Goal: Task Accomplishment & Management: Manage account settings

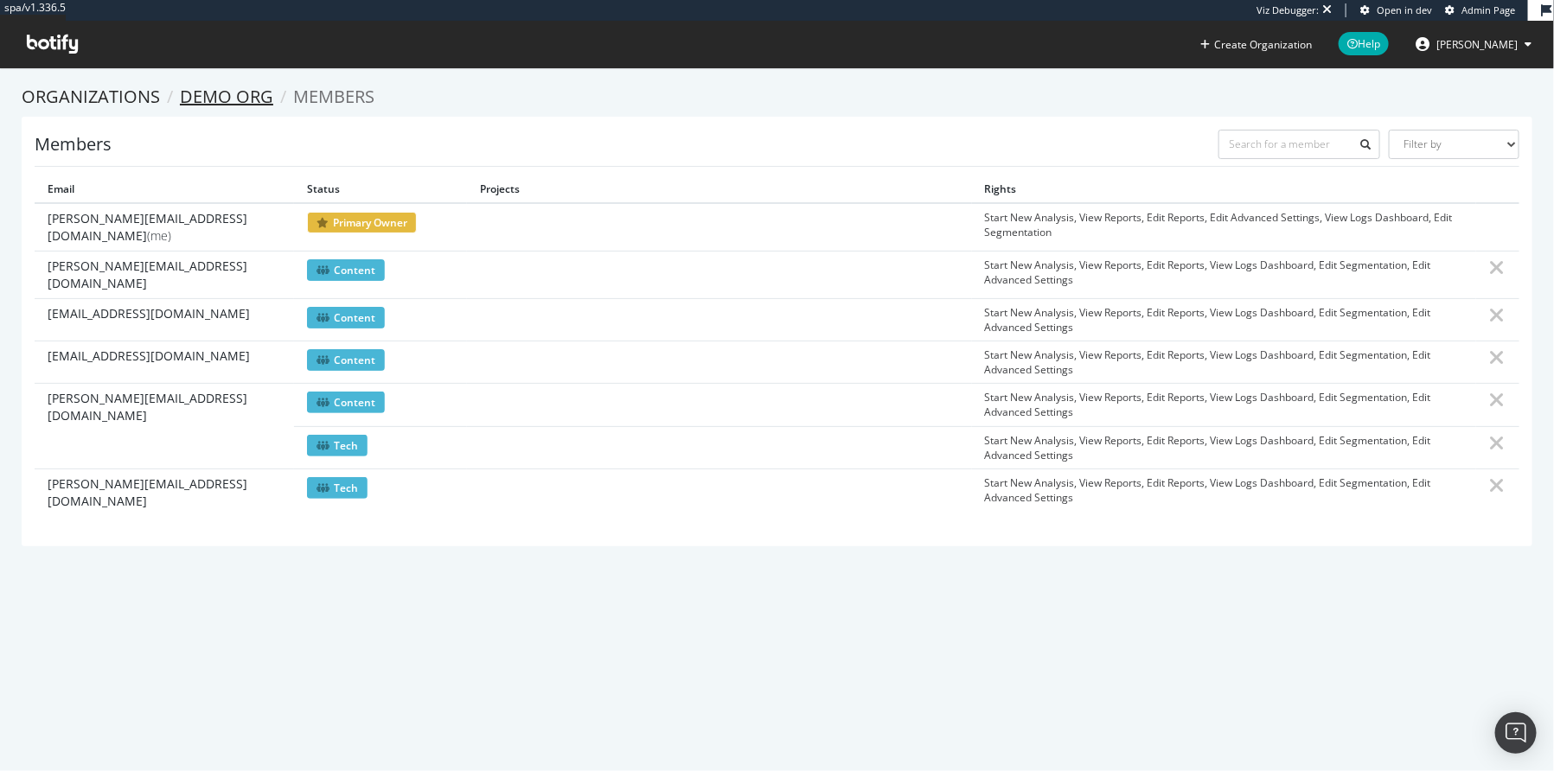
click at [233, 101] on link "Demo org" at bounding box center [226, 96] width 93 height 23
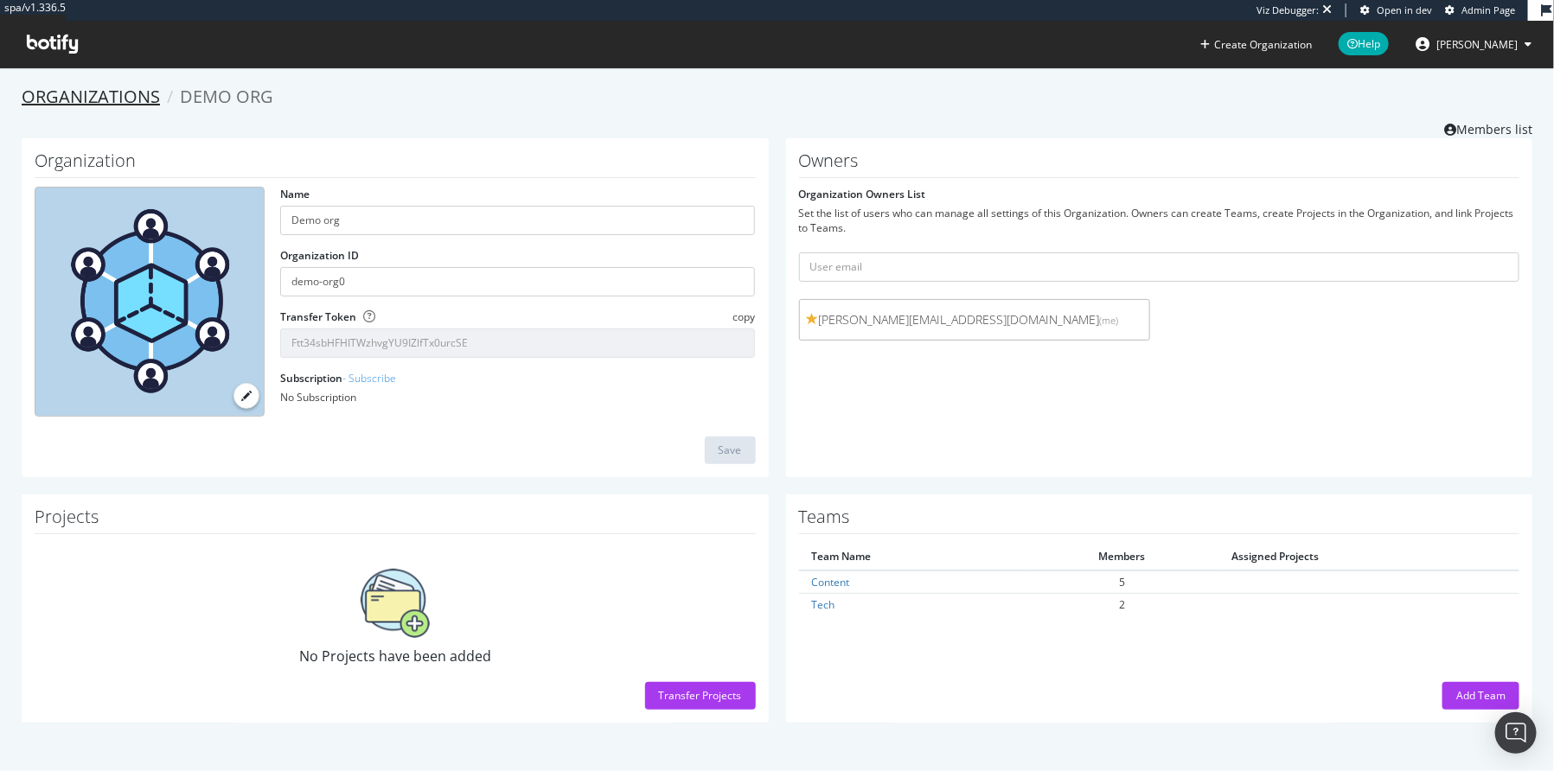
click at [113, 102] on link "Organizations" at bounding box center [91, 96] width 138 height 23
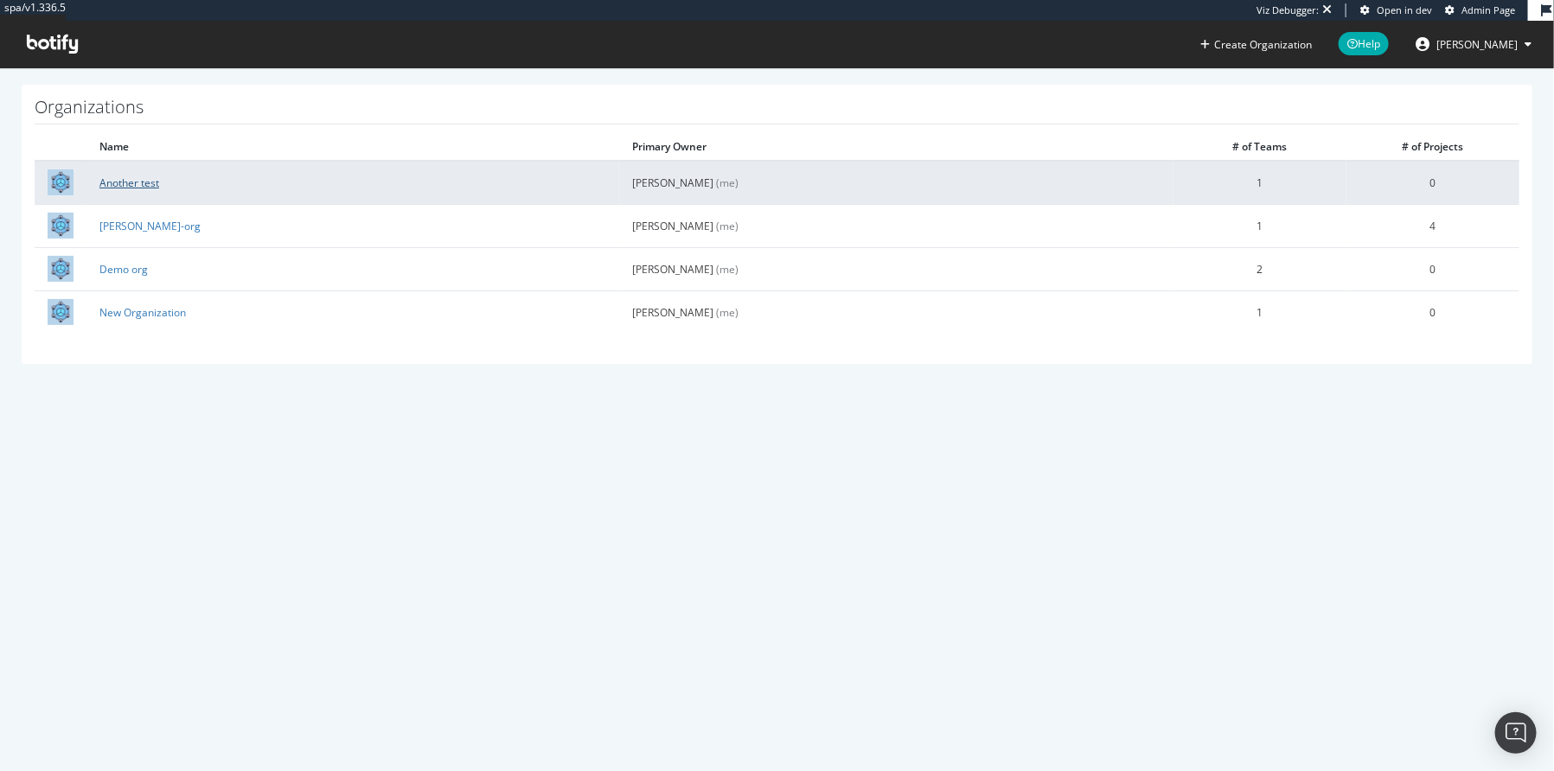
click at [103, 187] on link "Another test" at bounding box center [129, 183] width 60 height 15
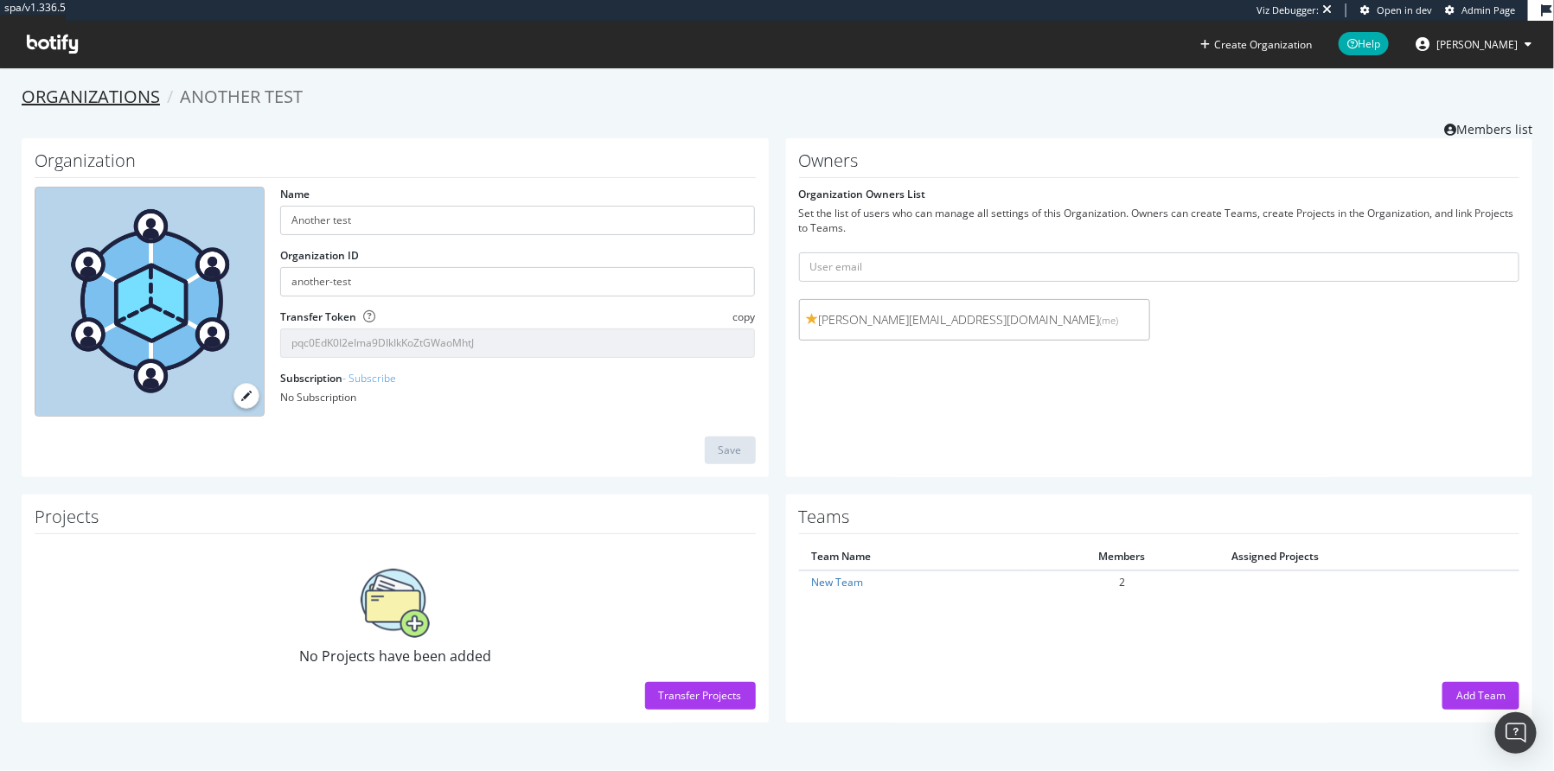
click at [131, 102] on link "Organizations" at bounding box center [91, 96] width 138 height 23
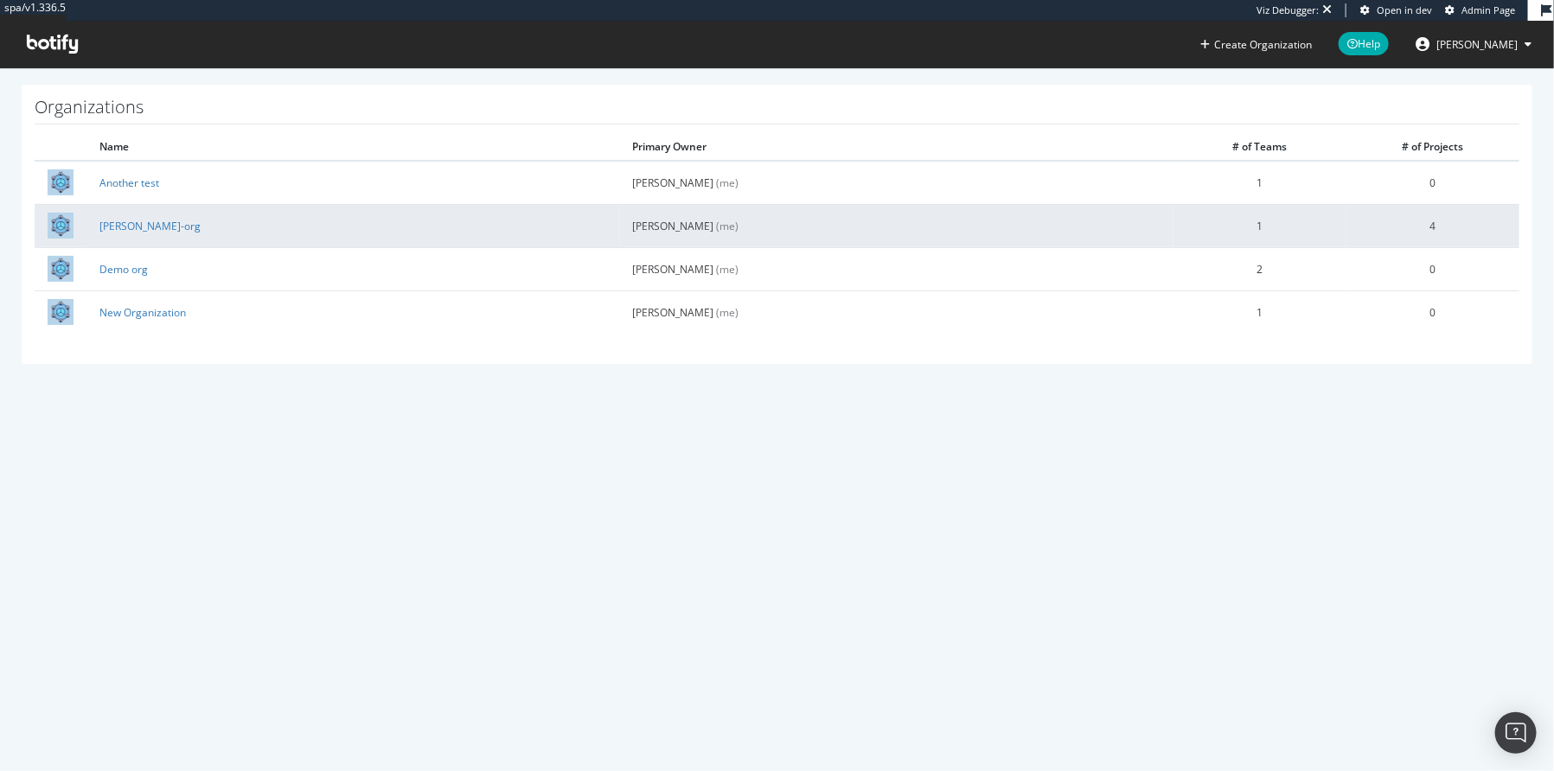
click at [122, 233] on td "colleen-org" at bounding box center [352, 225] width 533 height 43
click at [114, 226] on link "colleen-org" at bounding box center [149, 226] width 101 height 15
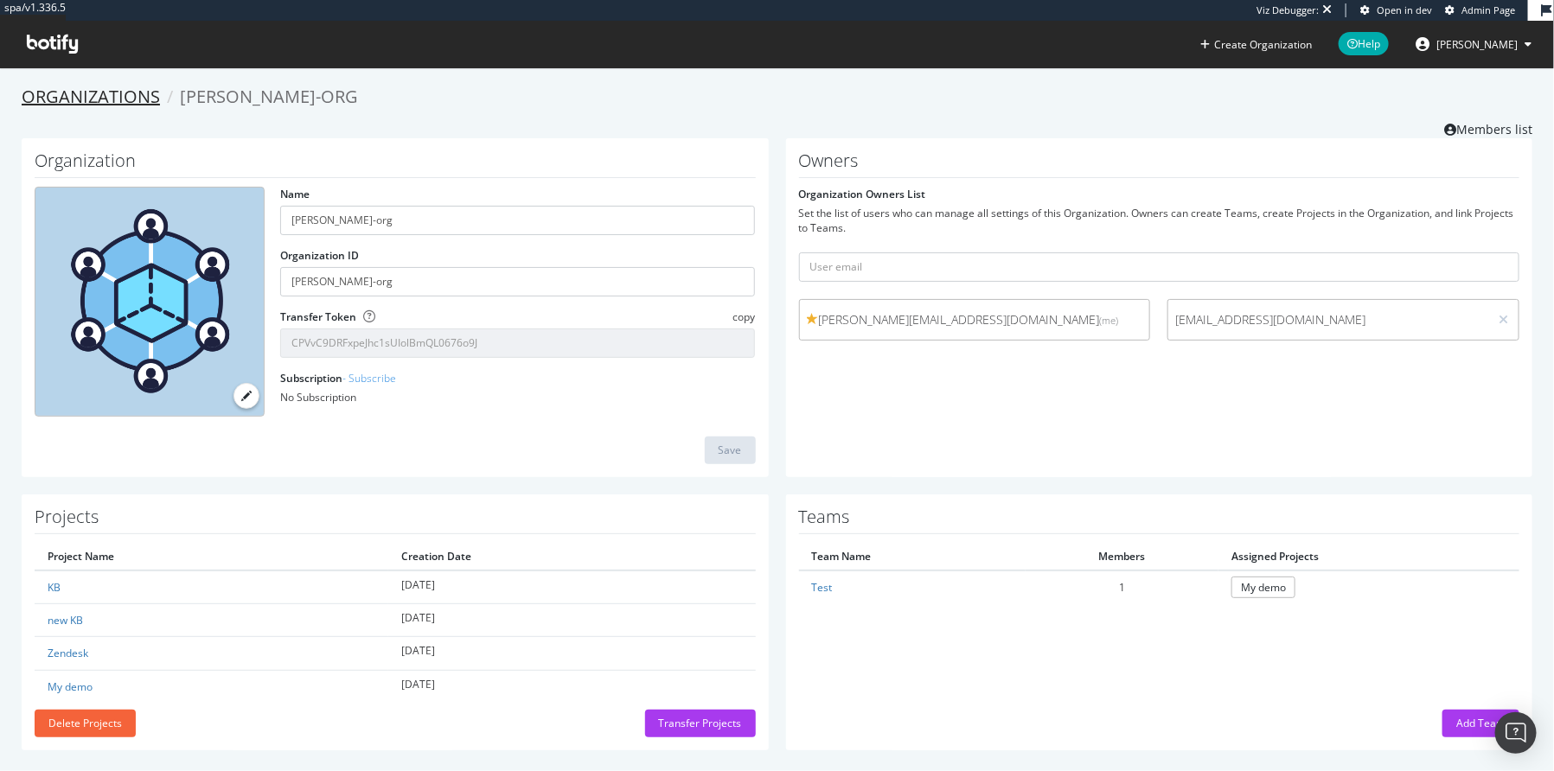
click at [70, 105] on link "Organizations" at bounding box center [91, 96] width 138 height 23
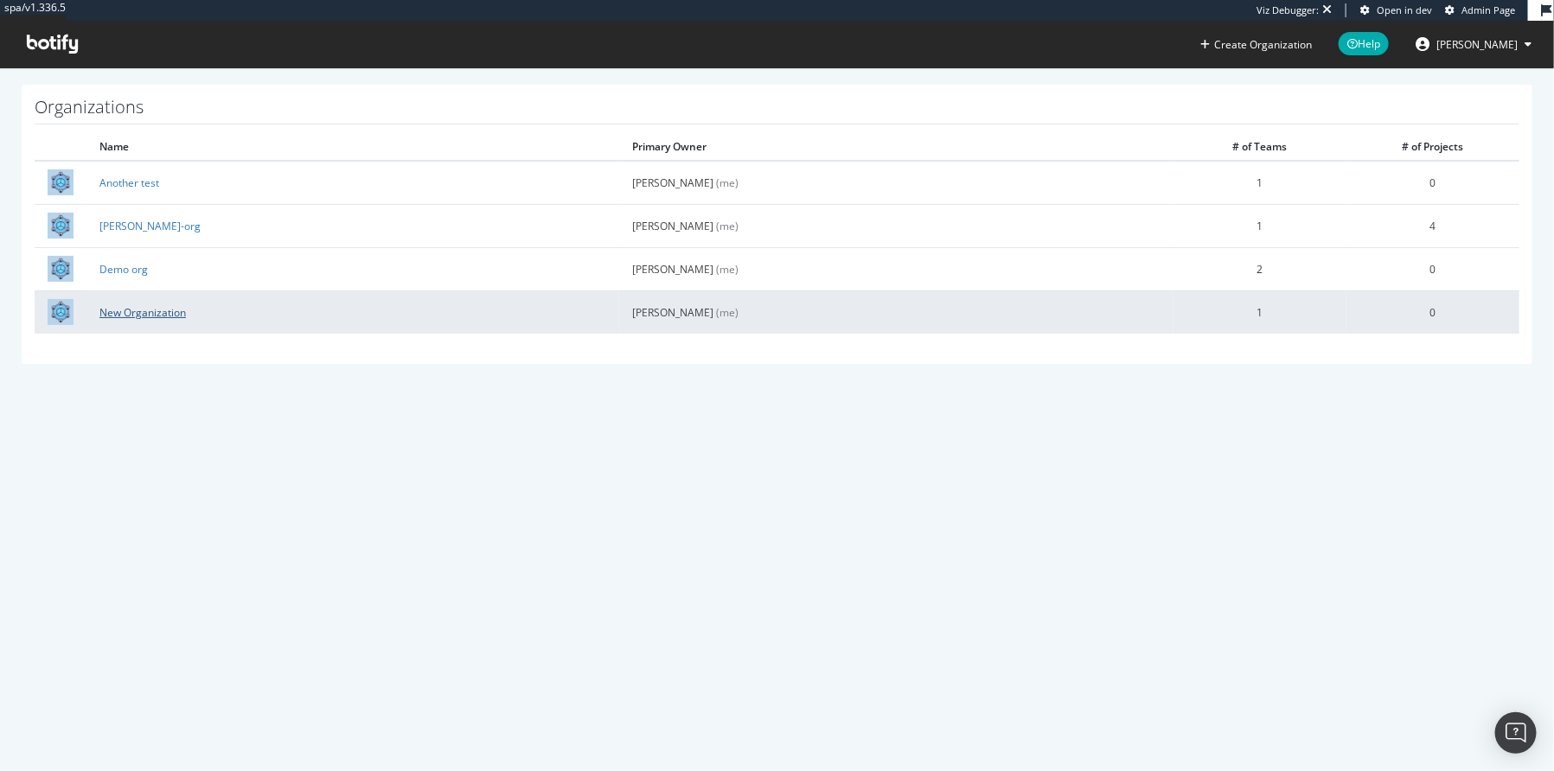
click at [112, 314] on link "New Organization" at bounding box center [142, 312] width 86 height 15
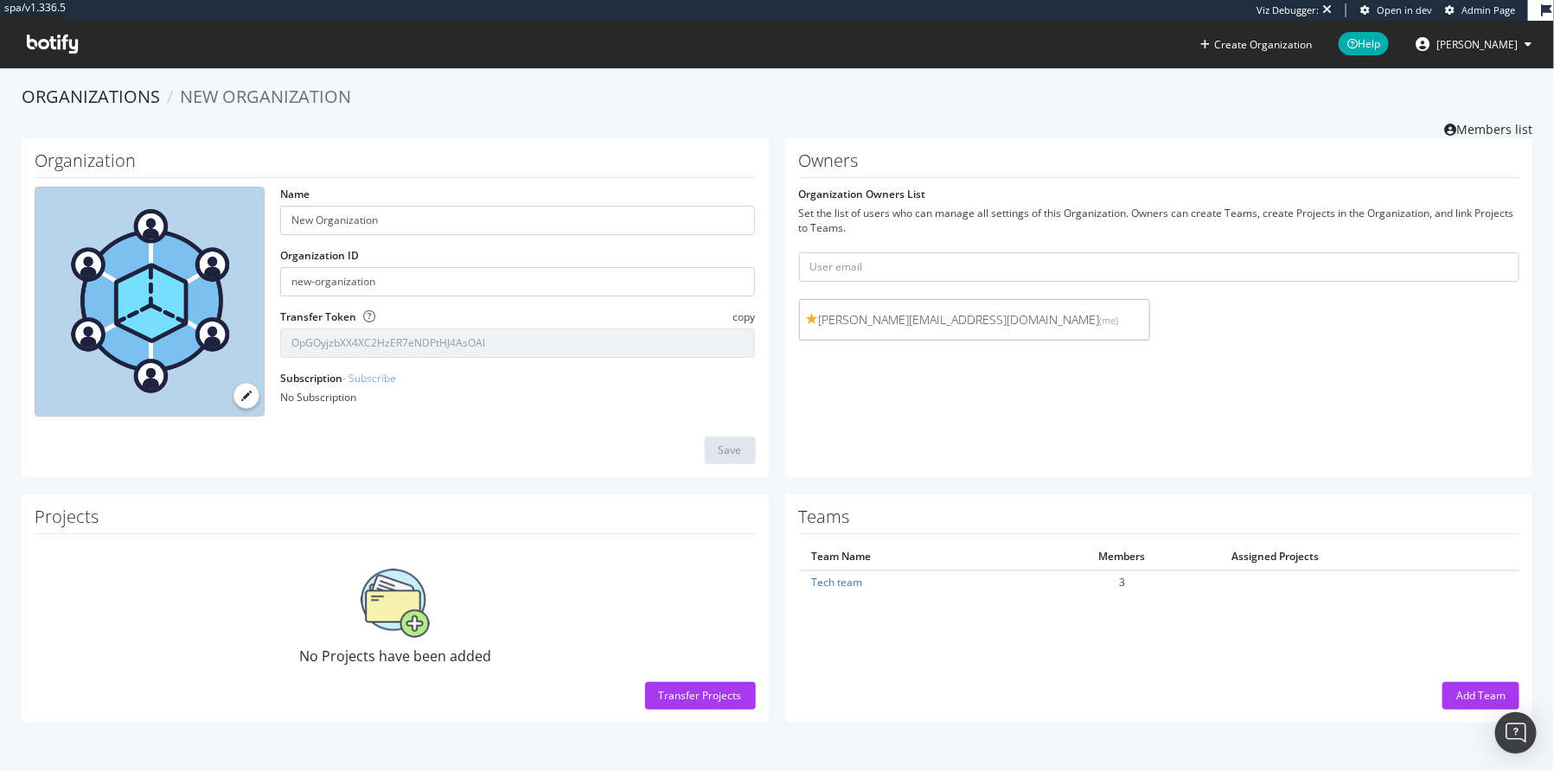
click at [131, 79] on section "Organizations New Organization Members list Organization Name New Organization …" at bounding box center [777, 412] width 1554 height 690
click at [128, 87] on link "Organizations" at bounding box center [91, 96] width 138 height 23
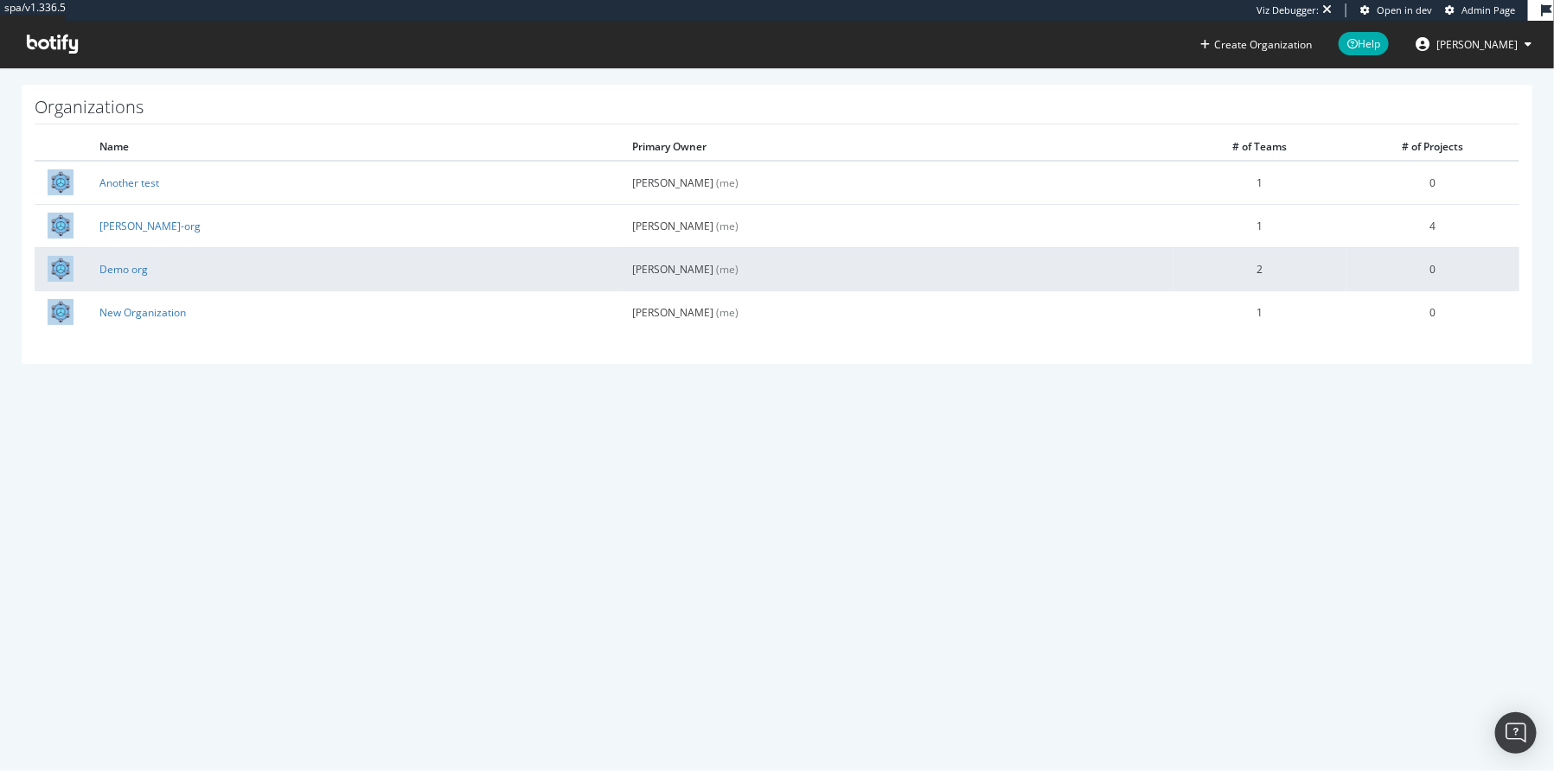
click at [58, 267] on img at bounding box center [61, 269] width 26 height 26
click at [135, 276] on td "Demo org" at bounding box center [352, 268] width 533 height 43
click at [130, 265] on link "Demo org" at bounding box center [123, 269] width 48 height 15
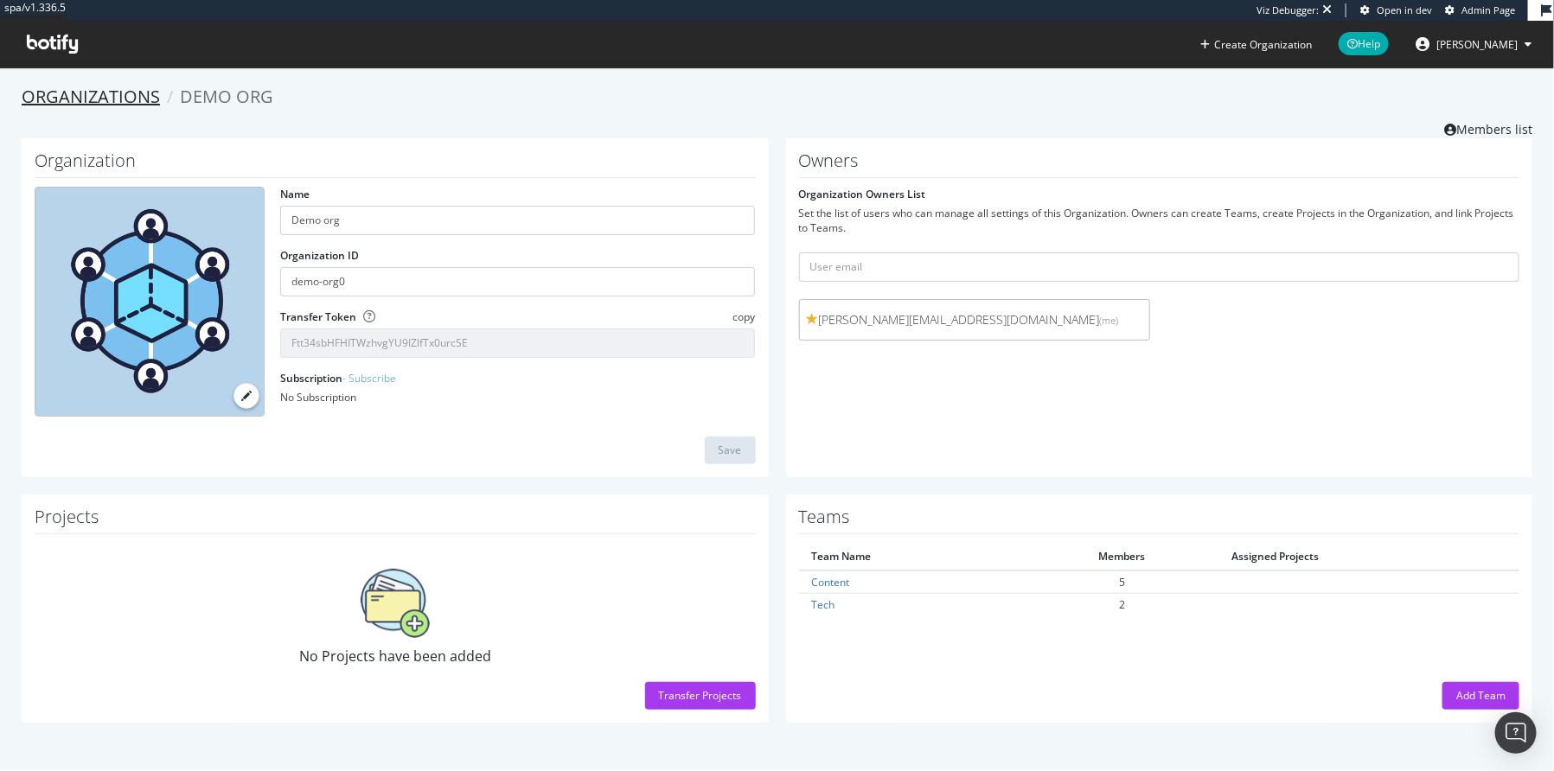
click at [105, 93] on link "Organizations" at bounding box center [91, 96] width 138 height 23
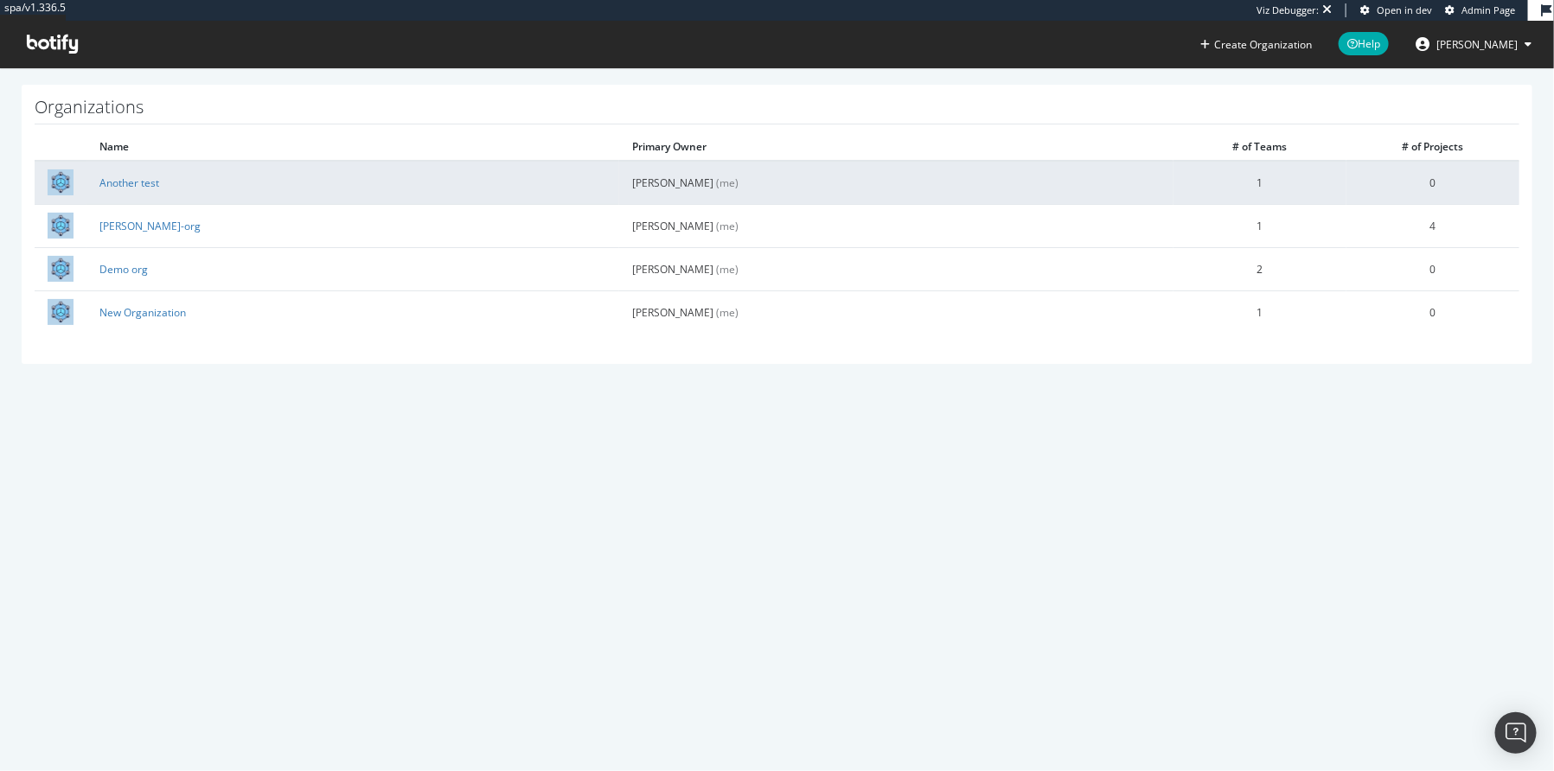
click at [113, 200] on td "Another test" at bounding box center [352, 182] width 533 height 43
click at [117, 176] on link "Another test" at bounding box center [129, 183] width 60 height 15
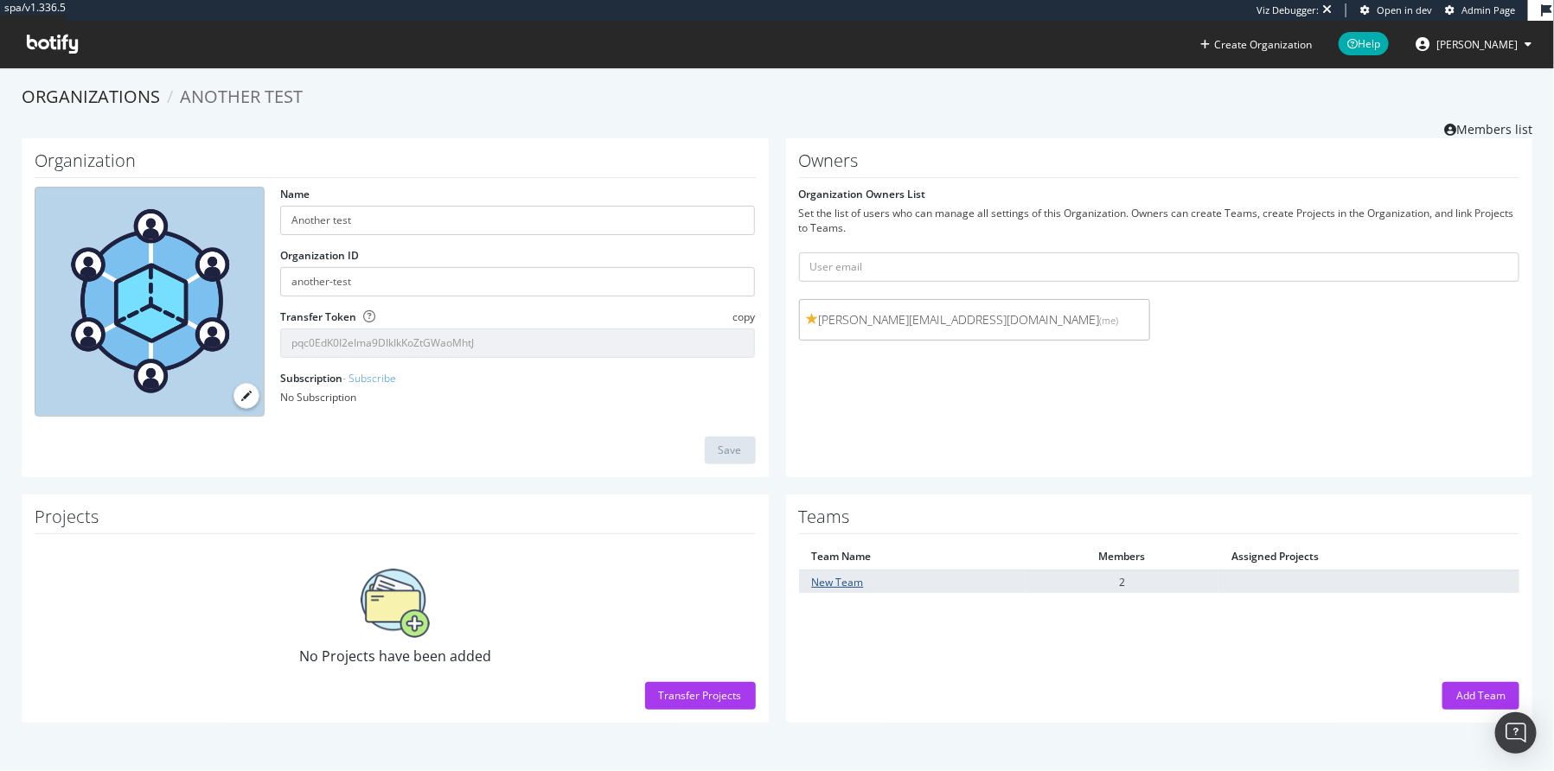
click at [846, 584] on link "New Team" at bounding box center [838, 582] width 52 height 15
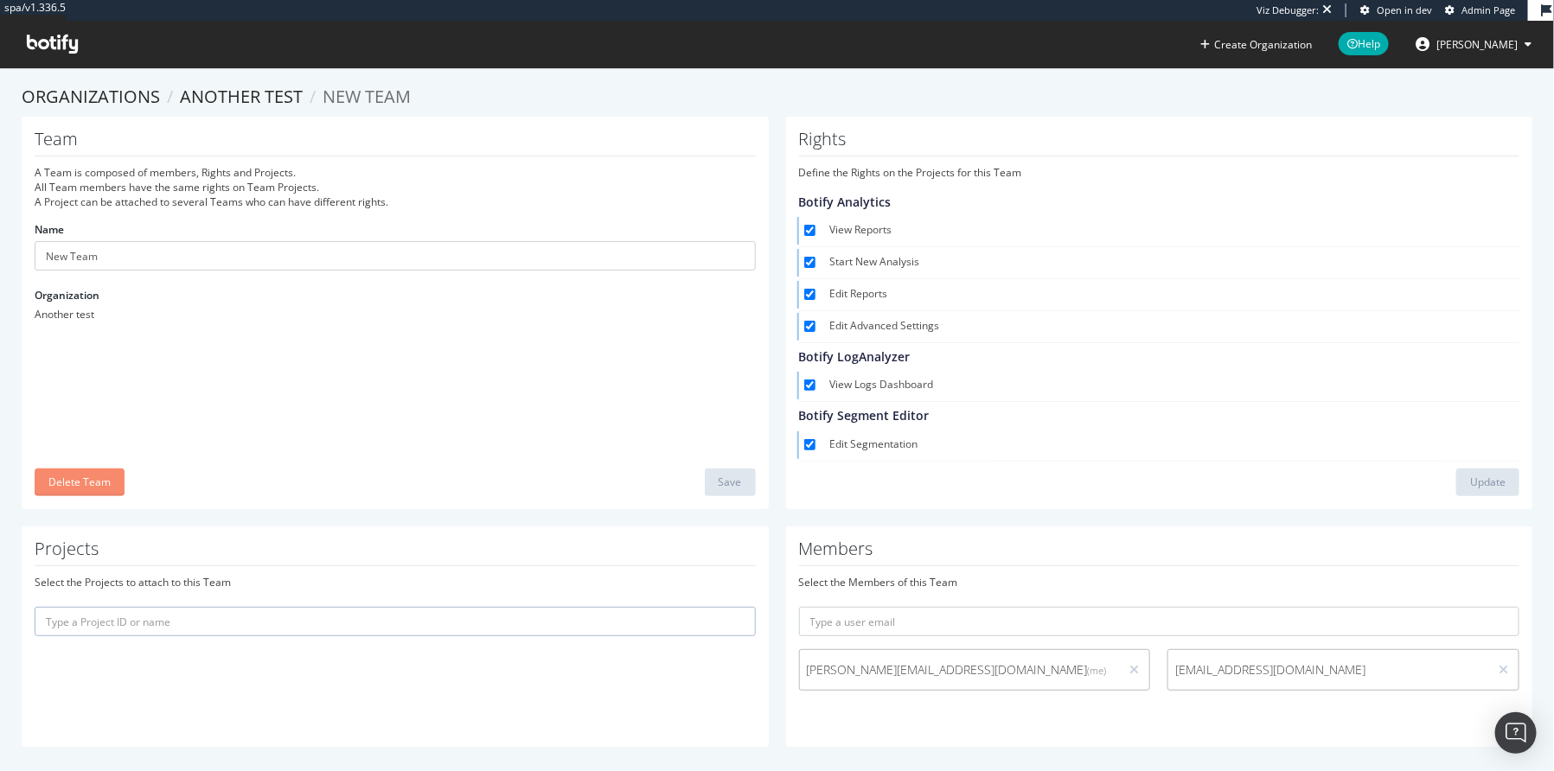
click at [67, 487] on div "Delete Team" at bounding box center [79, 482] width 62 height 15
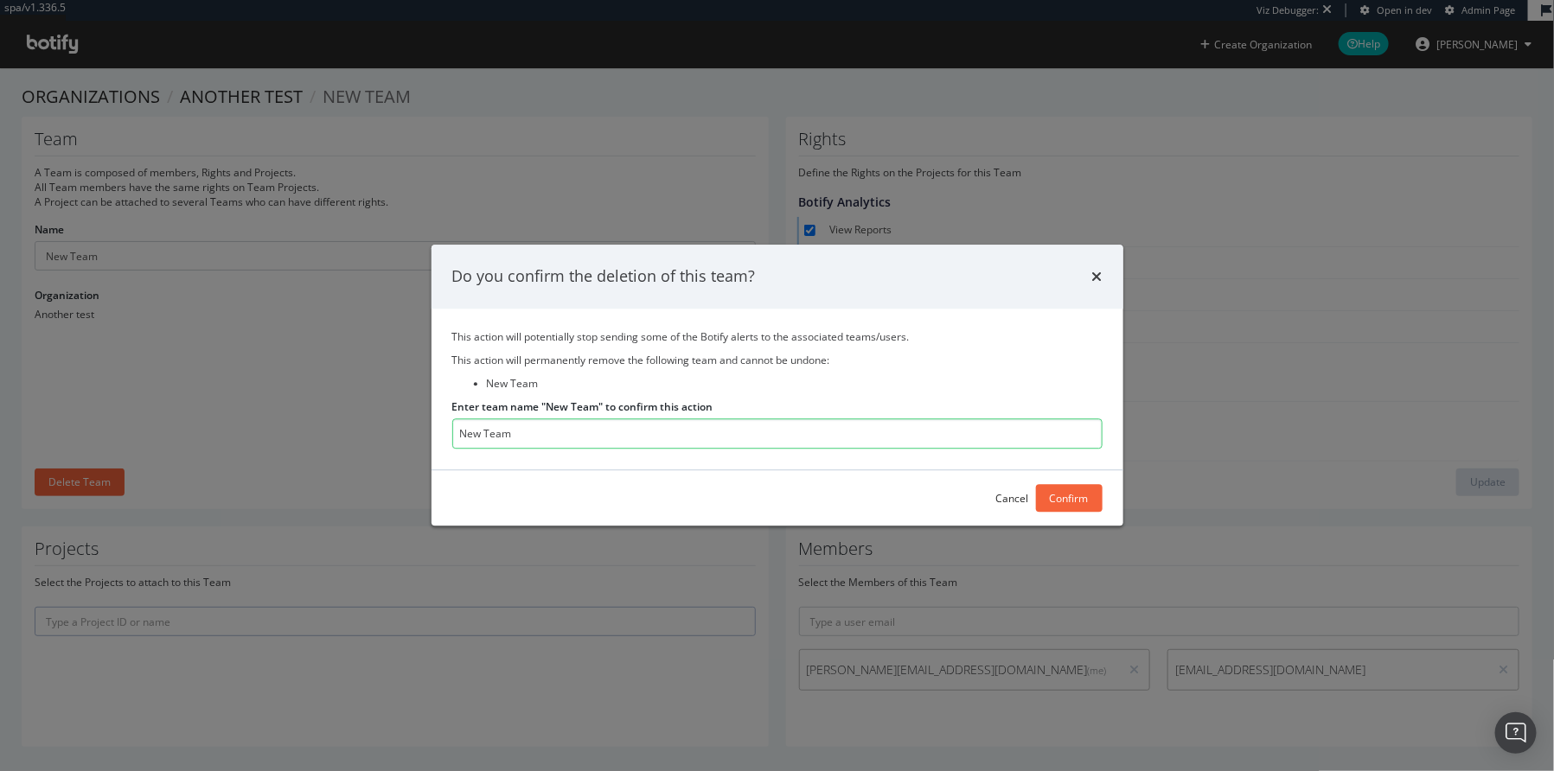
type input "New Team"
click at [1082, 495] on div "Confirm" at bounding box center [1069, 498] width 39 height 15
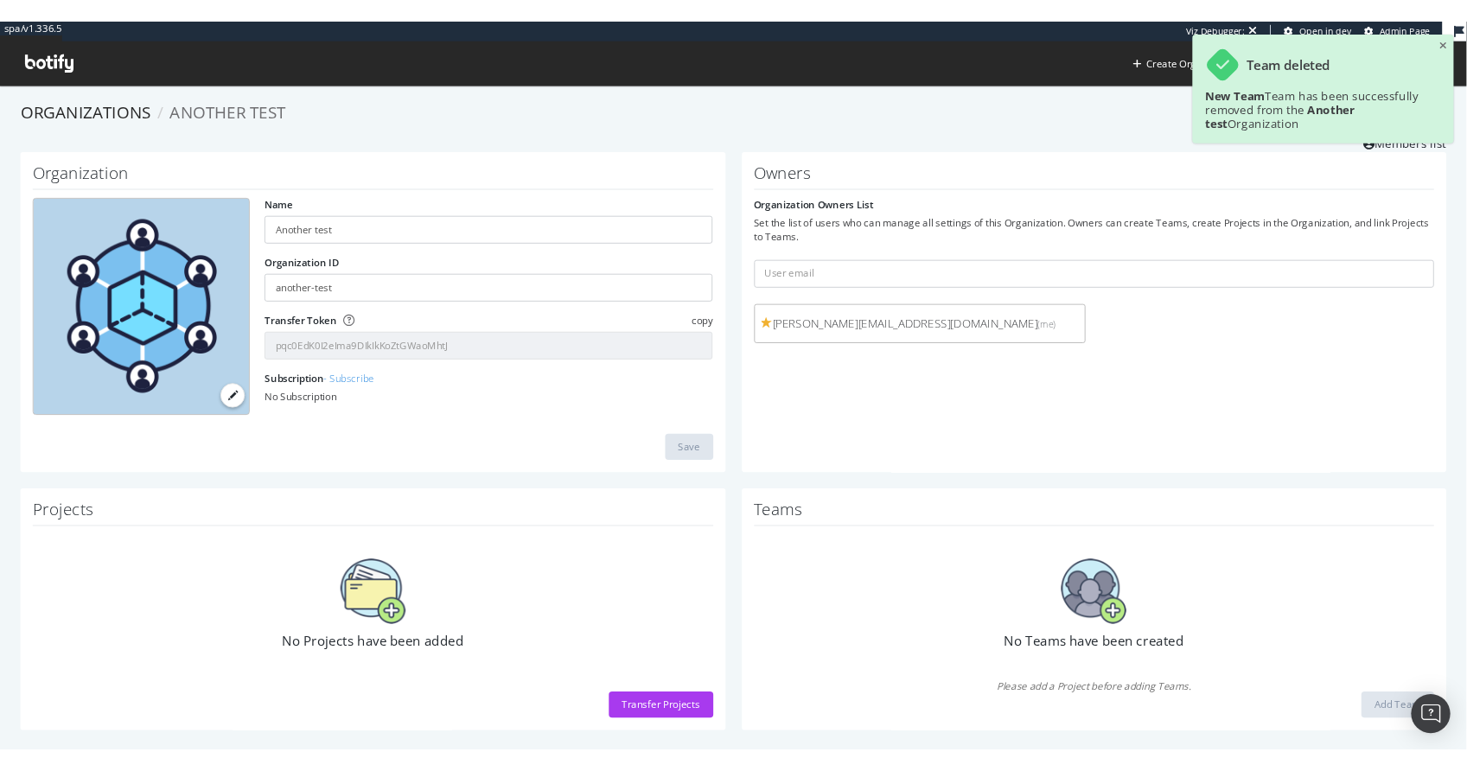
scroll to position [10, 0]
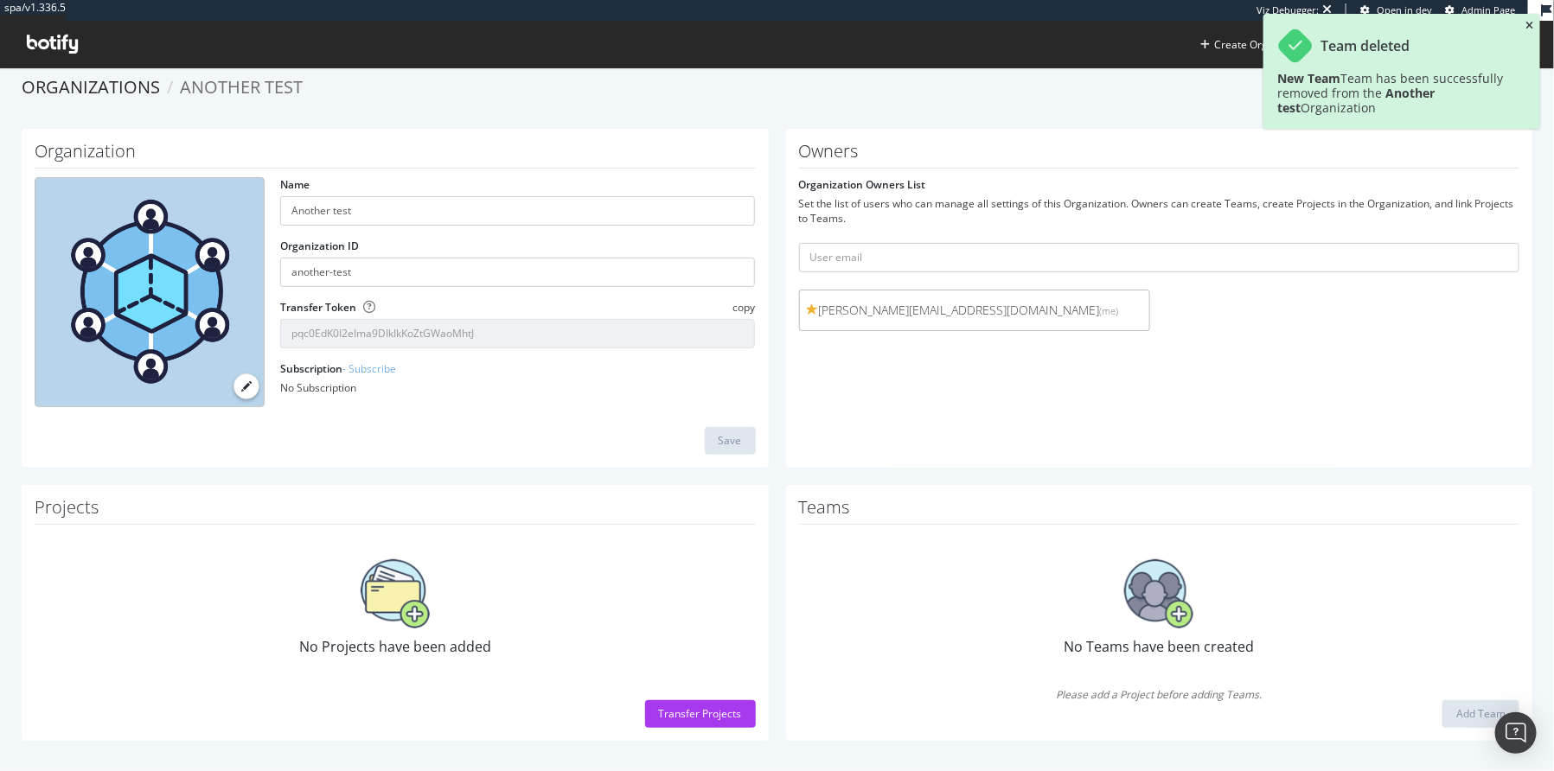
click at [1529, 24] on icon "close toast" at bounding box center [1529, 26] width 8 height 10
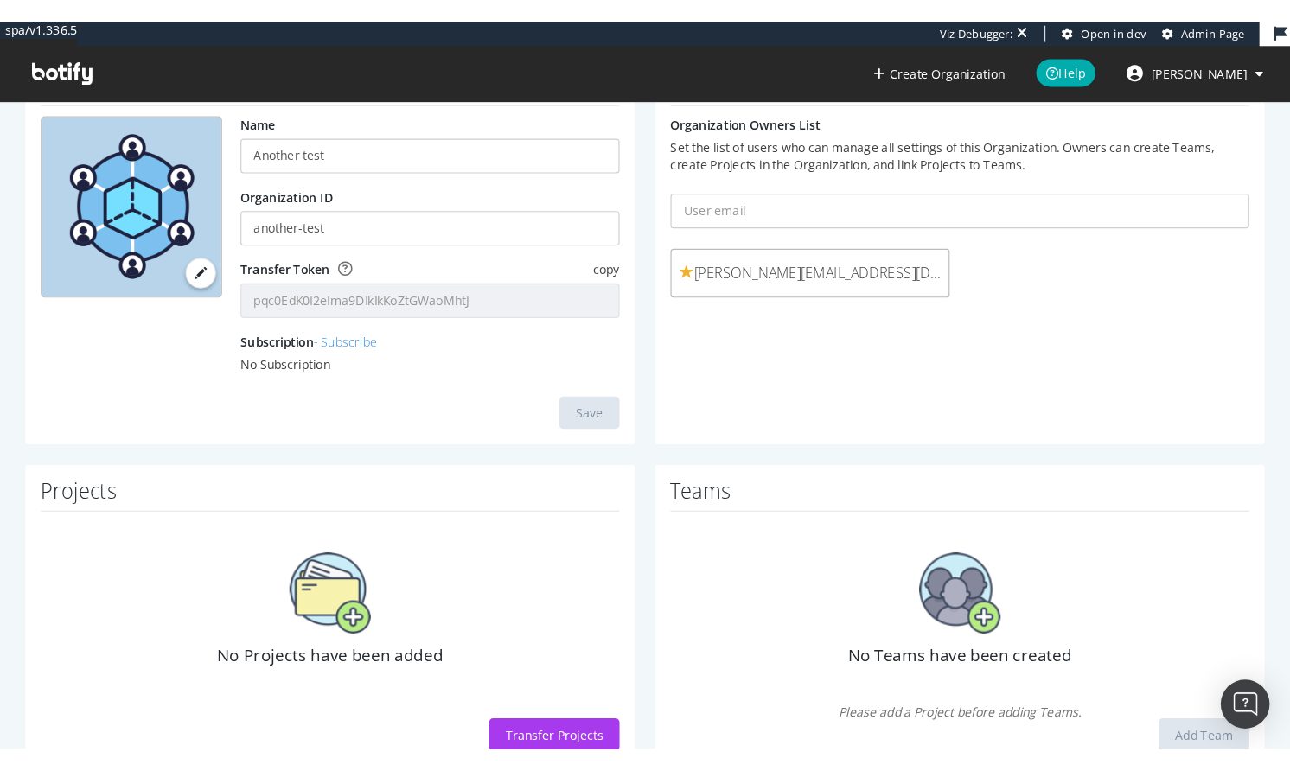
scroll to position [0, 0]
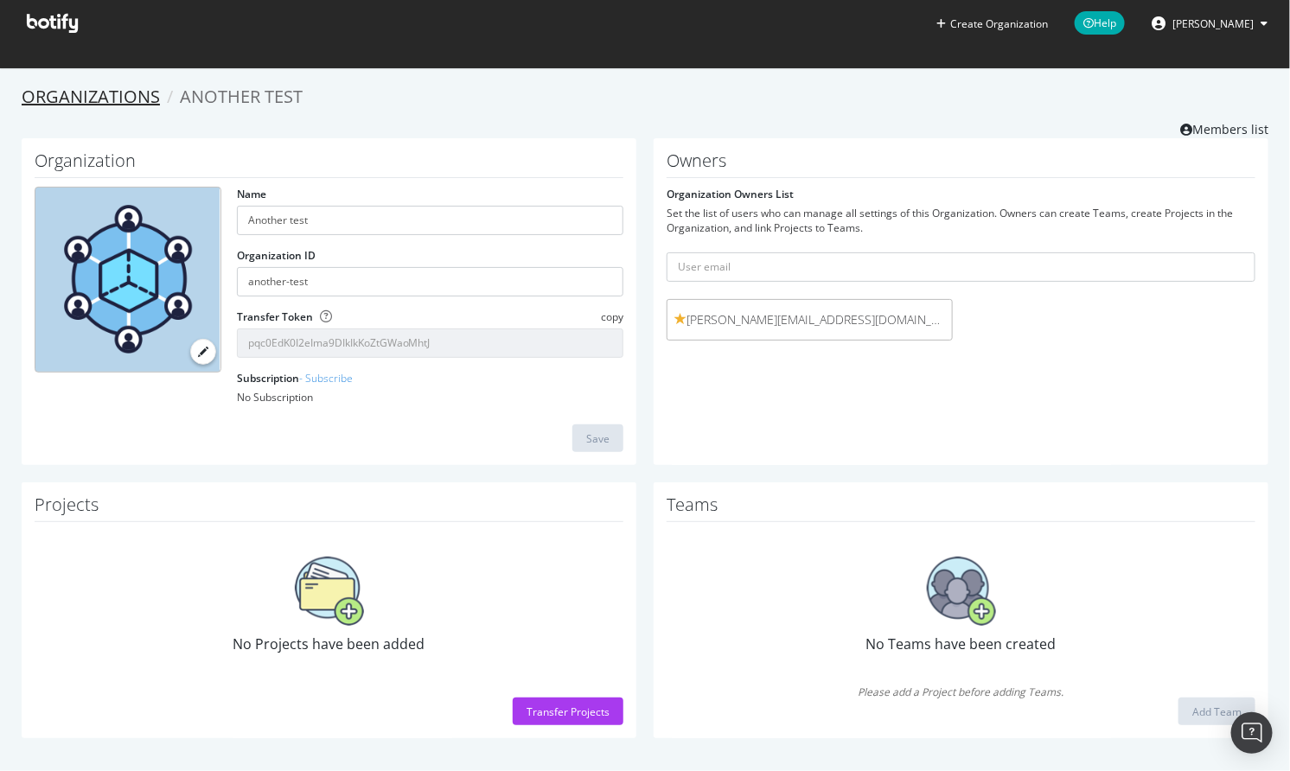
click at [112, 92] on link "Organizations" at bounding box center [91, 96] width 138 height 23
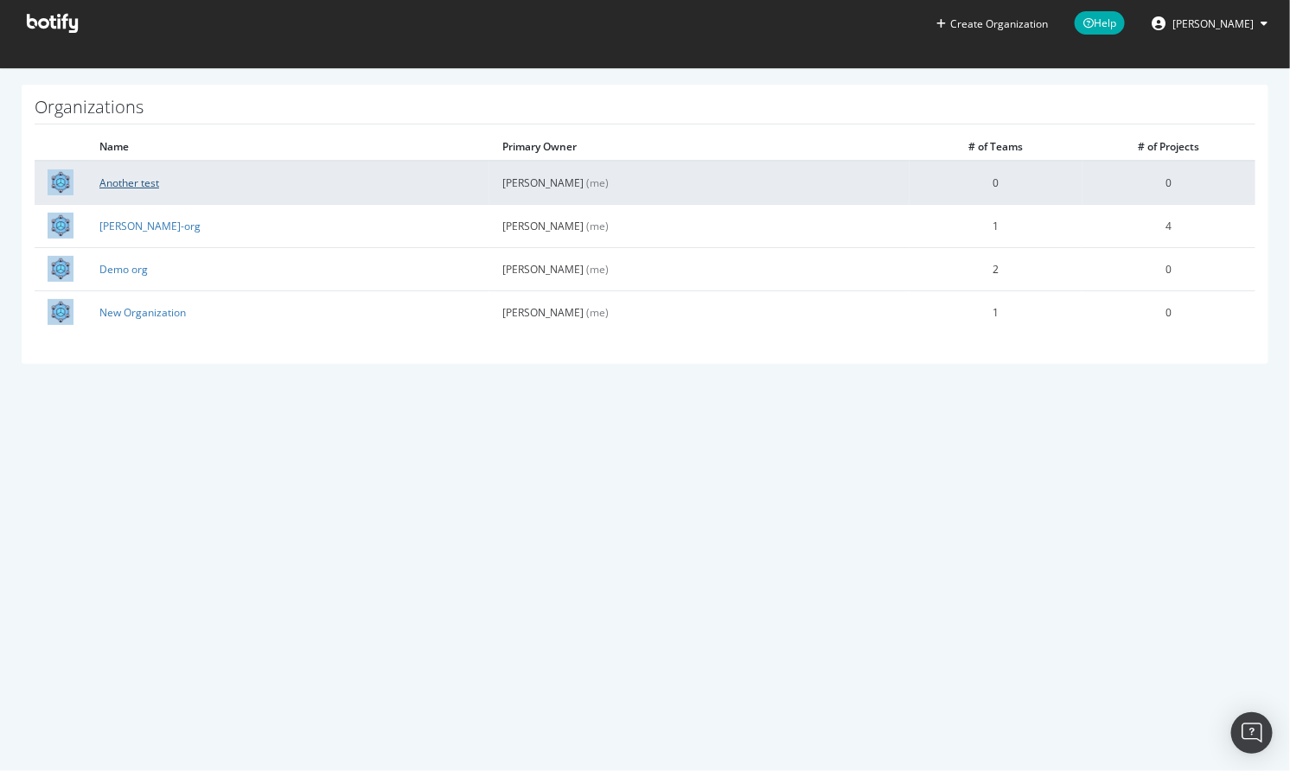
click at [112, 181] on link "Another test" at bounding box center [129, 183] width 60 height 15
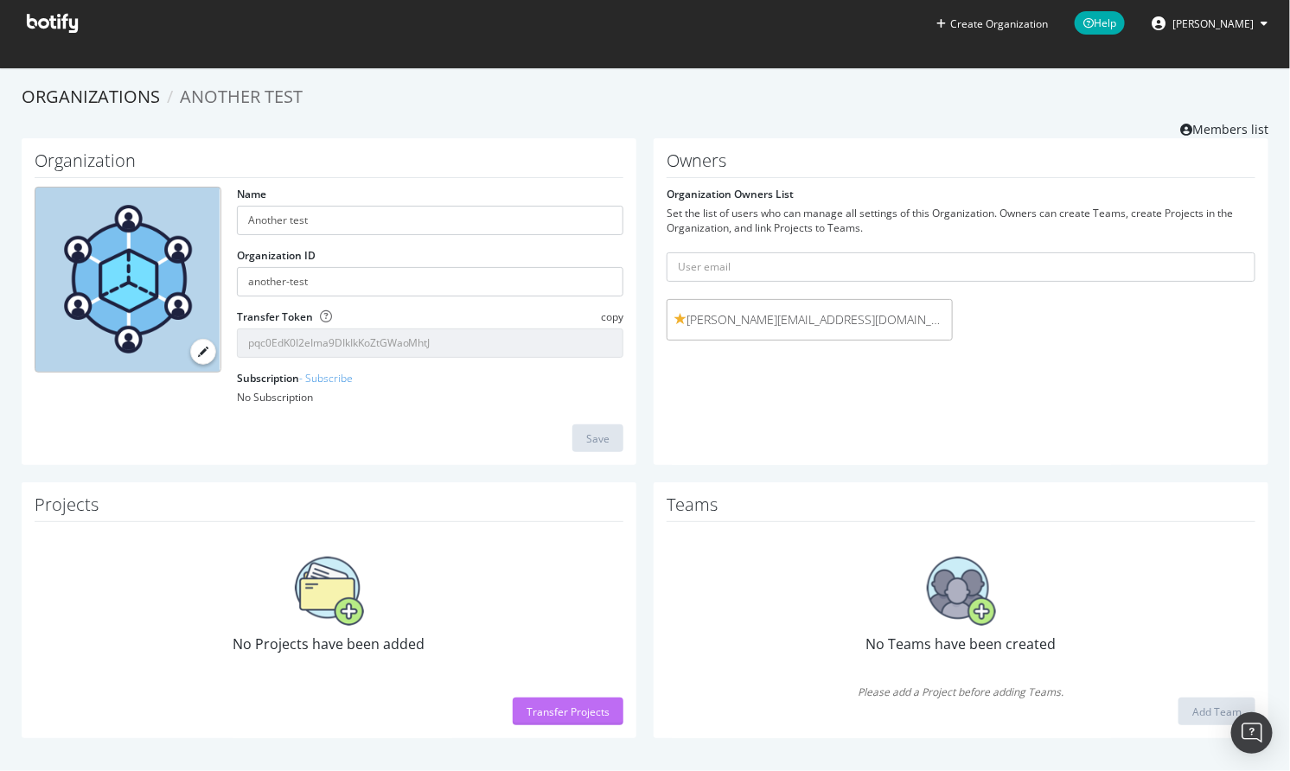
click at [574, 707] on div "Transfer Projects" at bounding box center [568, 712] width 83 height 15
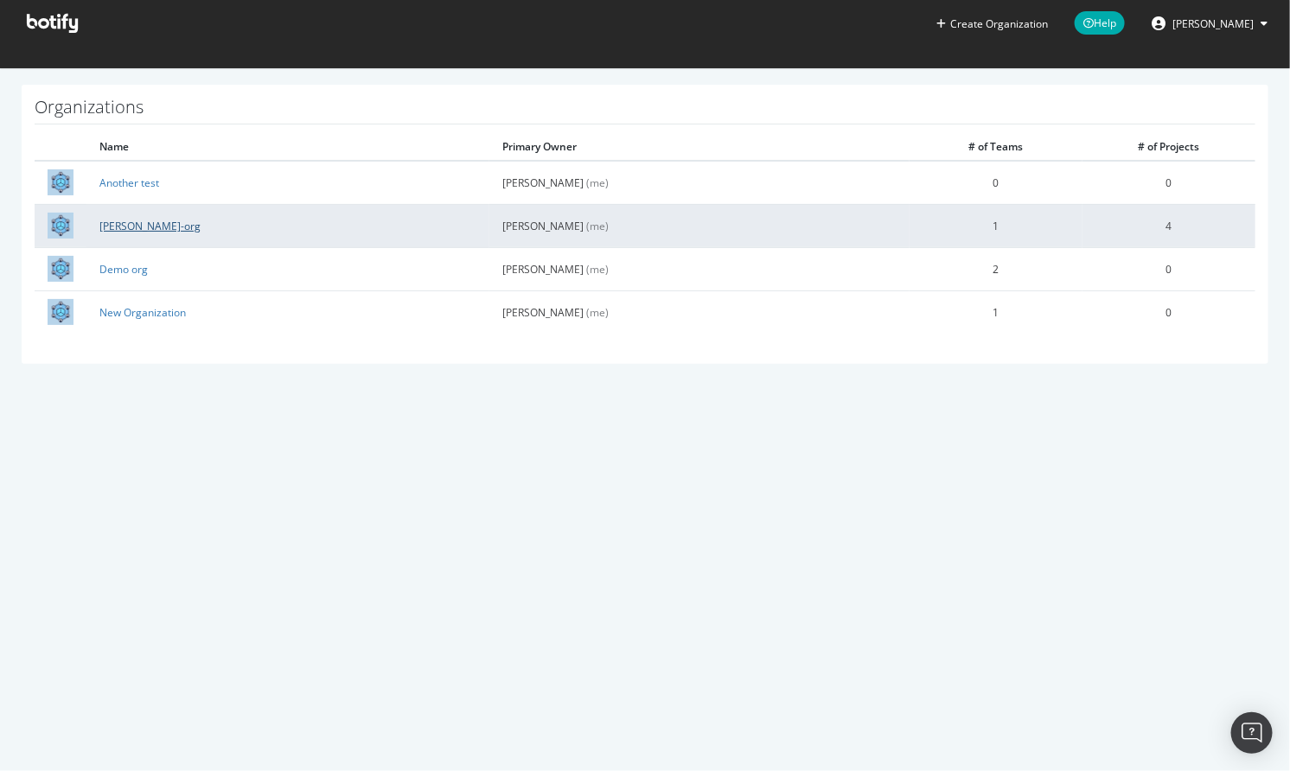
click at [111, 229] on link "colleen-org" at bounding box center [149, 226] width 101 height 15
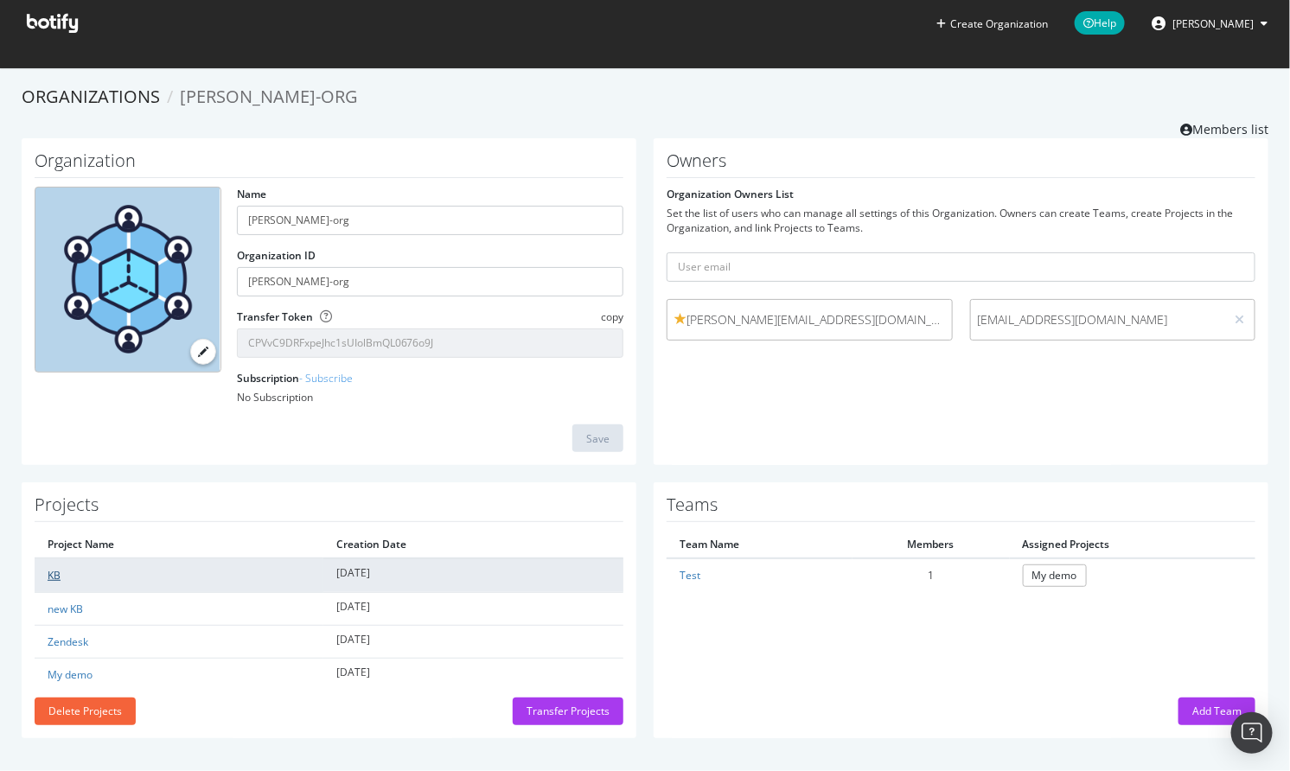
click at [54, 571] on link "KB" at bounding box center [54, 575] width 13 height 15
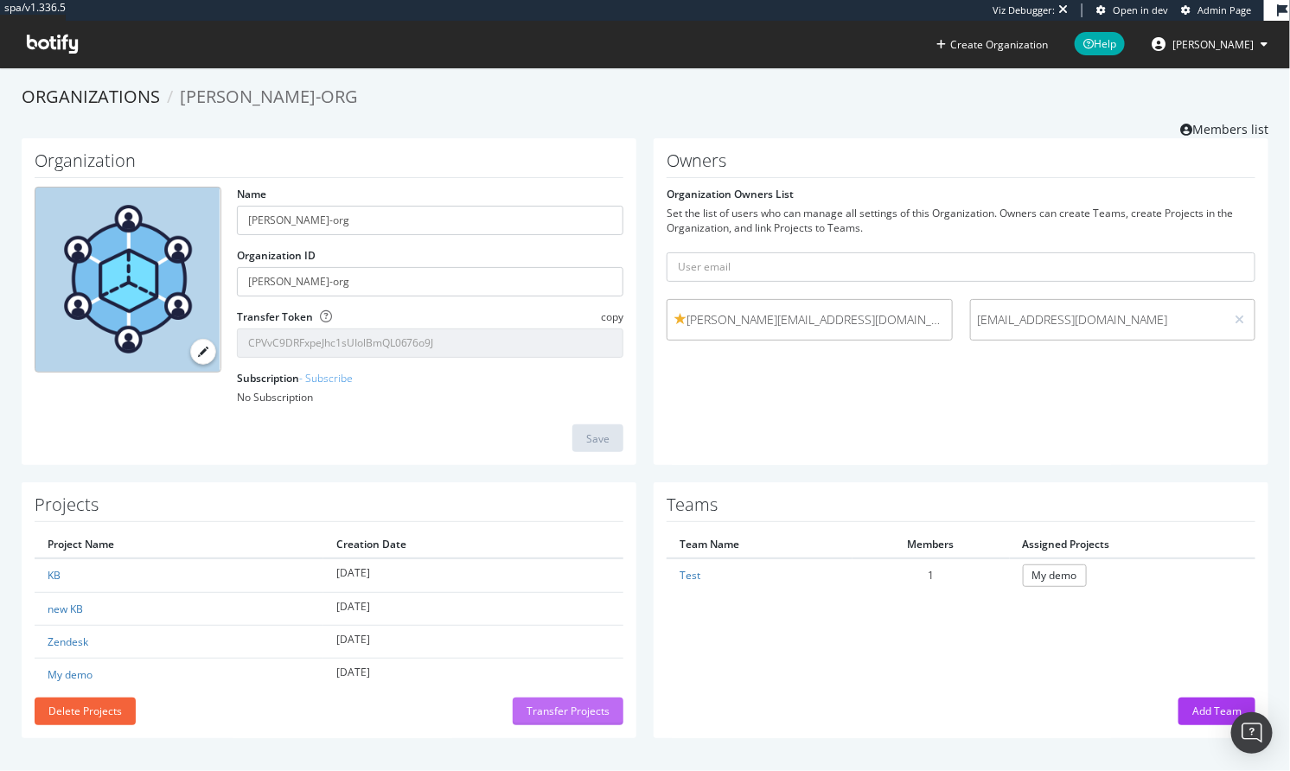
click at [544, 705] on div "Transfer Projects" at bounding box center [568, 711] width 83 height 15
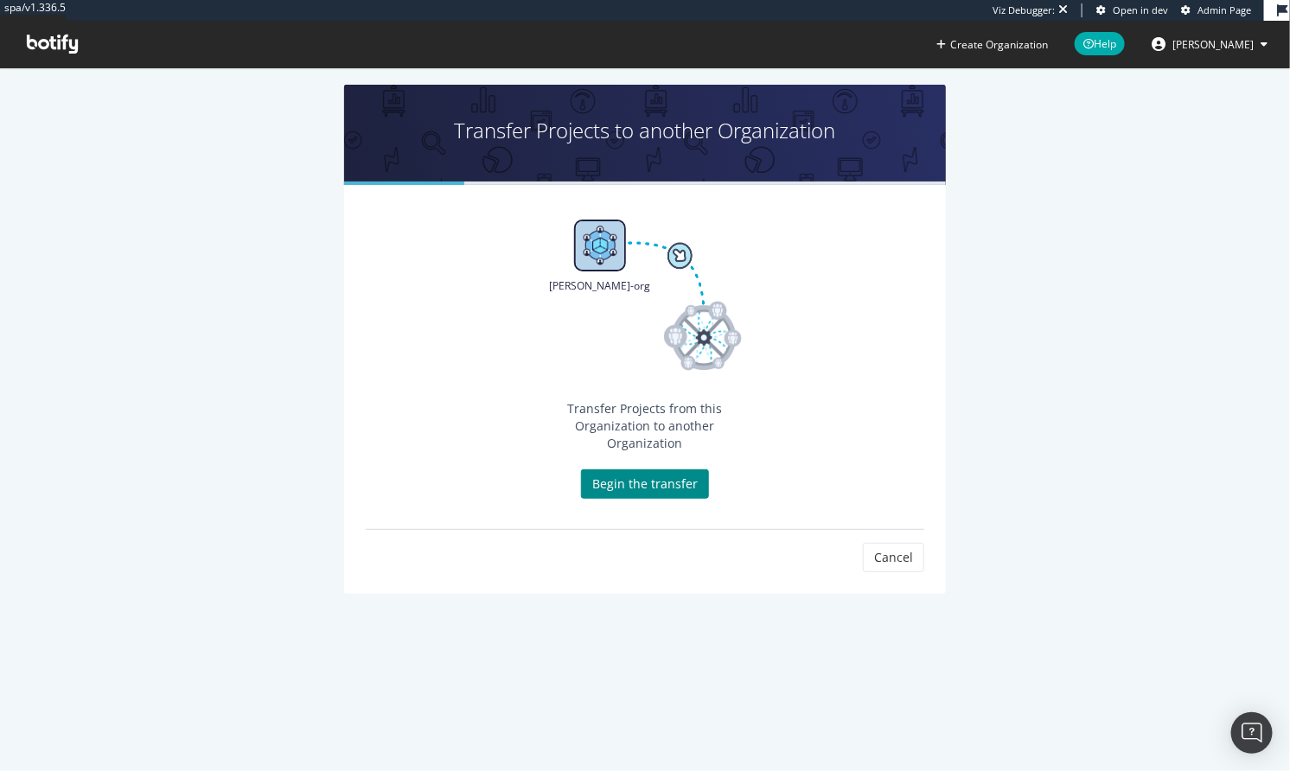
click at [615, 470] on link "Begin the transfer" at bounding box center [645, 484] width 128 height 29
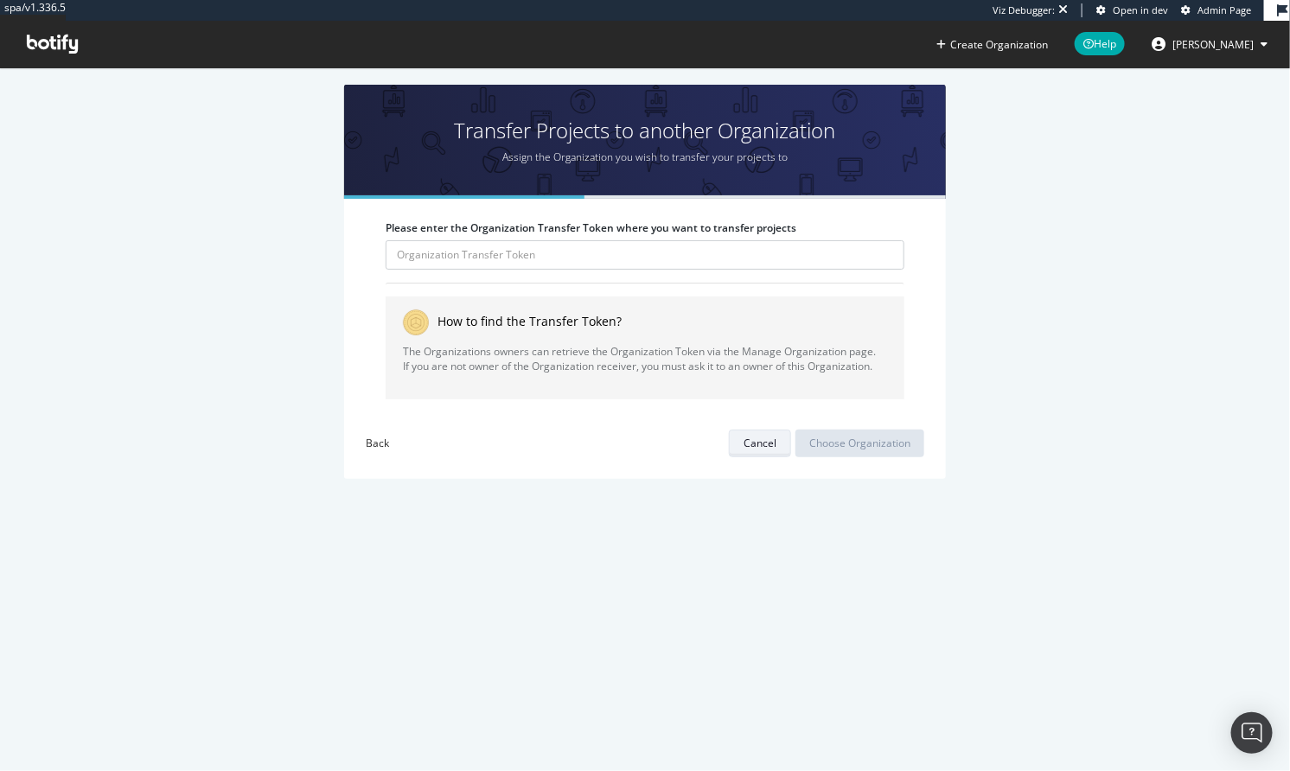
click at [744, 445] on div "Cancel" at bounding box center [760, 443] width 33 height 15
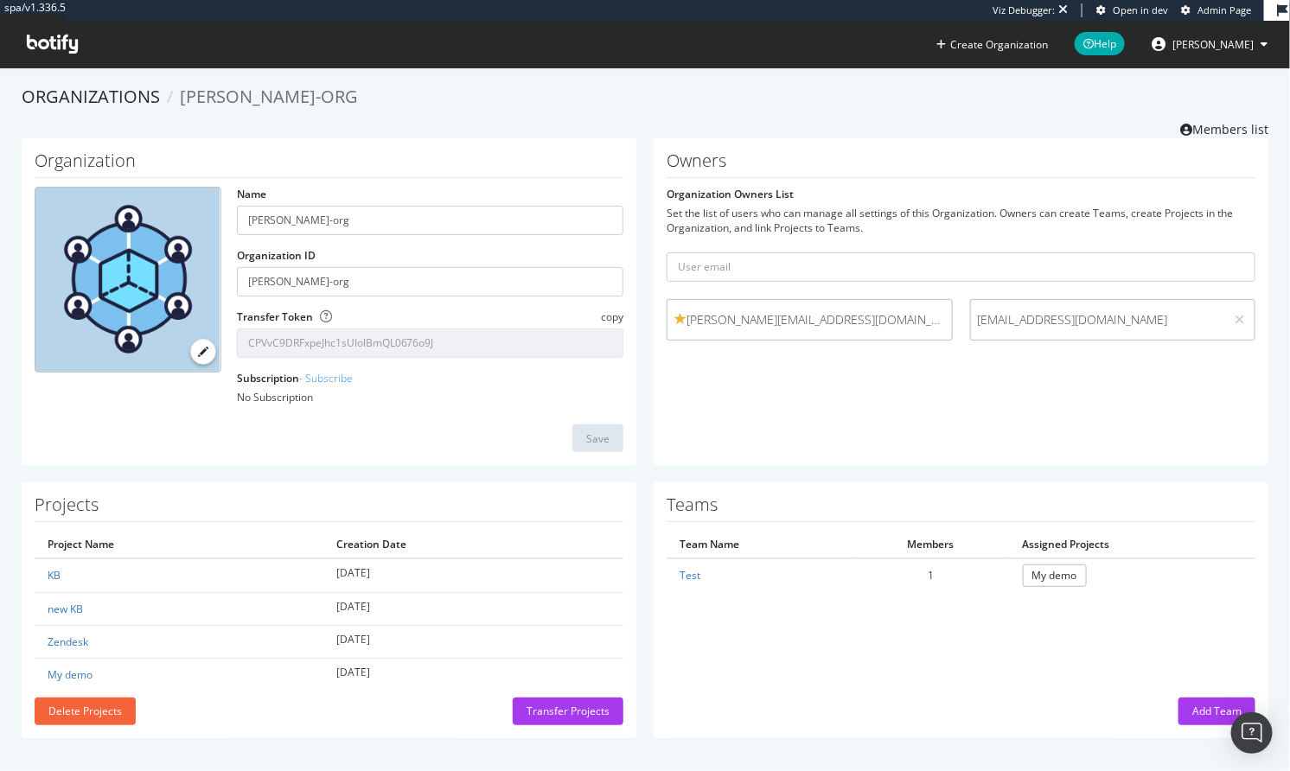
click at [603, 314] on span "copy" at bounding box center [612, 317] width 22 height 15
click at [527, 706] on div "Transfer Projects" at bounding box center [568, 711] width 83 height 15
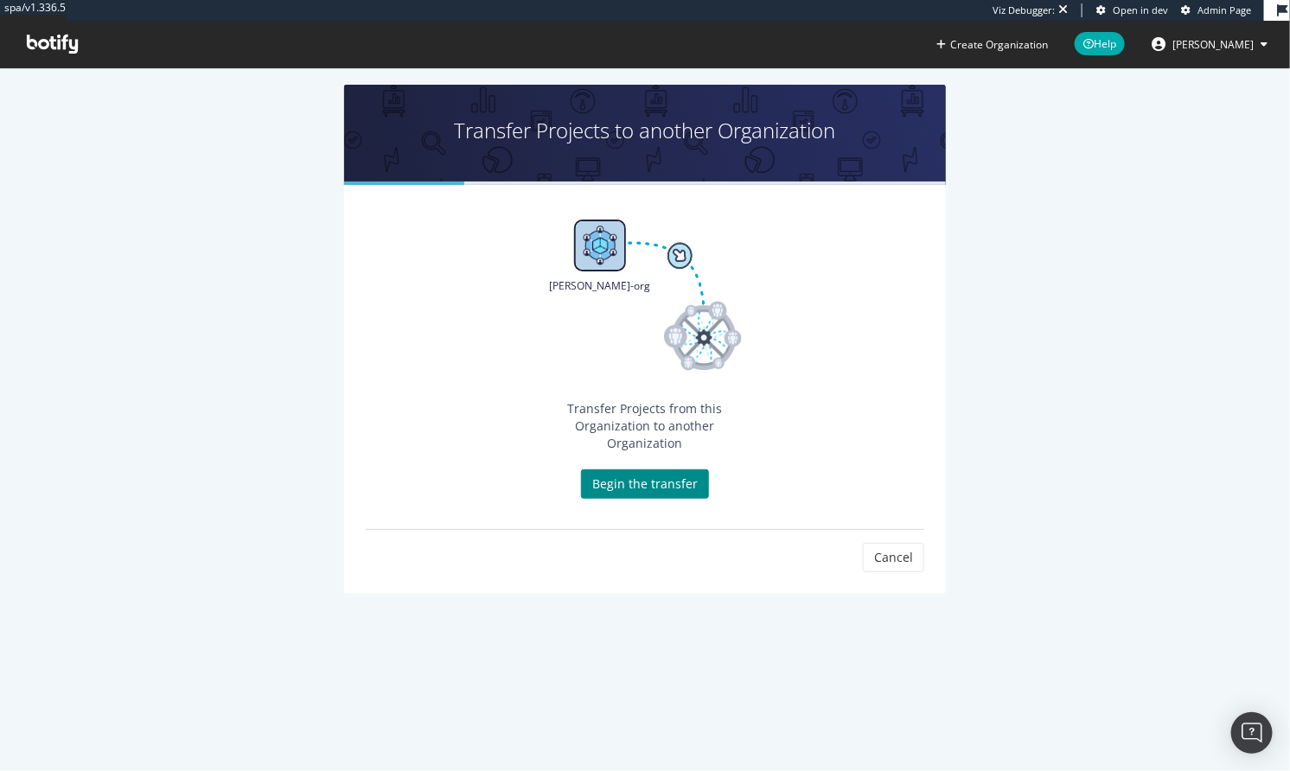
click at [613, 470] on link "Begin the transfer" at bounding box center [645, 484] width 128 height 29
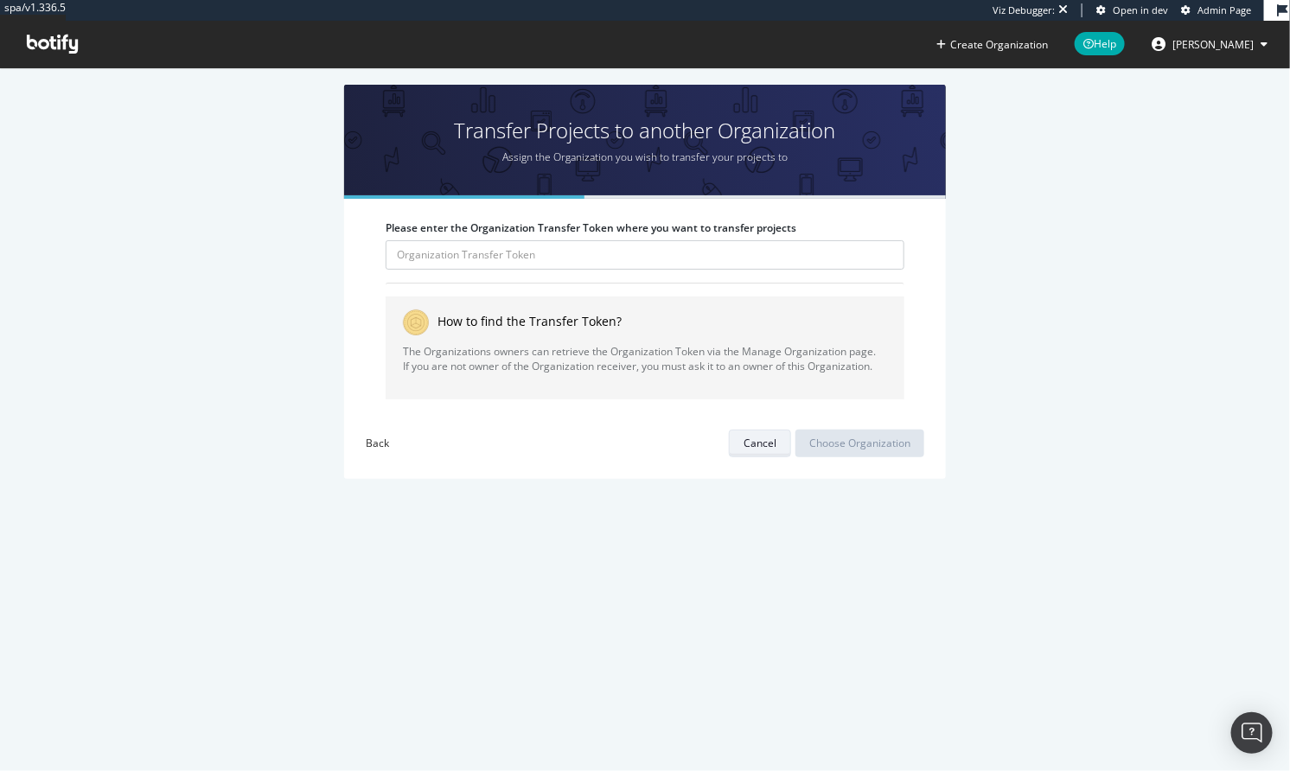
click at [744, 443] on div "Cancel" at bounding box center [760, 443] width 33 height 15
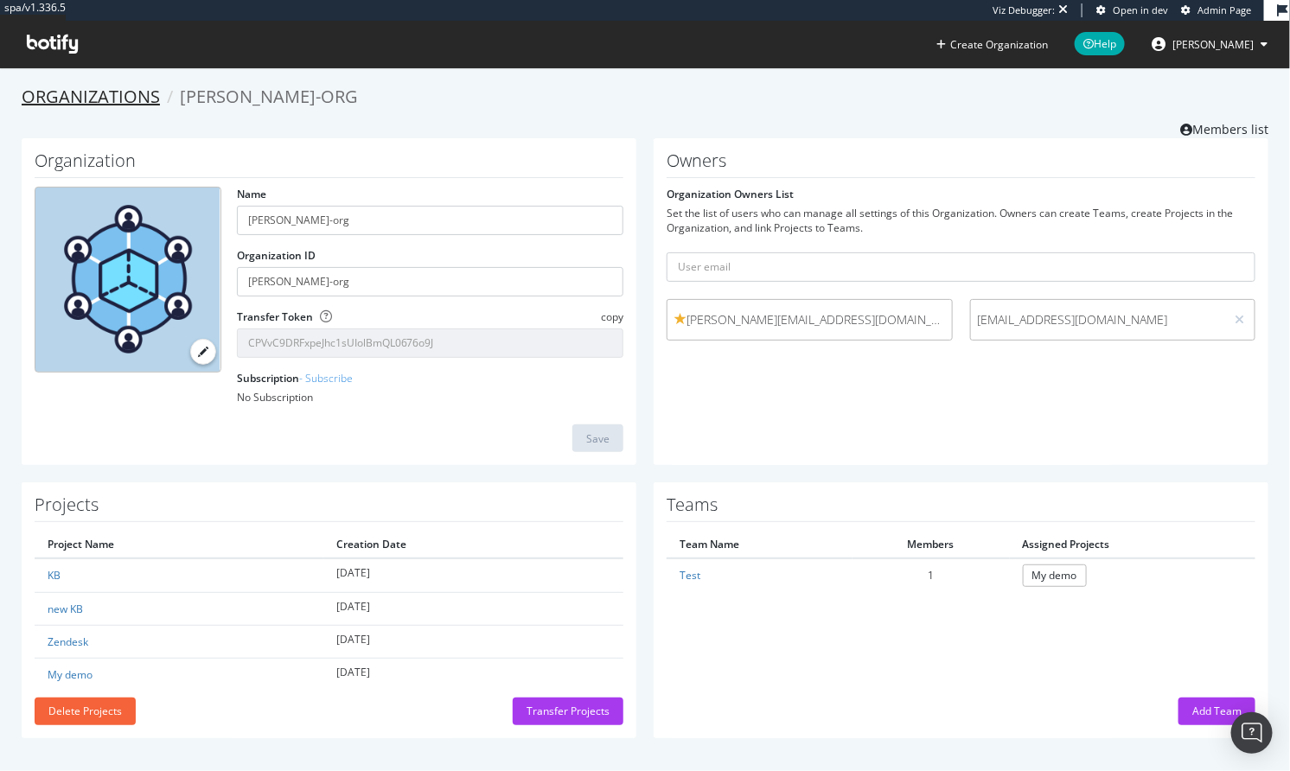
click at [86, 93] on link "Organizations" at bounding box center [91, 96] width 138 height 23
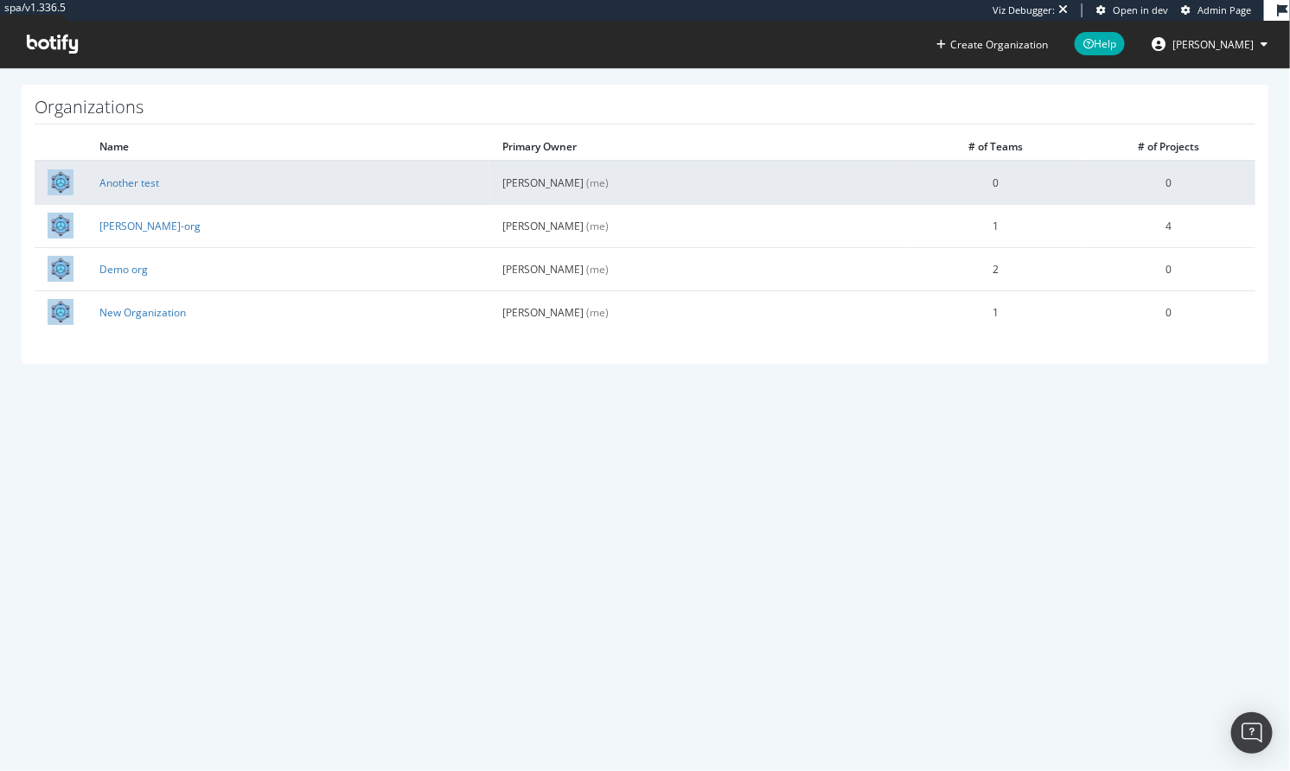
click at [125, 195] on td "Another test" at bounding box center [287, 182] width 403 height 43
click at [125, 184] on link "Another test" at bounding box center [129, 183] width 60 height 15
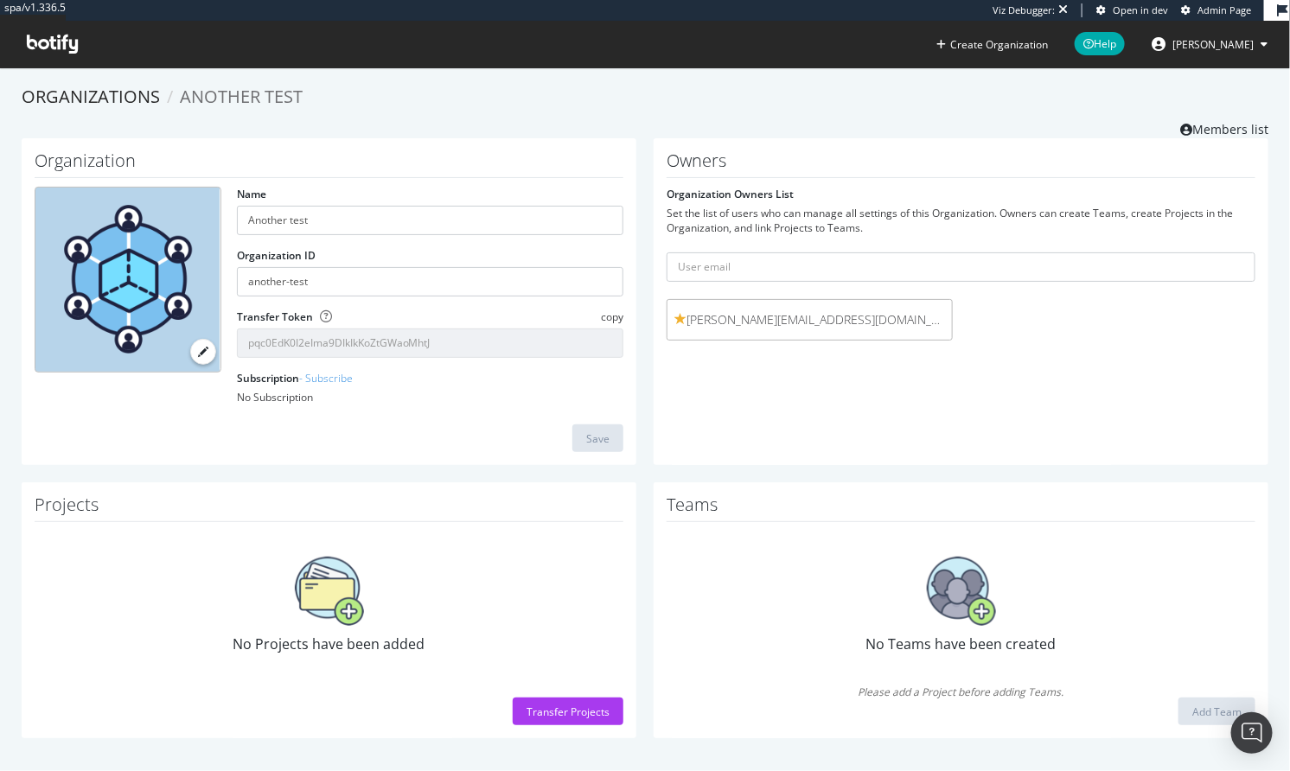
click at [602, 317] on span "copy" at bounding box center [612, 317] width 22 height 15
click at [68, 95] on link "Organizations" at bounding box center [91, 96] width 138 height 23
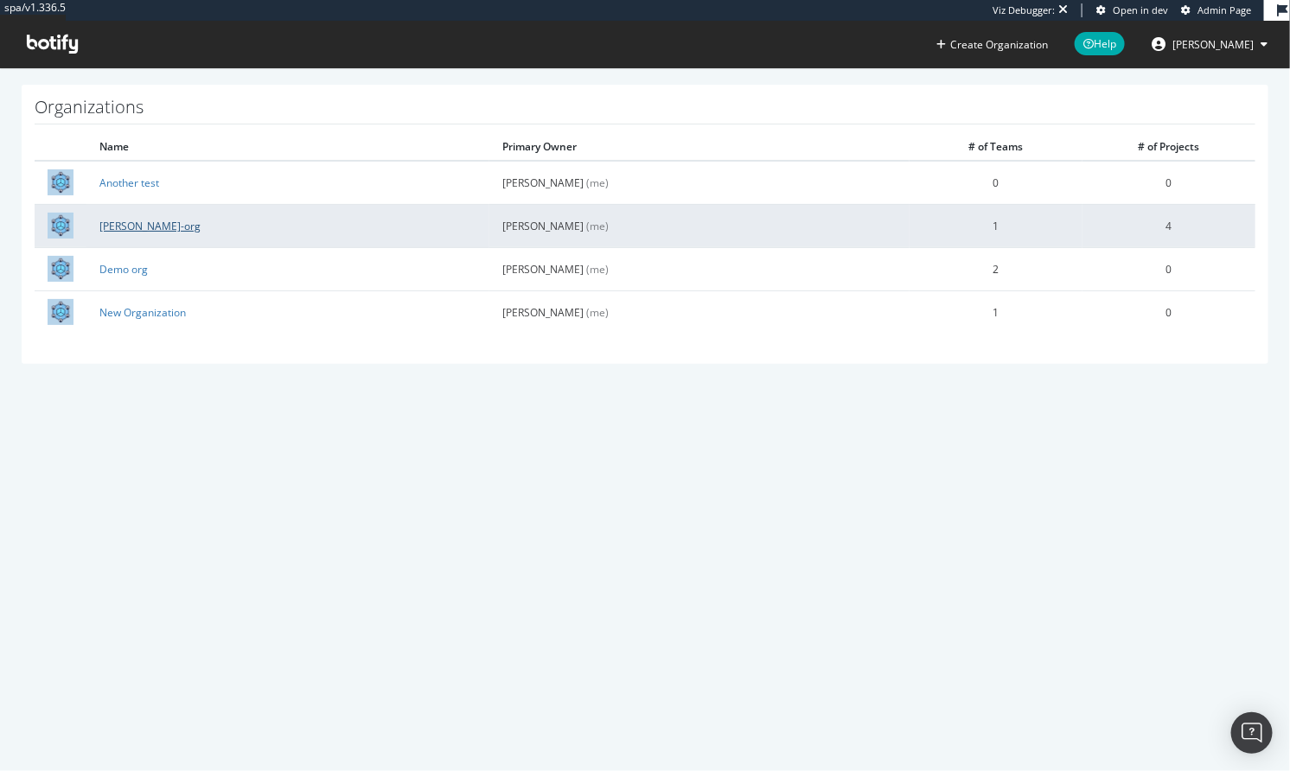
click at [116, 225] on link "colleen-org" at bounding box center [149, 226] width 101 height 15
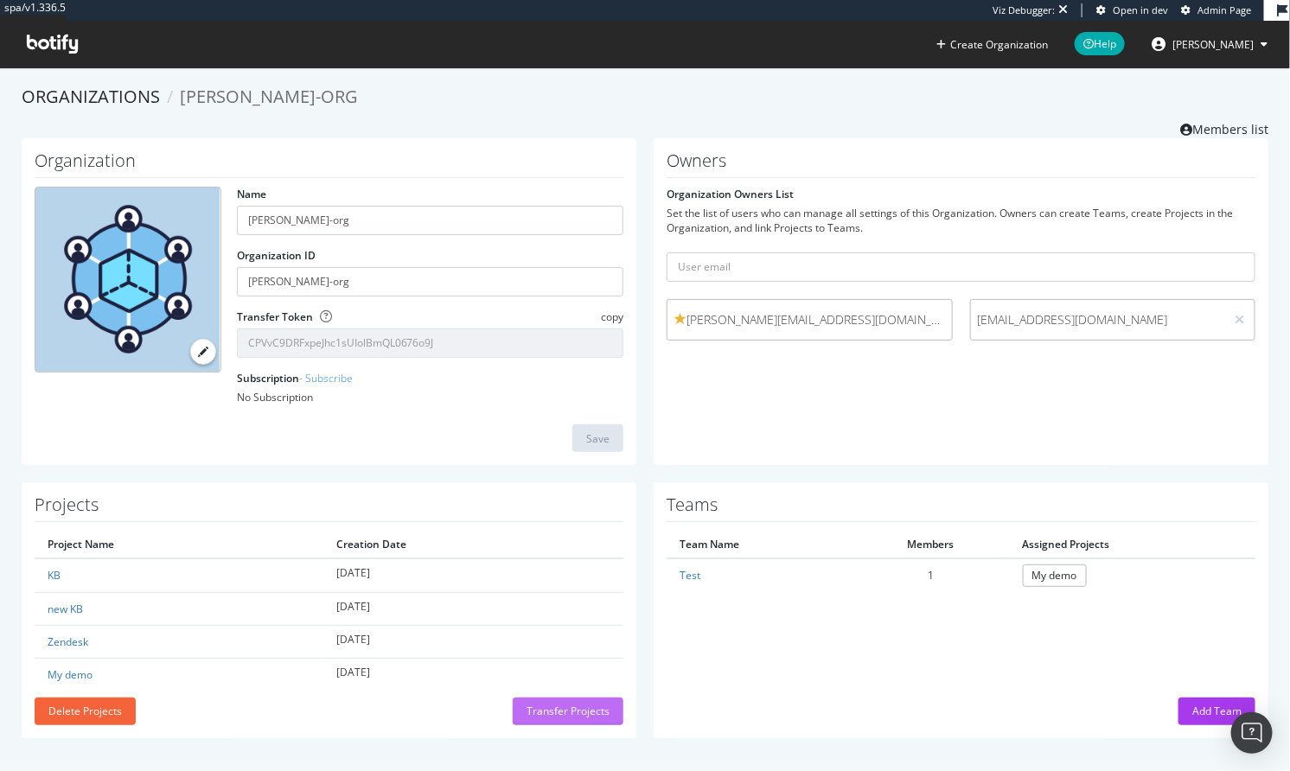
click at [546, 716] on div "Transfer Projects" at bounding box center [568, 711] width 83 height 15
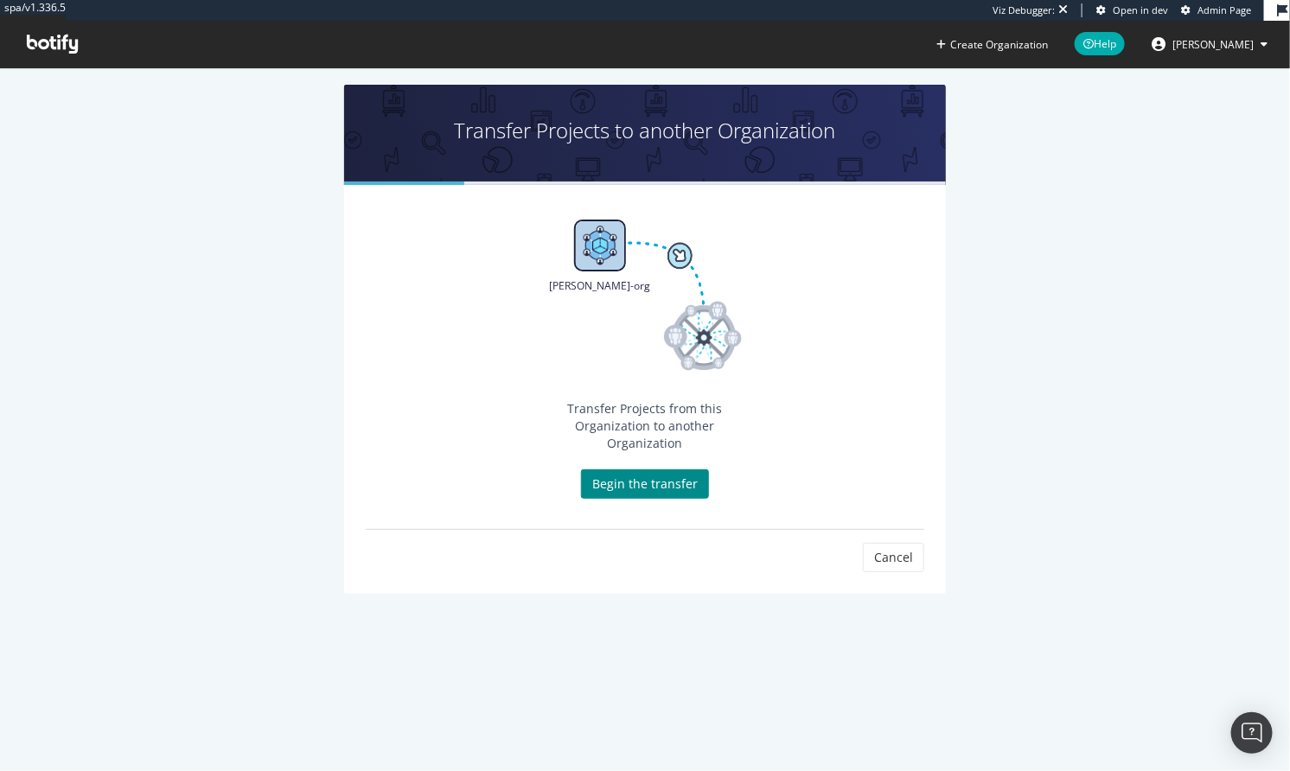
click at [636, 473] on link "Begin the transfer" at bounding box center [645, 484] width 128 height 29
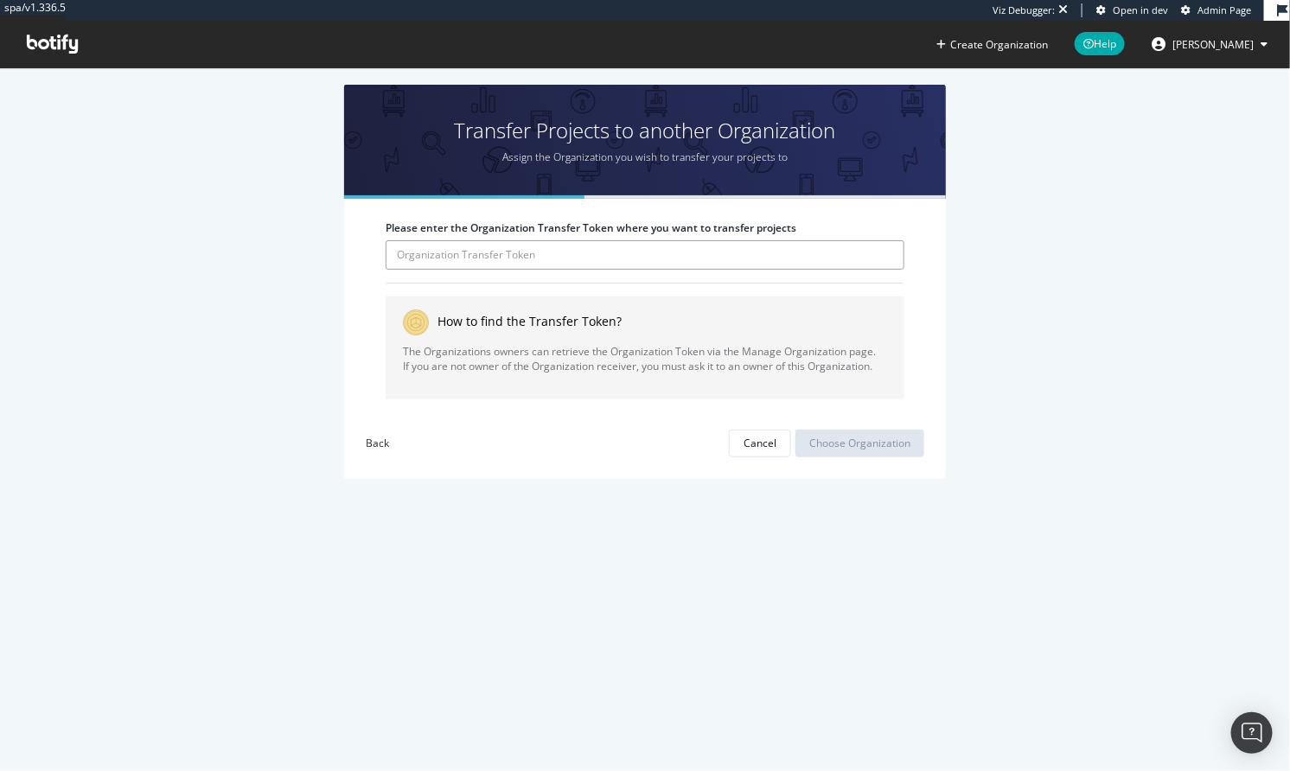
click at [515, 257] on input "Please enter the Organization Transfer Token where you want to transfer projects" at bounding box center [645, 254] width 519 height 29
paste input "pqc0EdK0I2eIma9DIkIkKoZtGWaoMhtJ"
type input "pqc0EdK0I2eIma9DIkIkKoZtGWaoMhtJ"
click at [848, 441] on div "Choose Organization" at bounding box center [859, 443] width 101 height 15
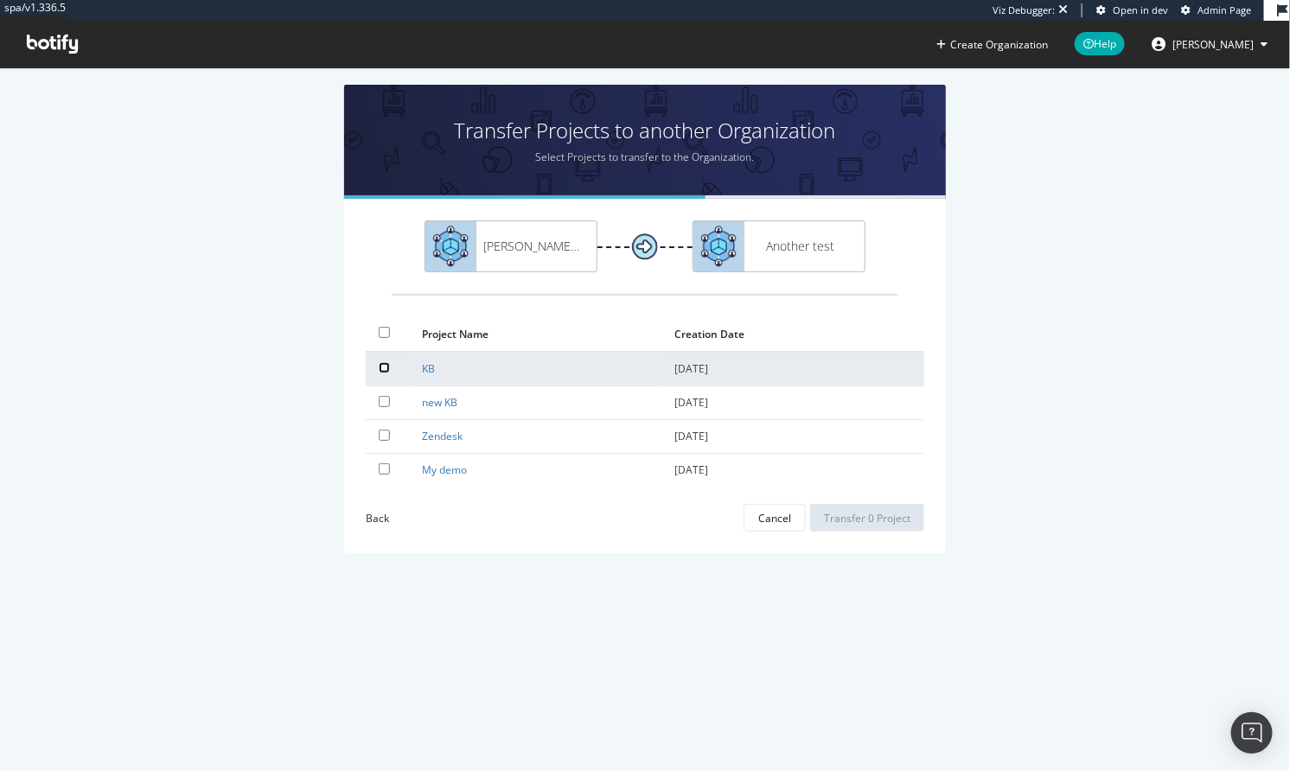
click at [379, 364] on input "checkbox" at bounding box center [384, 367] width 11 height 11
checkbox input "true"
click at [847, 511] on div "Transfer 1 Project" at bounding box center [867, 518] width 86 height 15
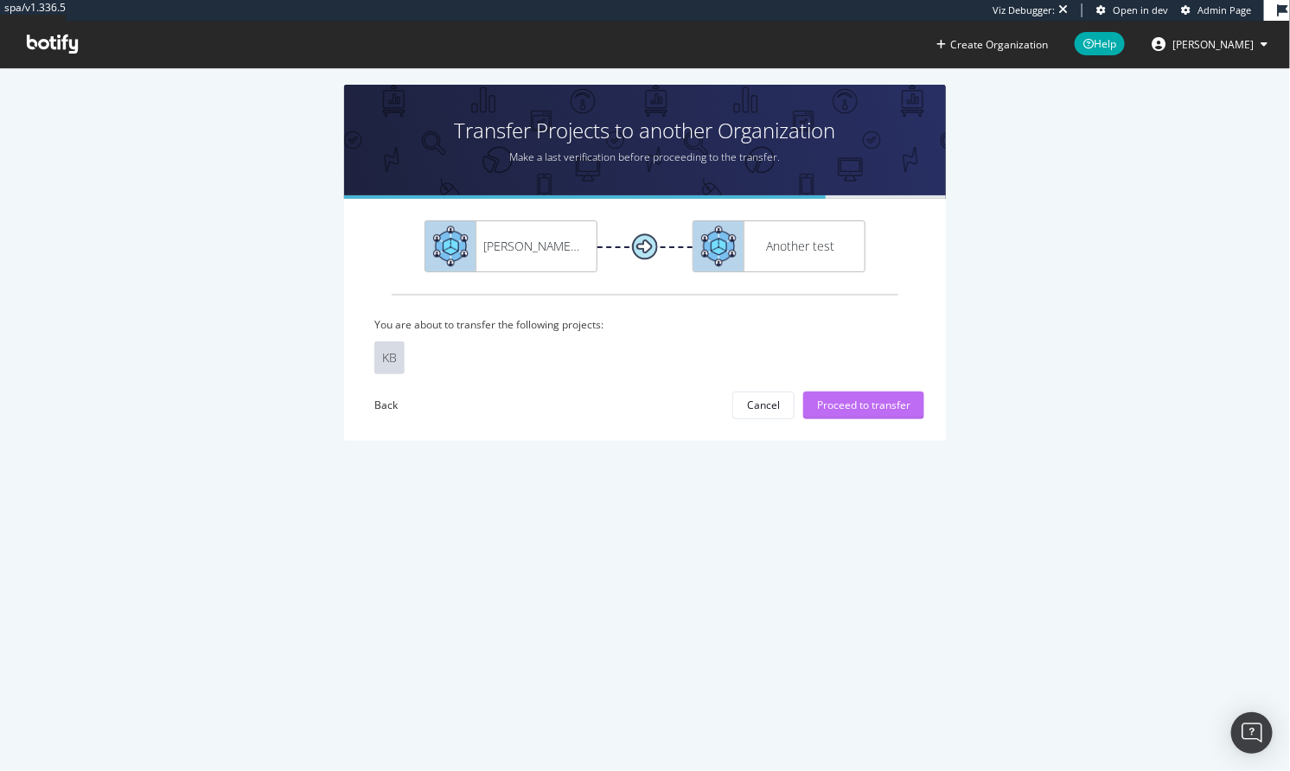
click at [847, 399] on div "Proceed to transfer" at bounding box center [863, 405] width 93 height 15
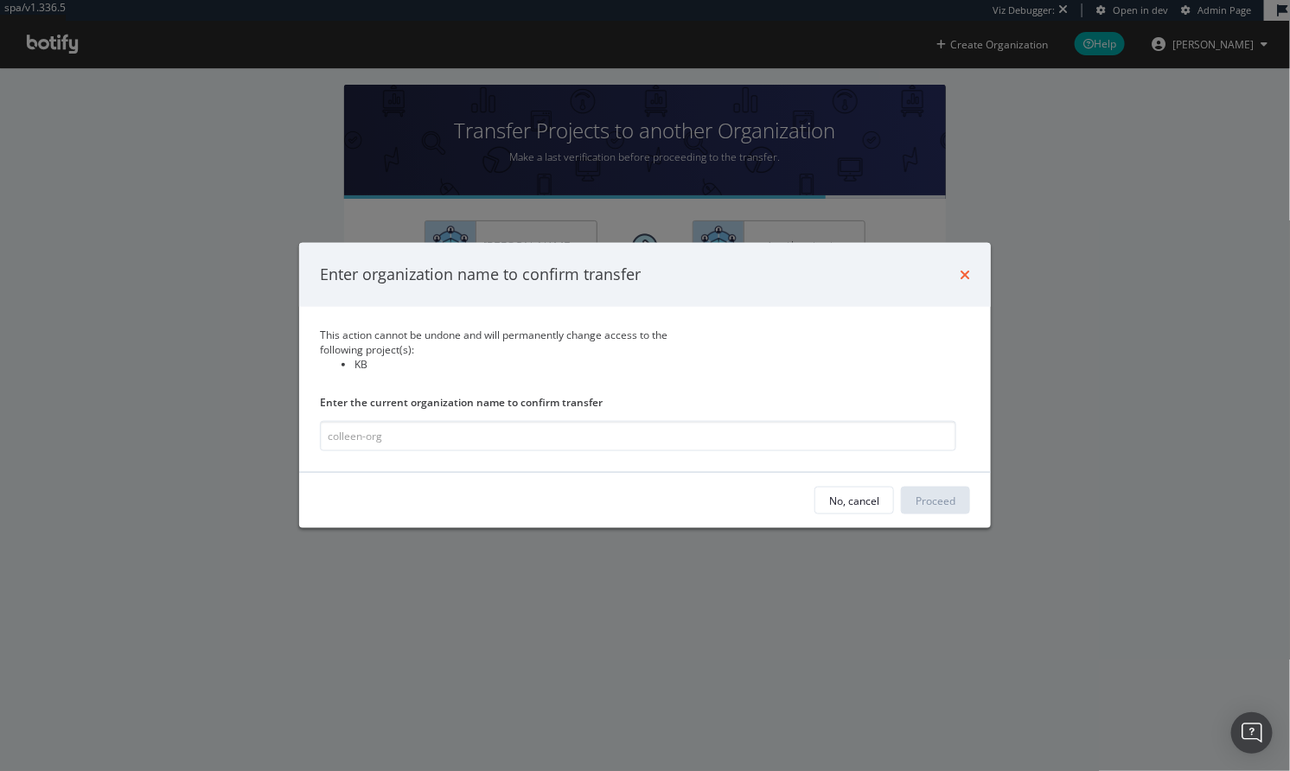
click at [962, 276] on icon "times" at bounding box center [965, 275] width 10 height 14
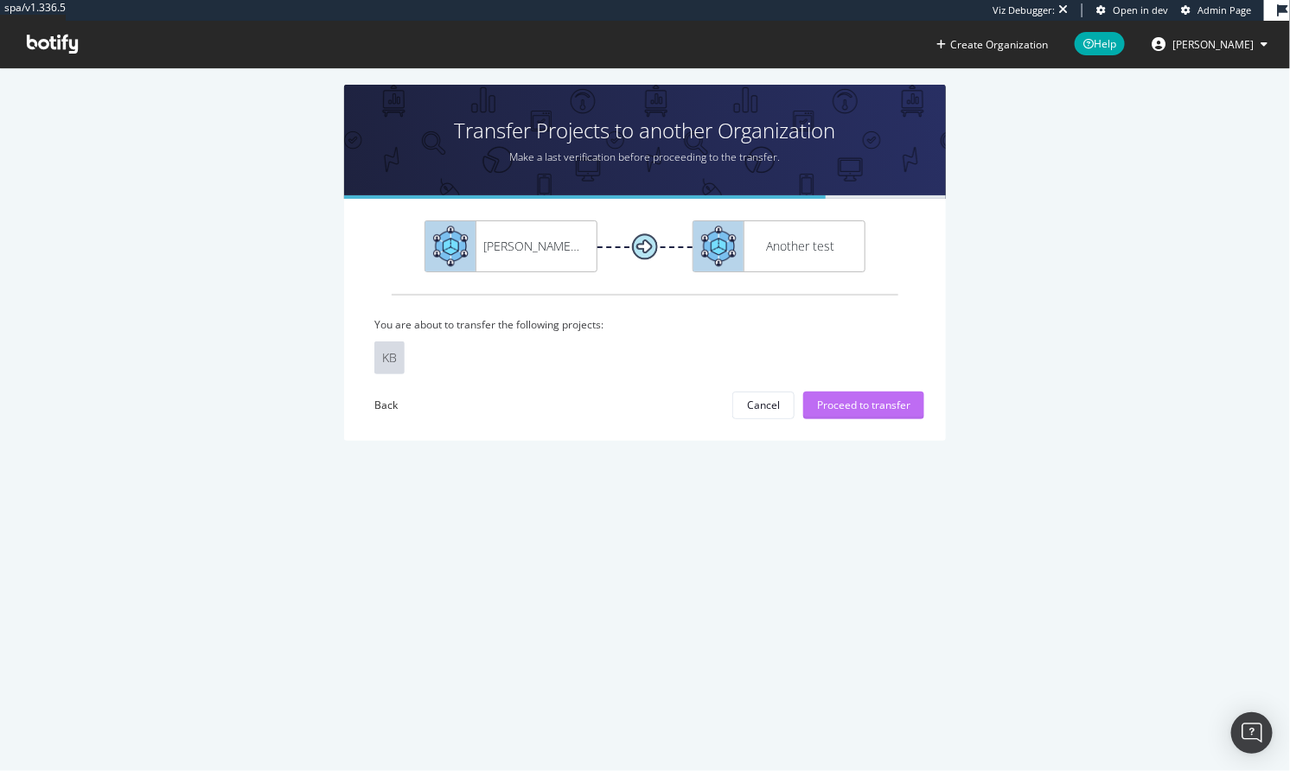
click at [853, 406] on div "Proceed to transfer" at bounding box center [863, 405] width 93 height 15
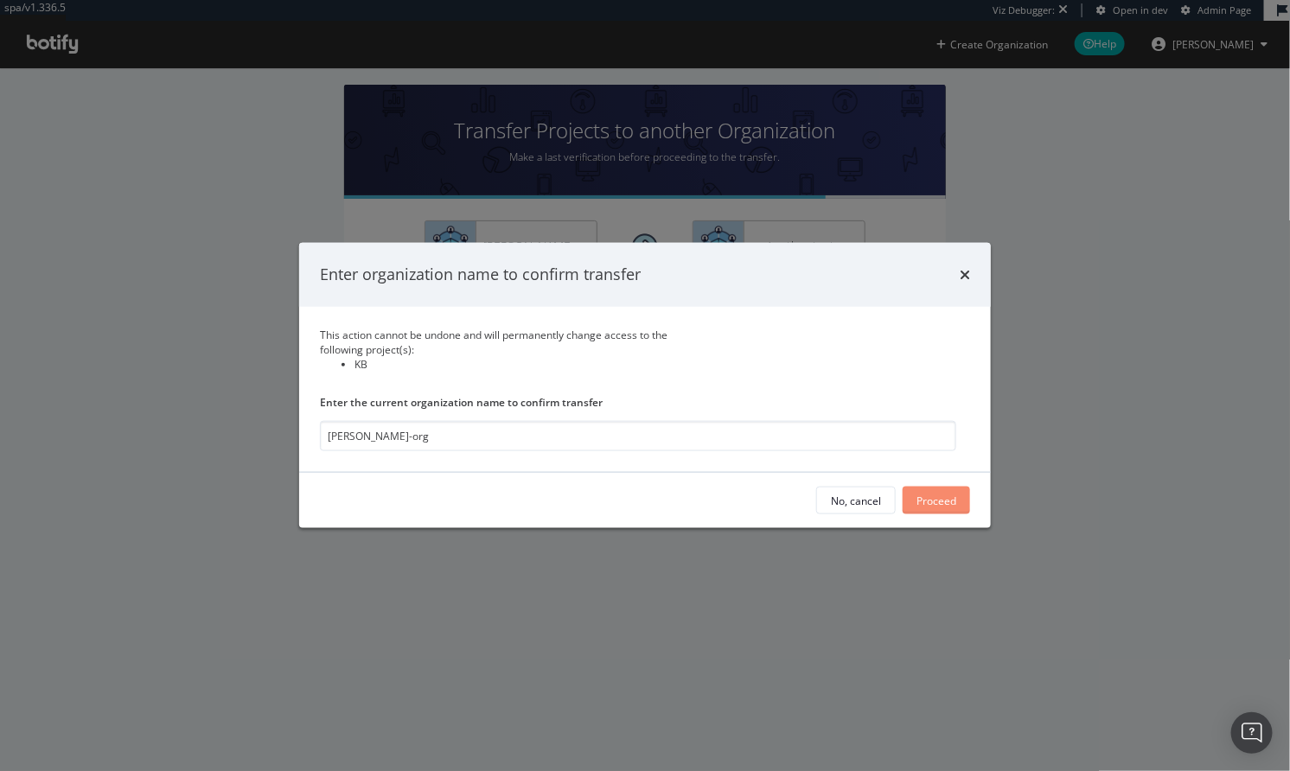
type input "colleen-org"
click at [944, 506] on div "Proceed" at bounding box center [937, 501] width 40 height 15
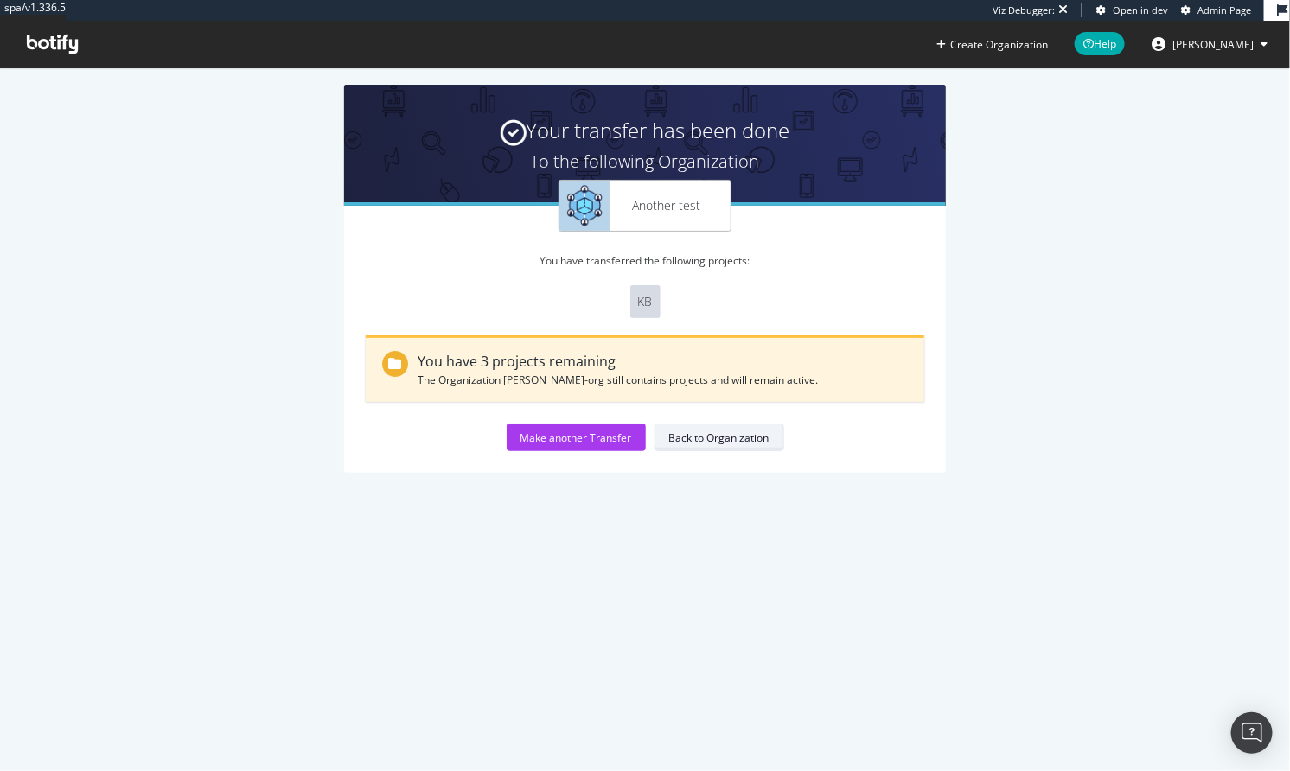
click at [669, 438] on div "Back to Organization" at bounding box center [719, 438] width 100 height 15
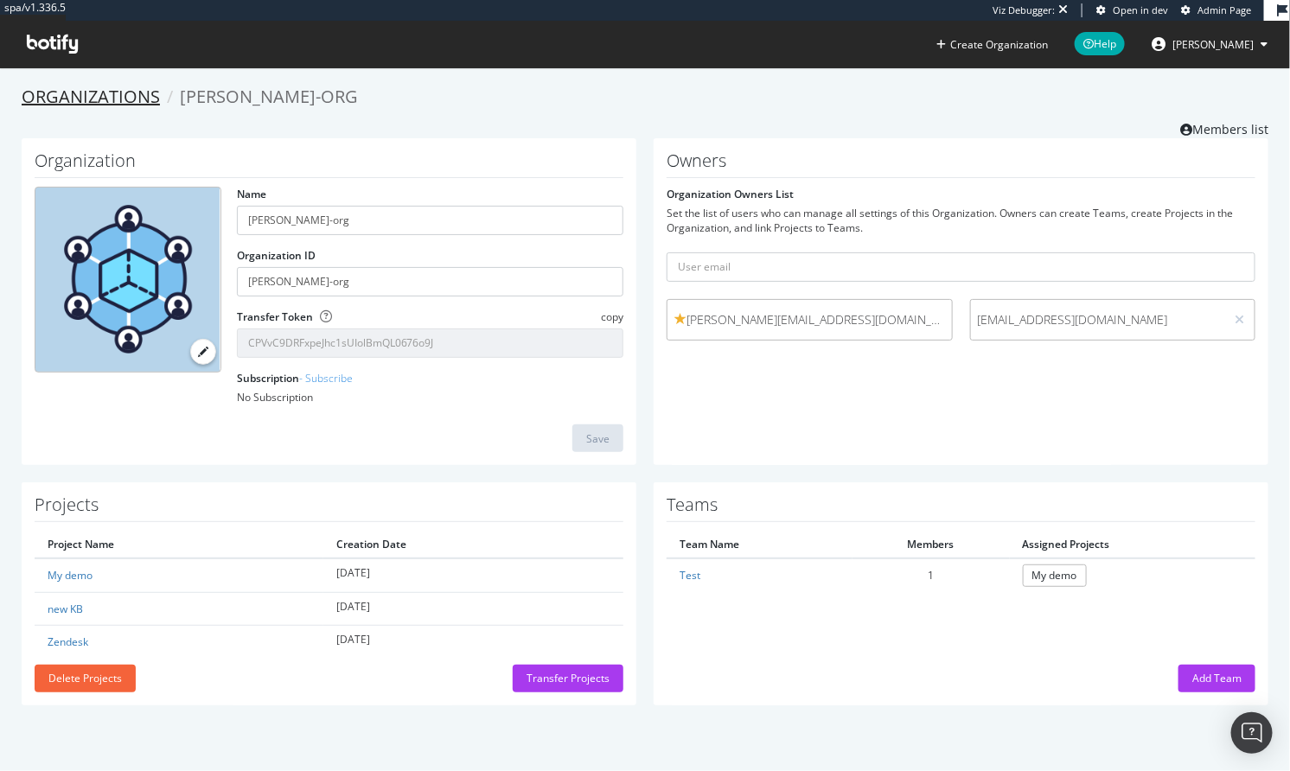
click at [102, 96] on link "Organizations" at bounding box center [91, 96] width 138 height 23
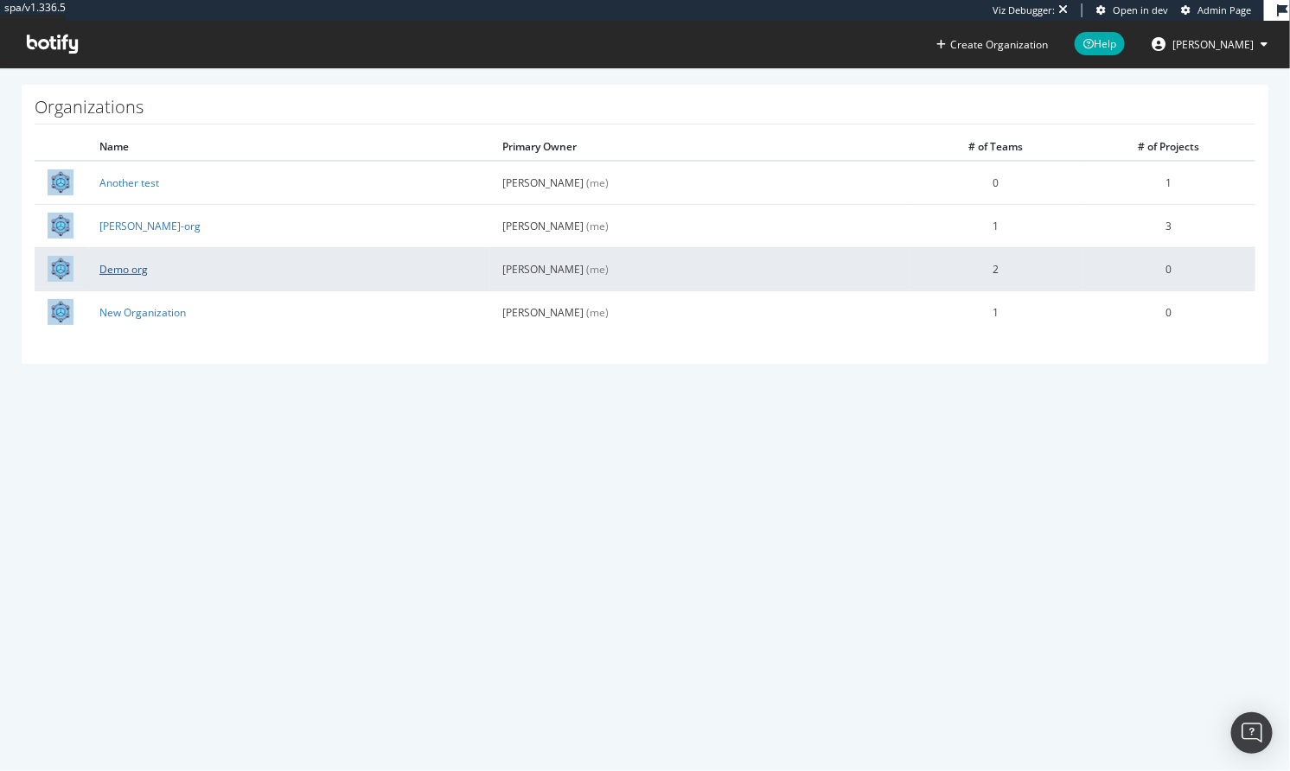
click at [105, 262] on link "Demo org" at bounding box center [123, 269] width 48 height 15
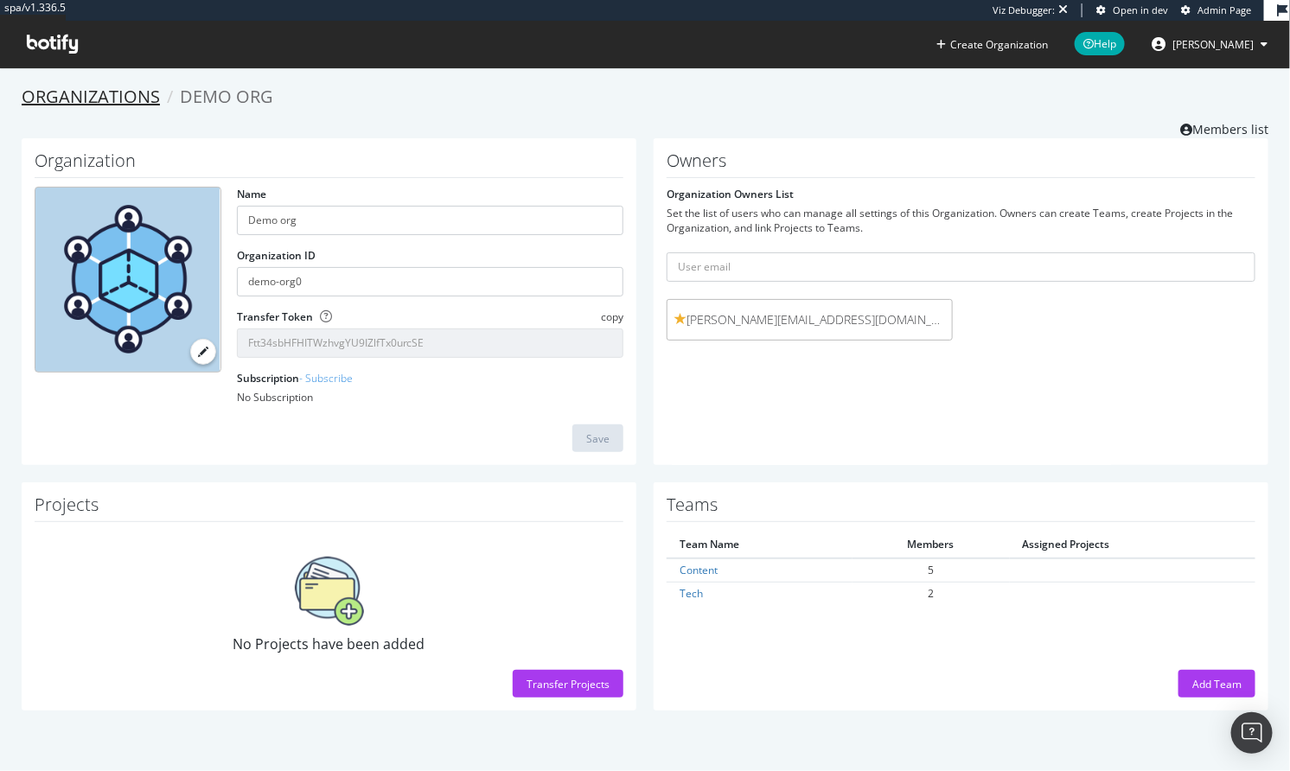
click at [105, 105] on link "Organizations" at bounding box center [91, 96] width 138 height 23
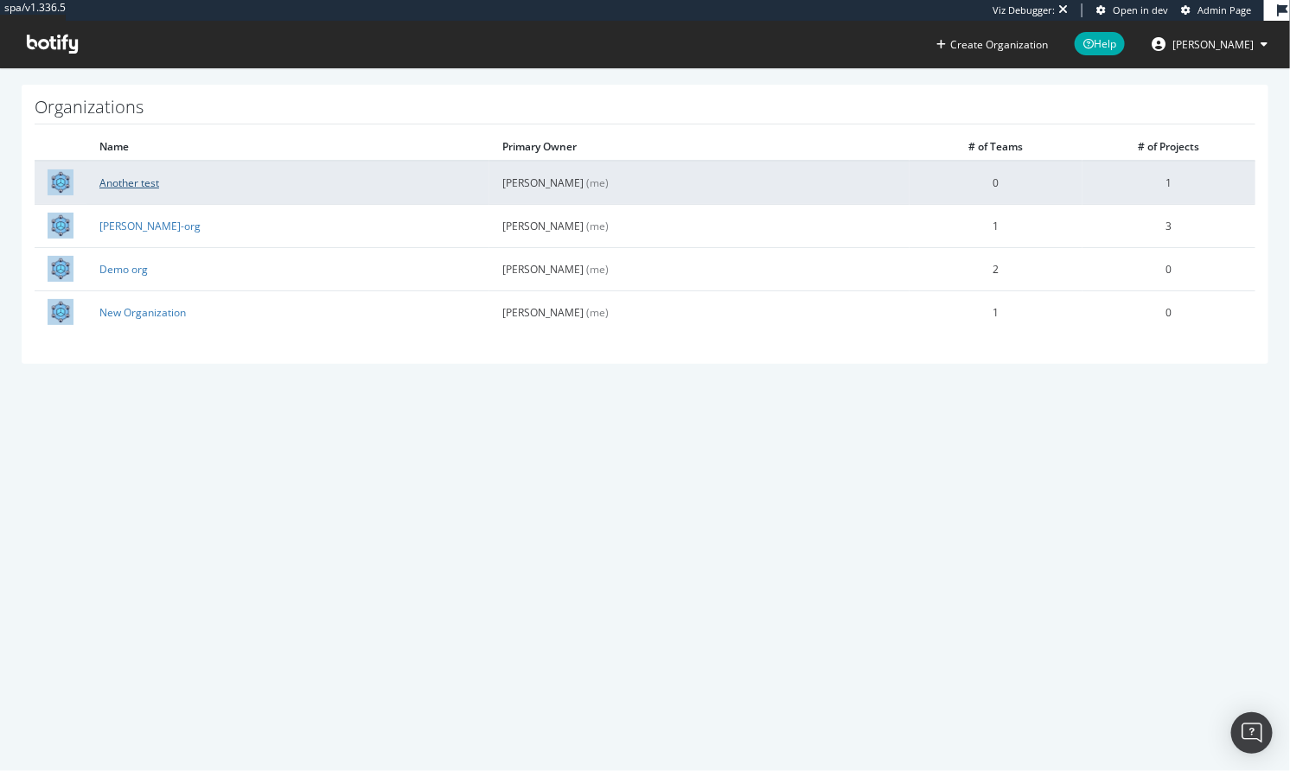
click at [118, 188] on link "Another test" at bounding box center [129, 183] width 60 height 15
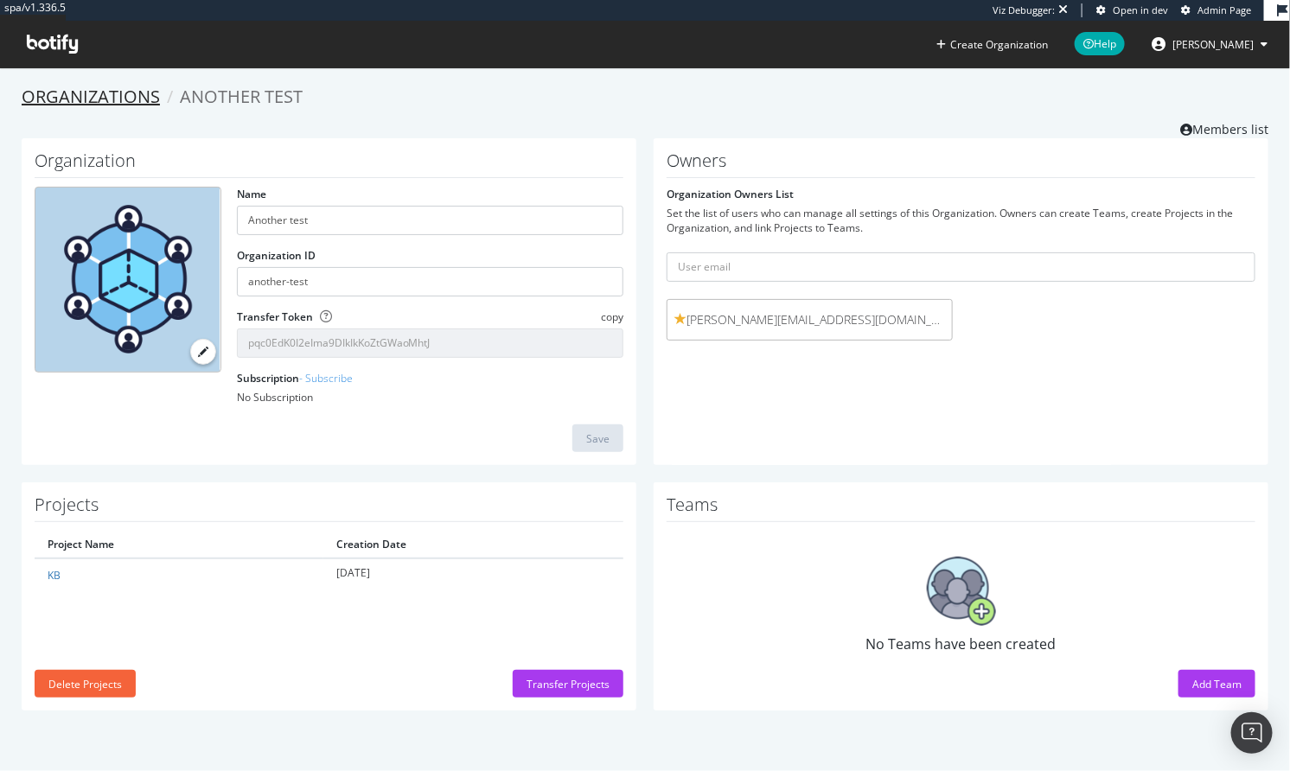
click at [101, 98] on link "Organizations" at bounding box center [91, 96] width 138 height 23
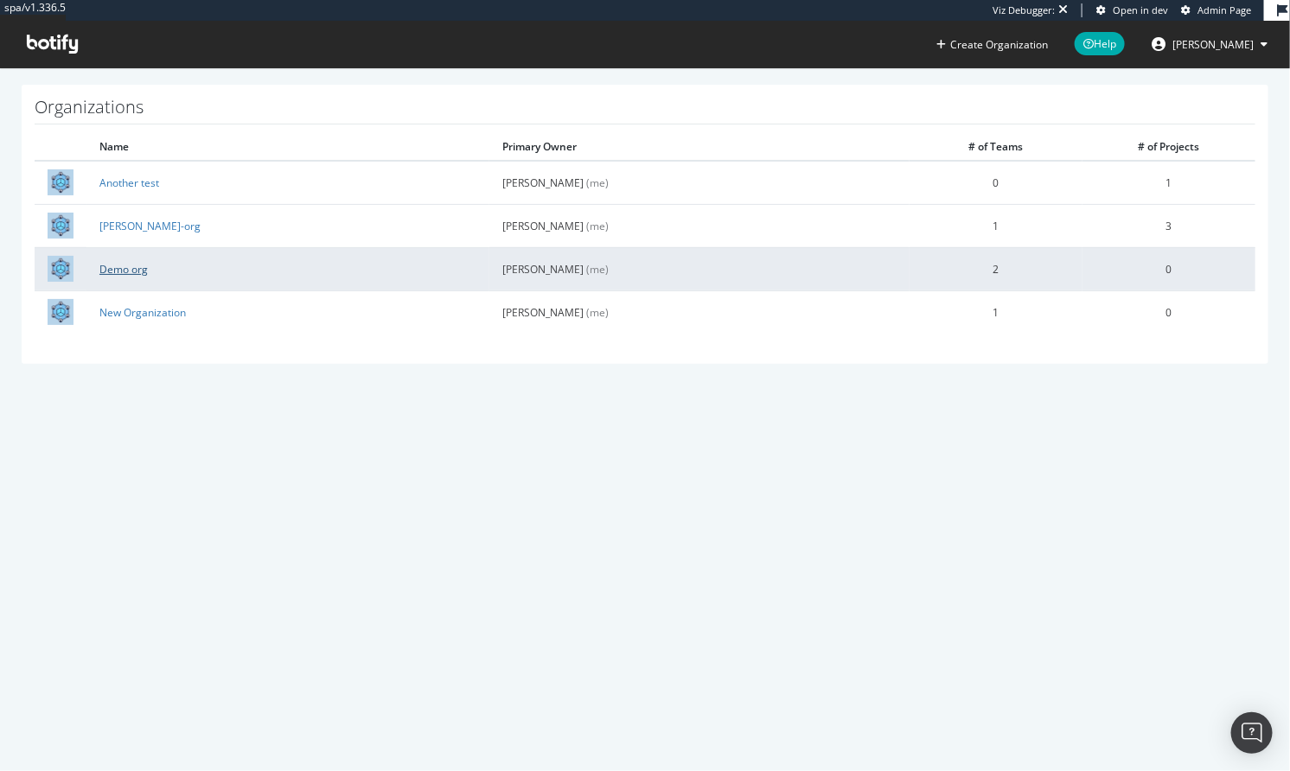
click at [120, 267] on link "Demo org" at bounding box center [123, 269] width 48 height 15
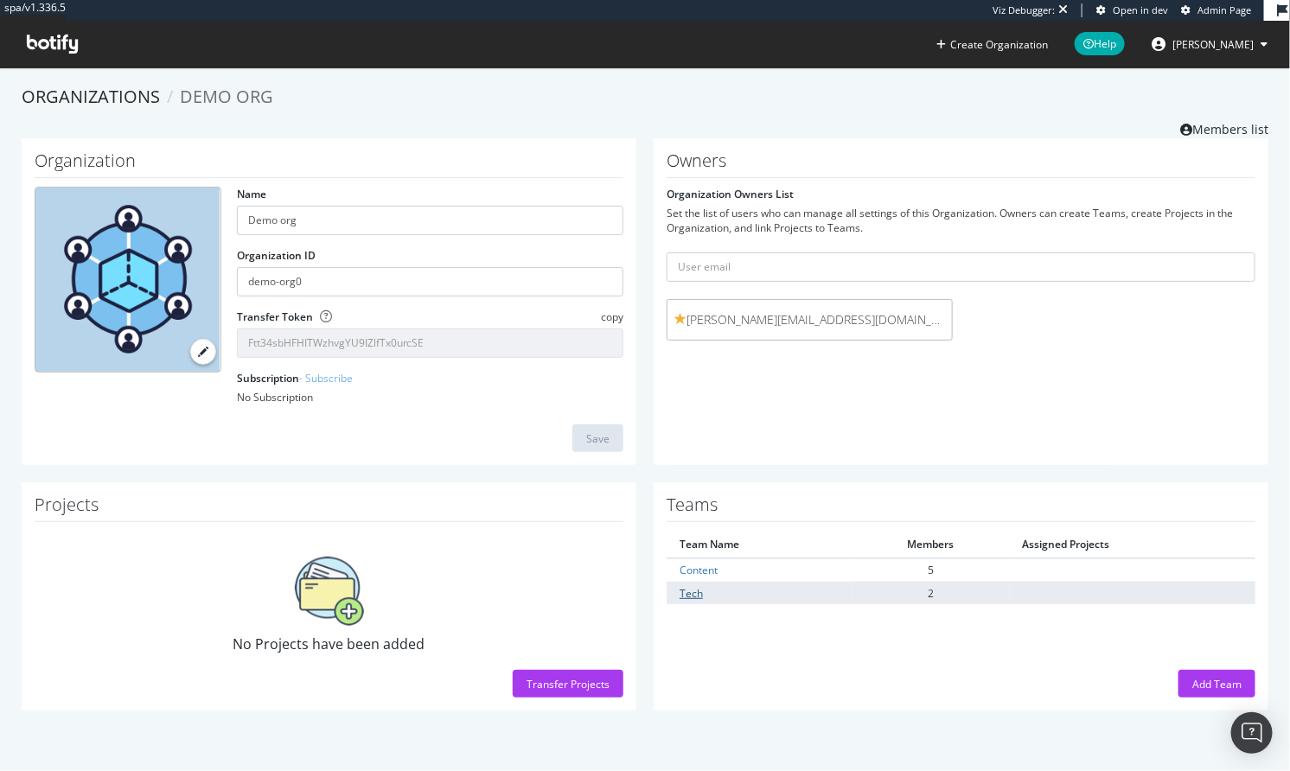
click at [693, 597] on link "Tech" at bounding box center [691, 593] width 23 height 15
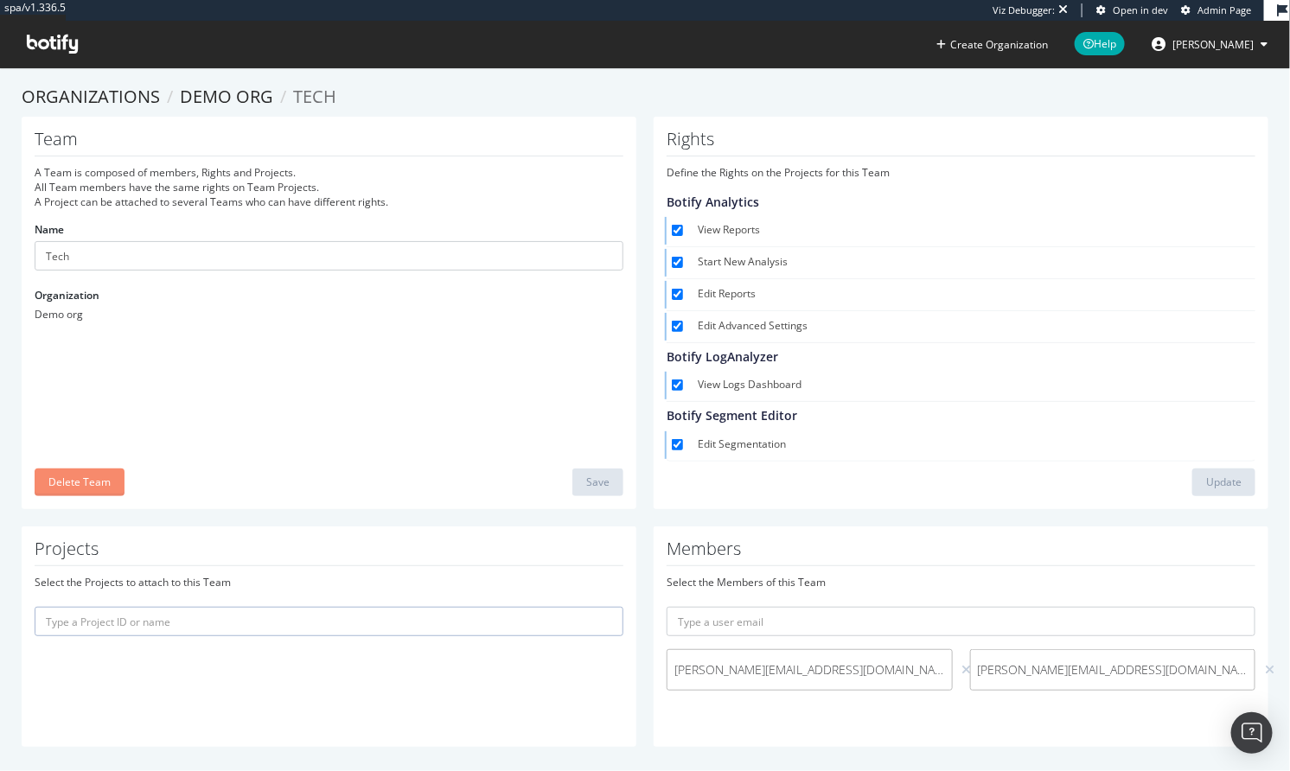
click at [88, 482] on div "Delete Team" at bounding box center [79, 482] width 62 height 15
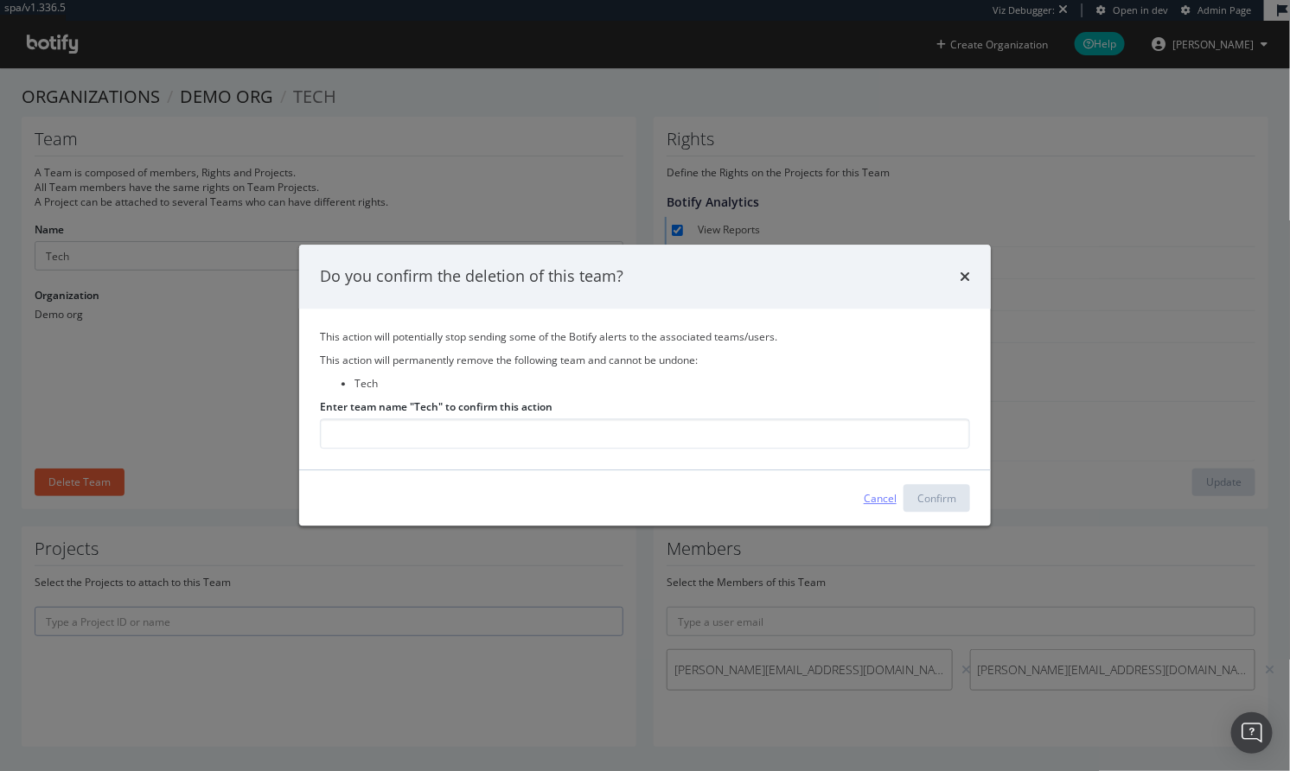
click at [879, 501] on div "Cancel" at bounding box center [880, 498] width 33 height 15
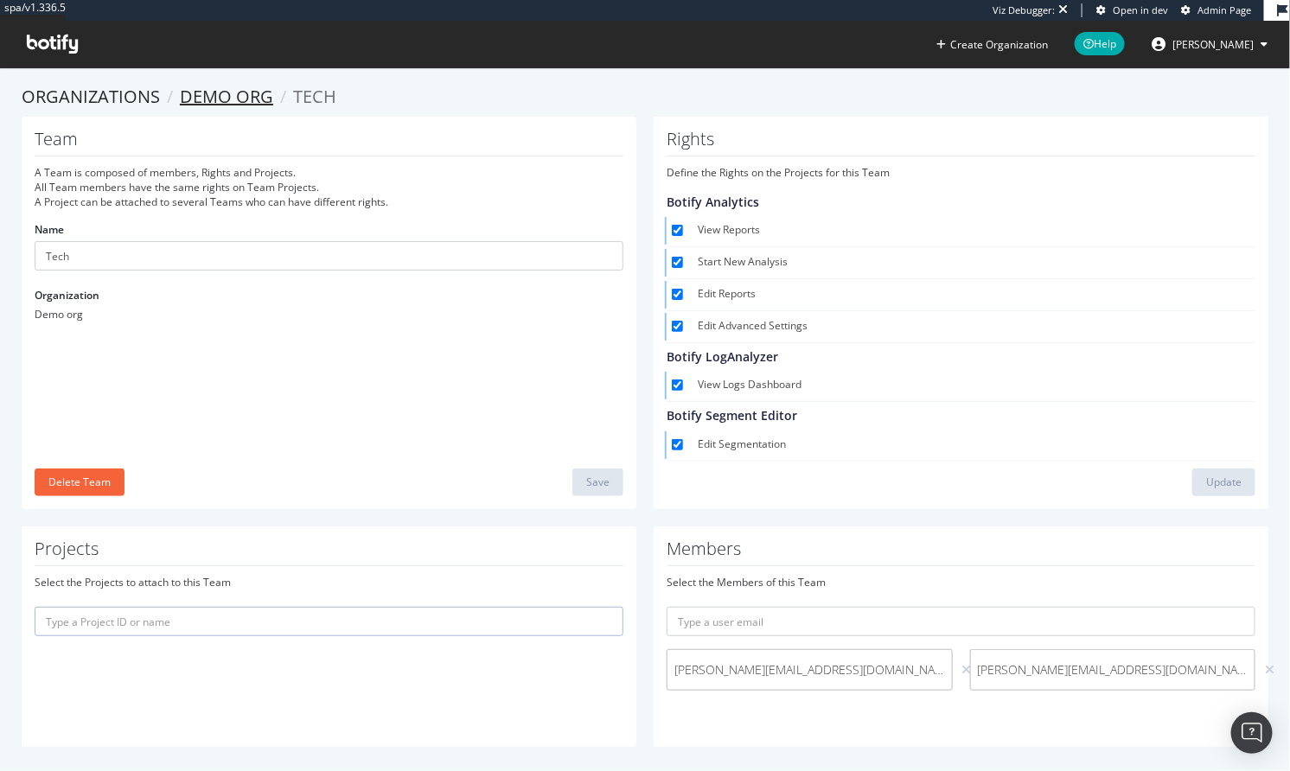
click at [250, 106] on link "Demo org" at bounding box center [226, 96] width 93 height 23
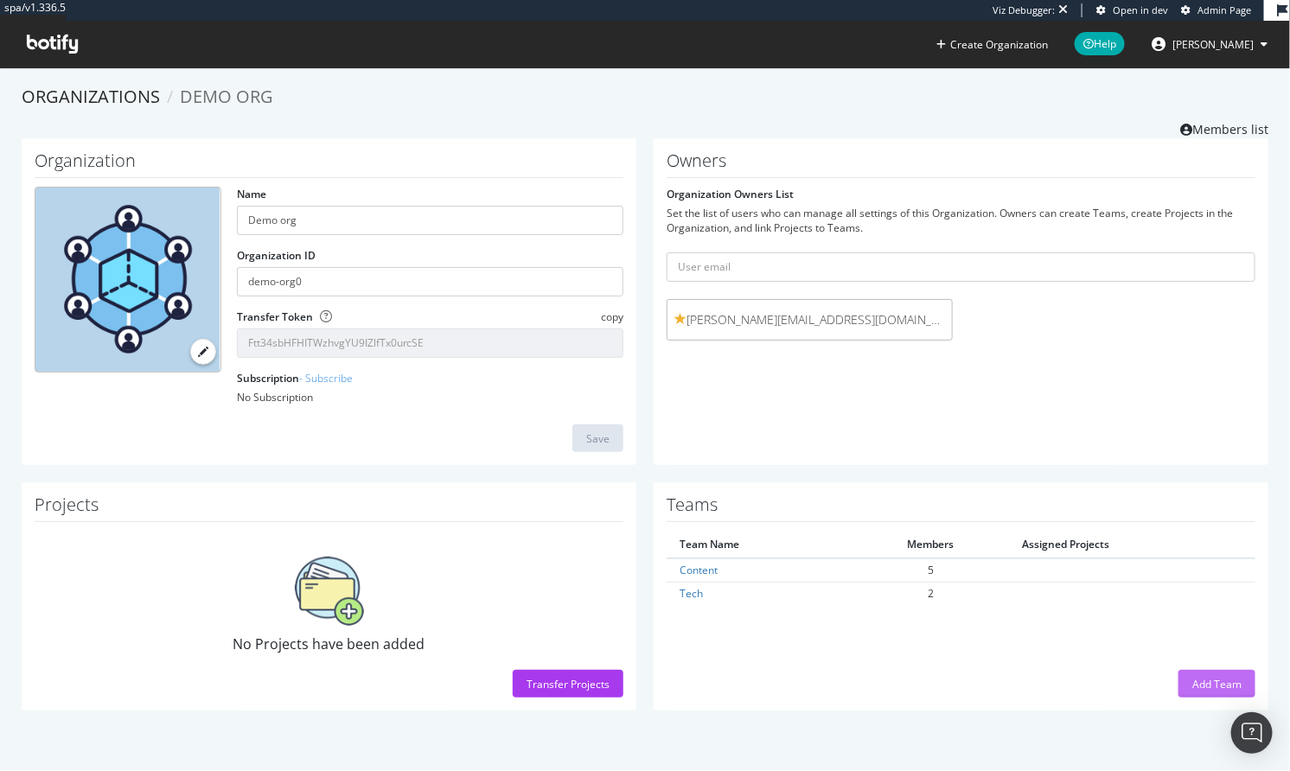
click at [1192, 687] on div "Add Team" at bounding box center [1216, 684] width 49 height 15
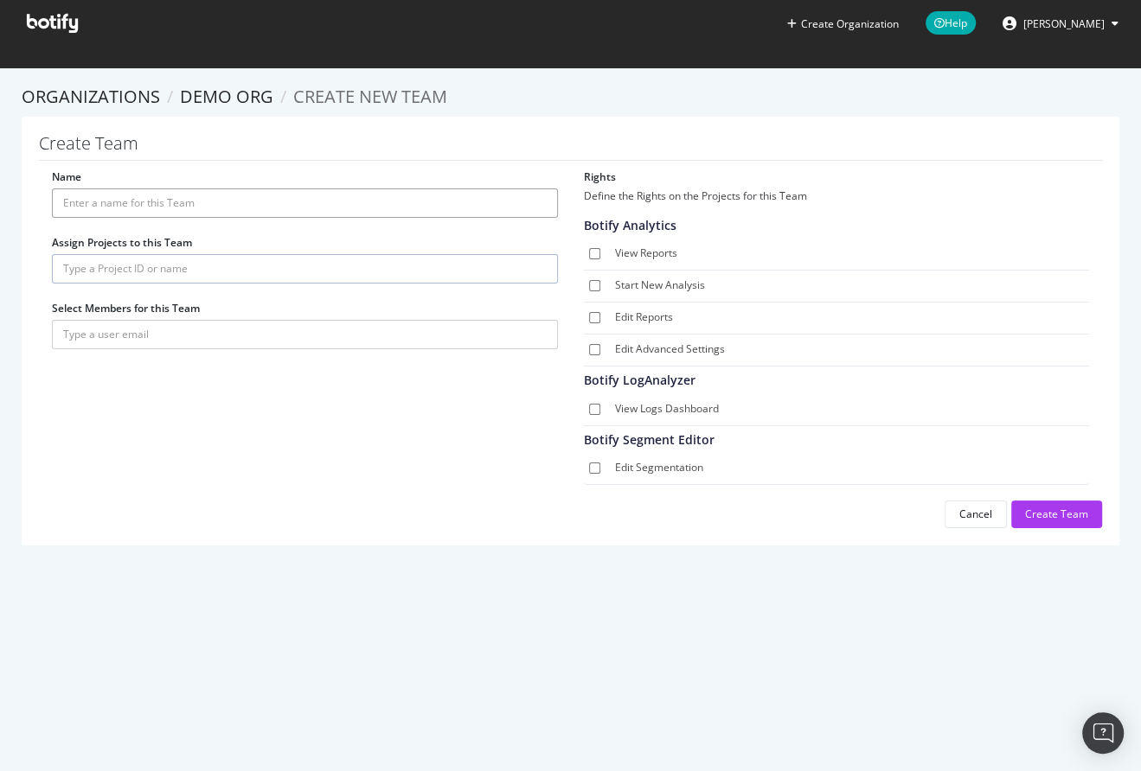
click at [91, 201] on input "Name" at bounding box center [305, 203] width 506 height 29
type input "test"
click at [95, 269] on input "text" at bounding box center [305, 268] width 506 height 29
click at [163, 278] on input "text" at bounding box center [305, 268] width 506 height 29
click at [139, 337] on input "text" at bounding box center [305, 334] width 506 height 29
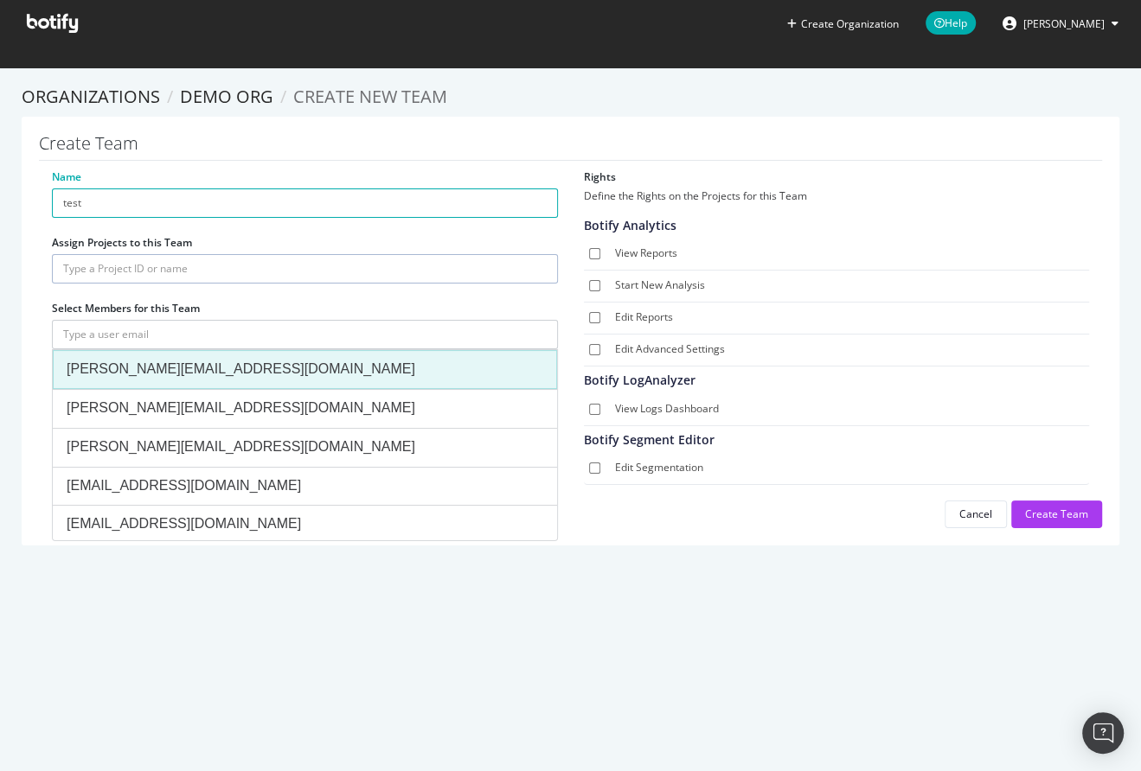
click at [137, 374] on div "frank@demo.org" at bounding box center [305, 370] width 476 height 20
type input "frank@demo.org"
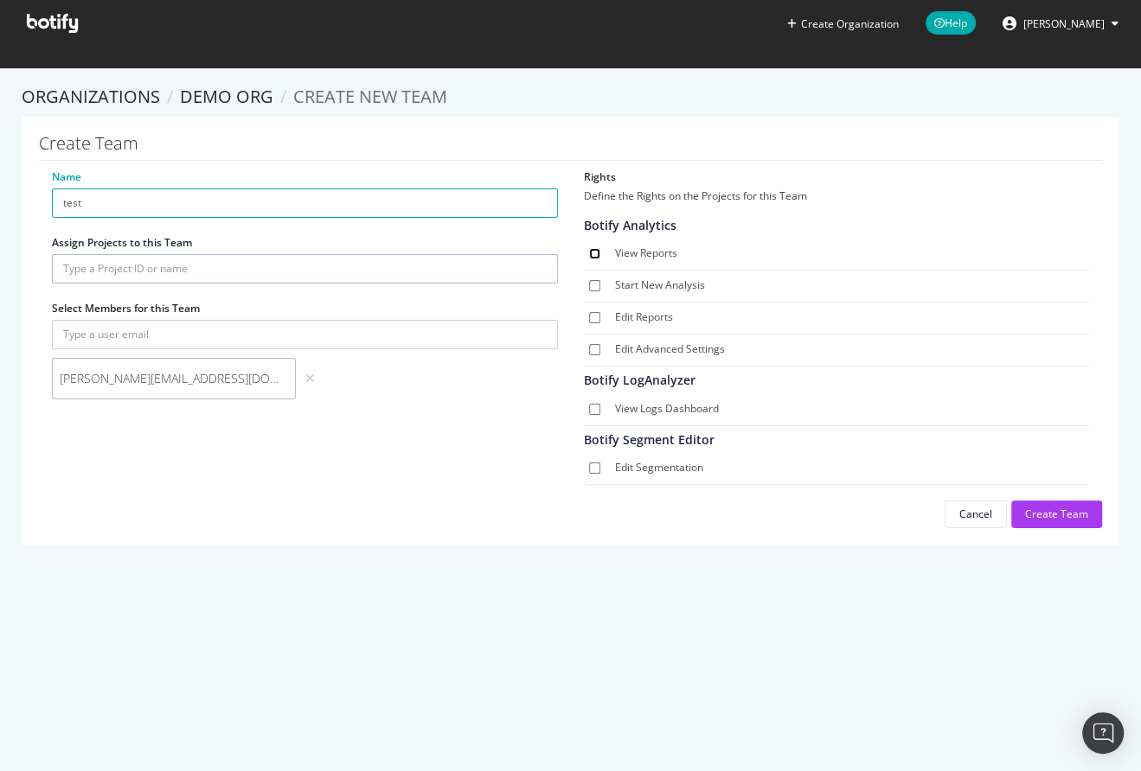
click at [589, 250] on input "View Reports" at bounding box center [594, 253] width 11 height 11
checkbox input "true"
click at [1051, 510] on div "Create Team" at bounding box center [1056, 514] width 63 height 15
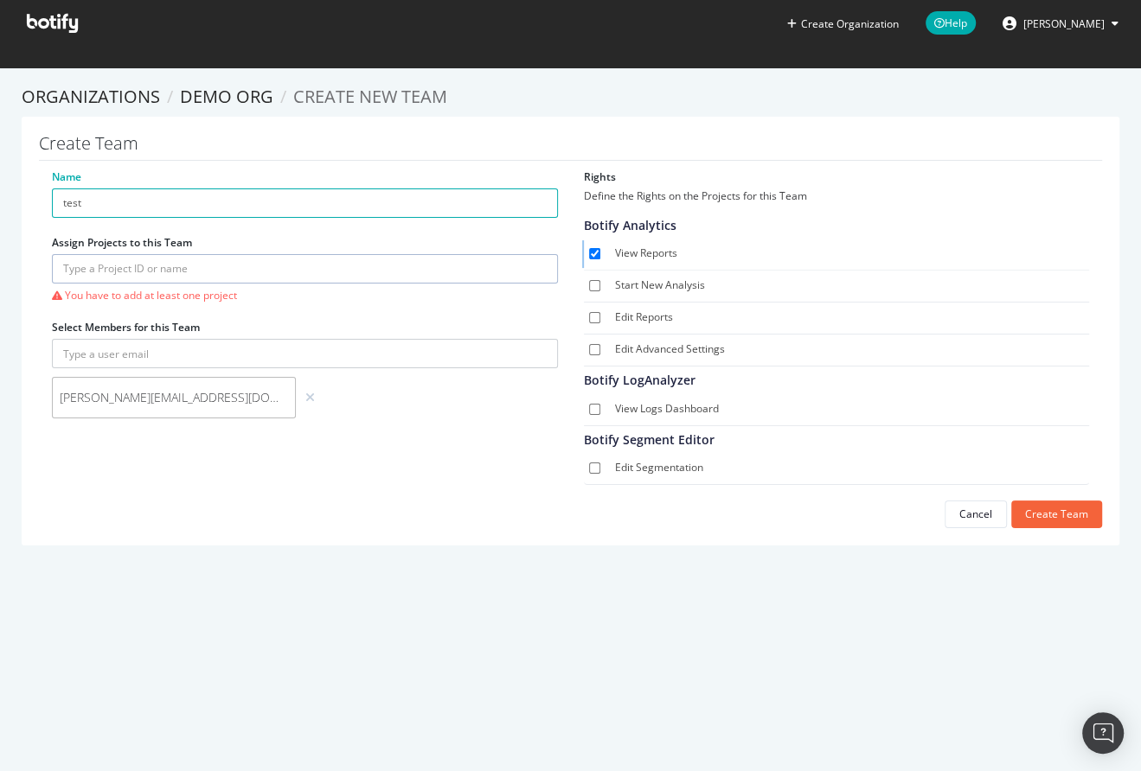
click at [178, 269] on input "text" at bounding box center [305, 268] width 506 height 29
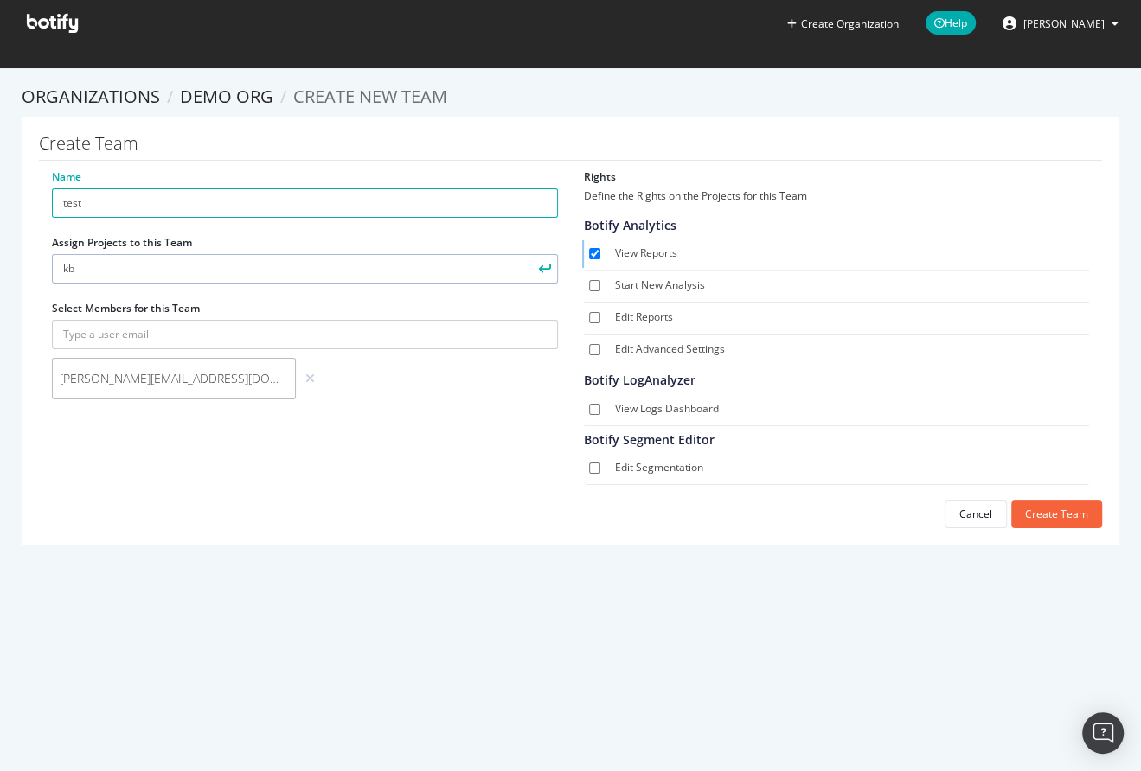
type input "kb"
click at [538, 268] on icon "submit" at bounding box center [544, 269] width 12 height 10
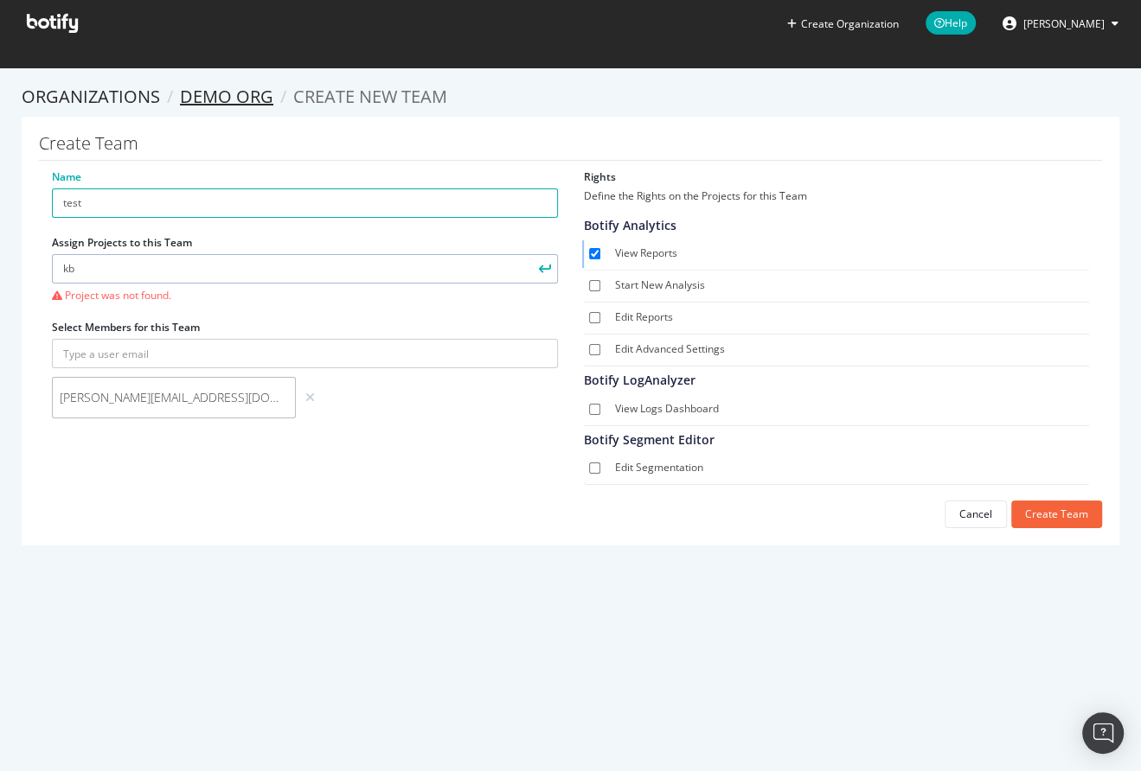
click at [239, 102] on link "Demo org" at bounding box center [226, 96] width 93 height 23
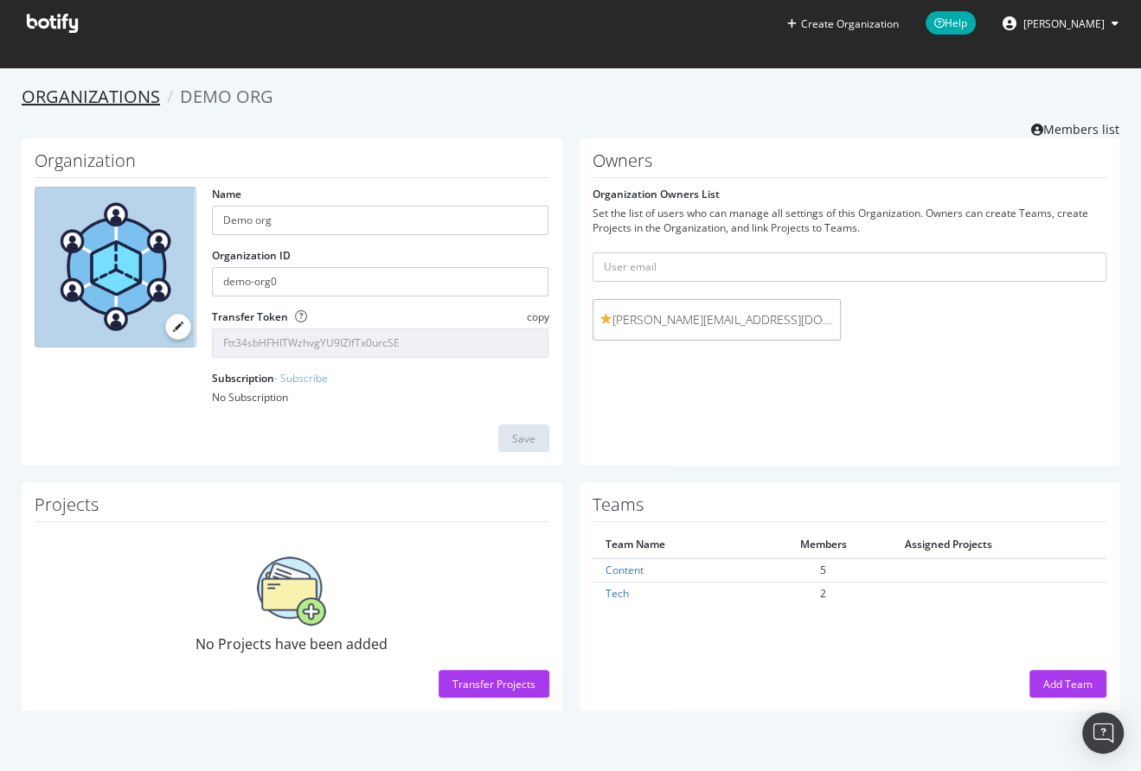
click at [125, 92] on link "Organizations" at bounding box center [91, 96] width 138 height 23
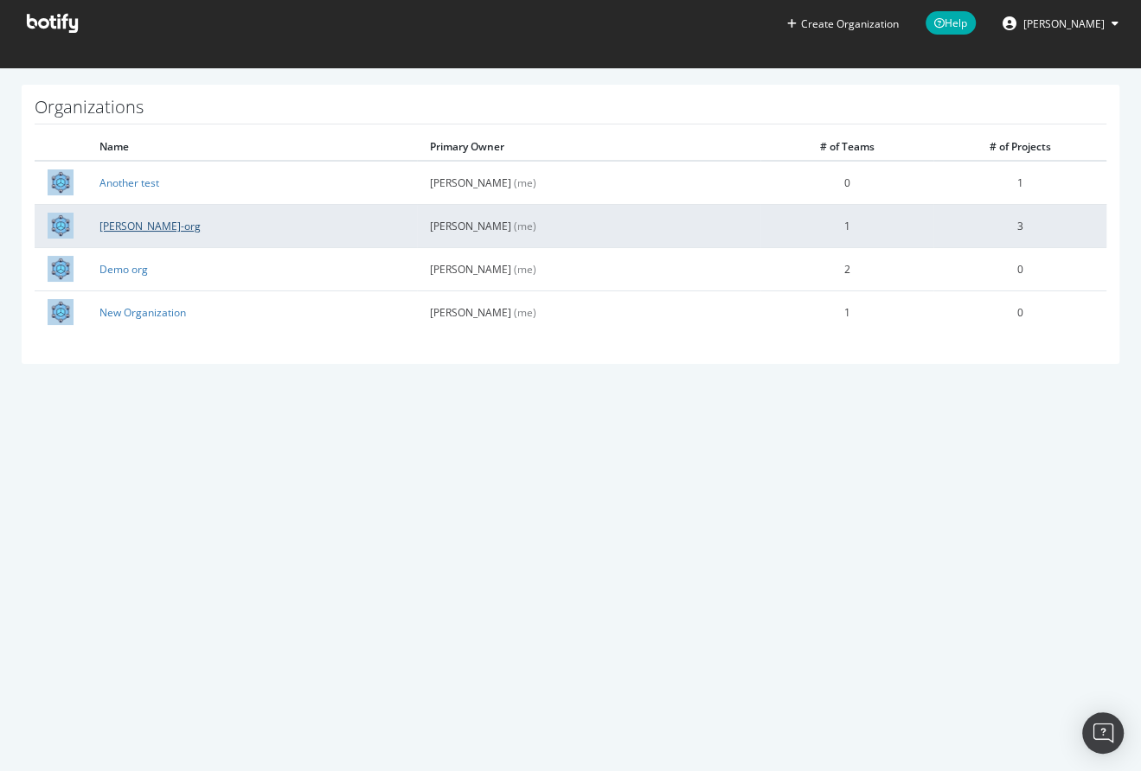
click at [132, 220] on link "colleen-org" at bounding box center [149, 226] width 101 height 15
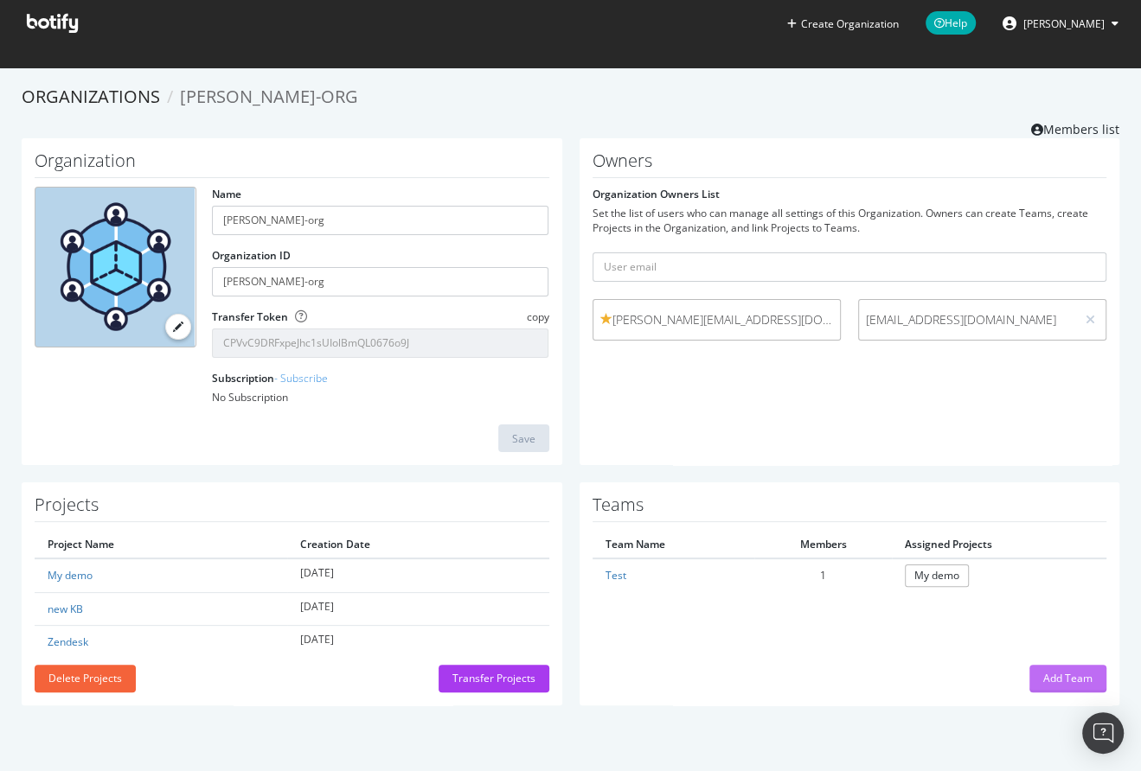
click at [1029, 665] on button "Add Team" at bounding box center [1067, 679] width 77 height 28
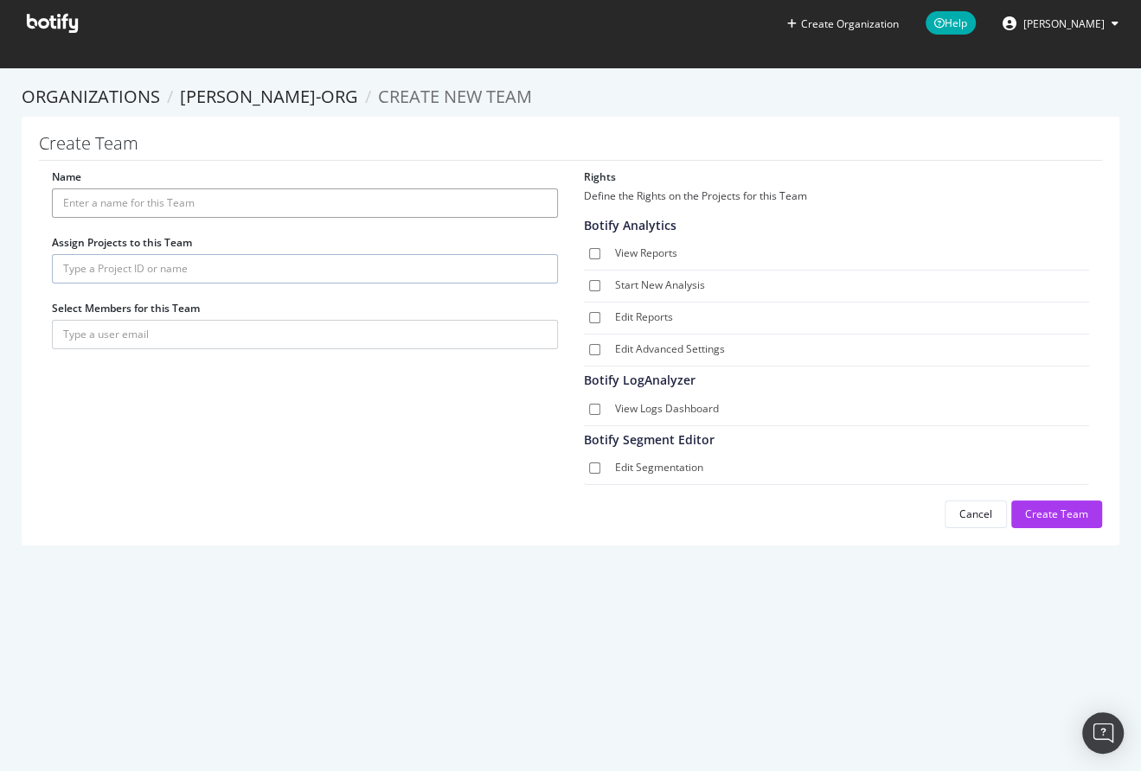
click at [131, 205] on input "Name" at bounding box center [305, 203] width 506 height 29
type input "test"
click at [100, 268] on input "text" at bounding box center [305, 268] width 506 height 29
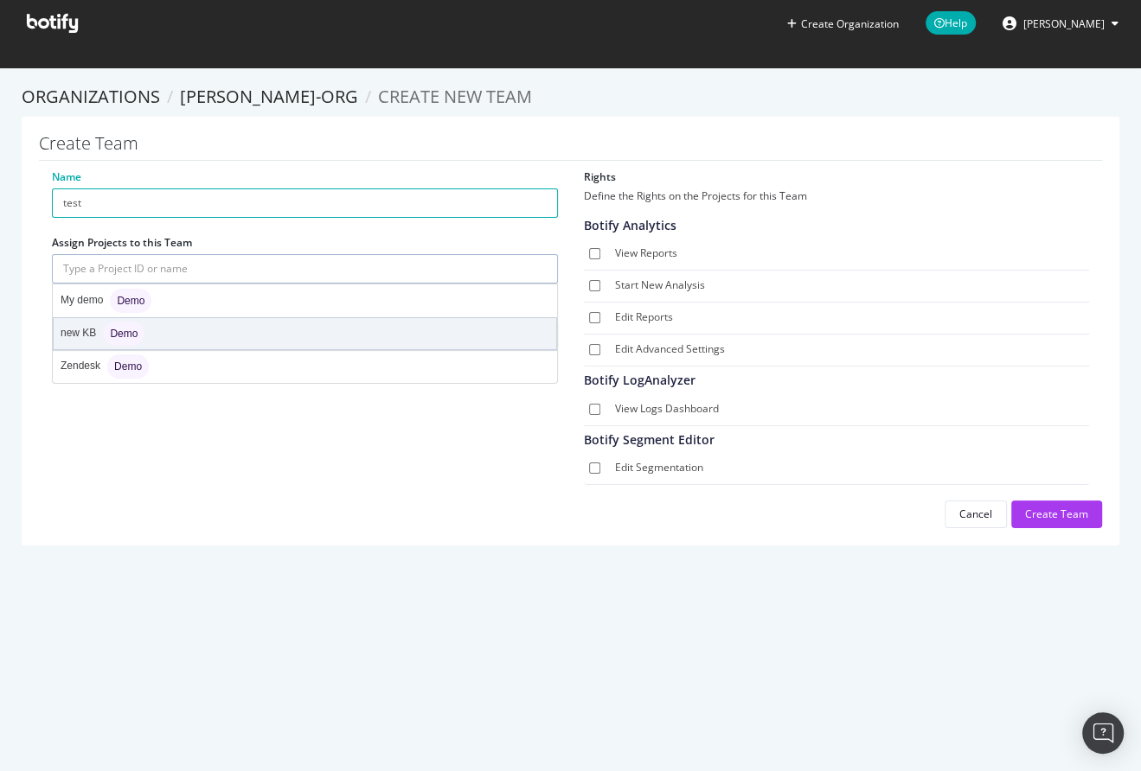
click at [96, 328] on div "new KB Demo" at bounding box center [103, 334] width 84 height 24
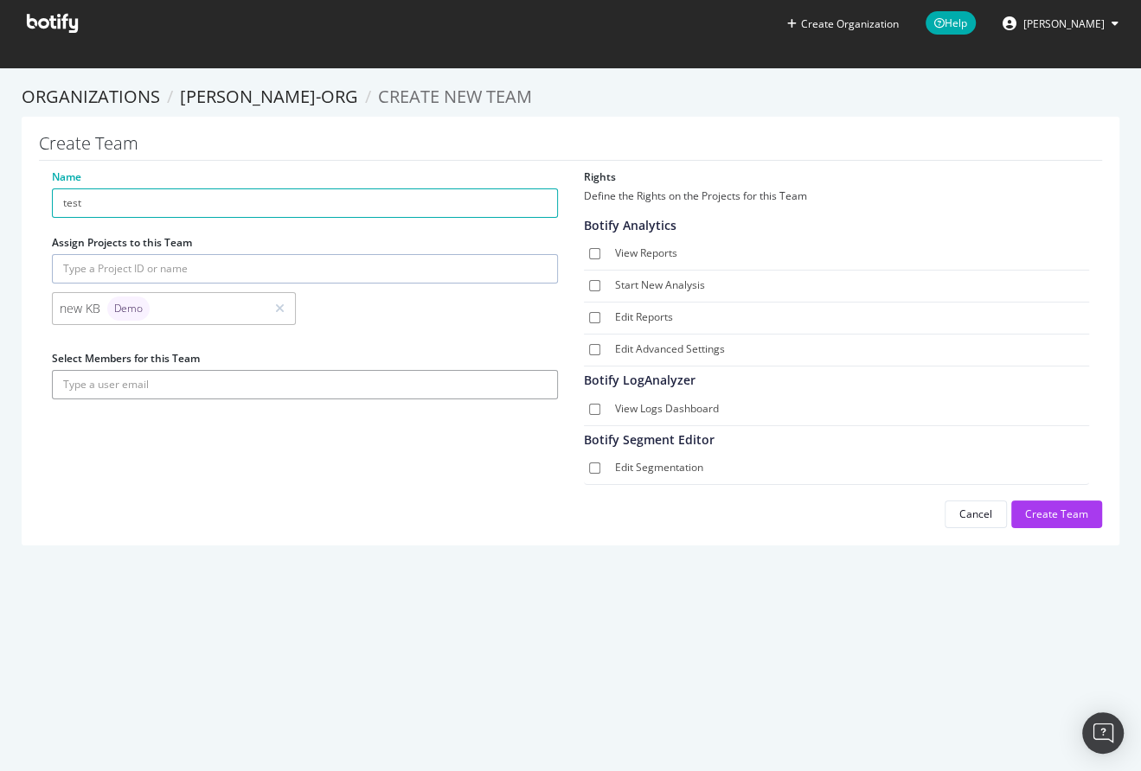
click at [103, 381] on input "text" at bounding box center [305, 384] width 506 height 29
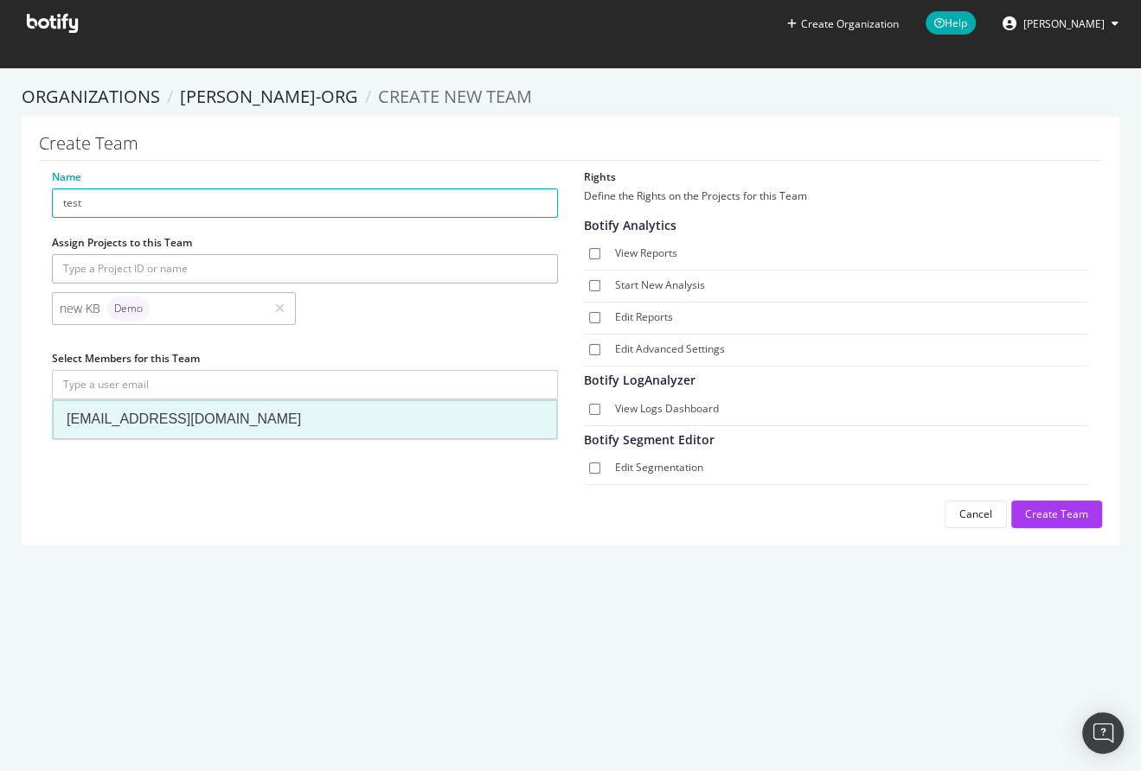
click at [118, 424] on div "colleen_weatherall@yahoo.com" at bounding box center [305, 420] width 476 height 20
type input "colleen_weatherall@yahoo.com"
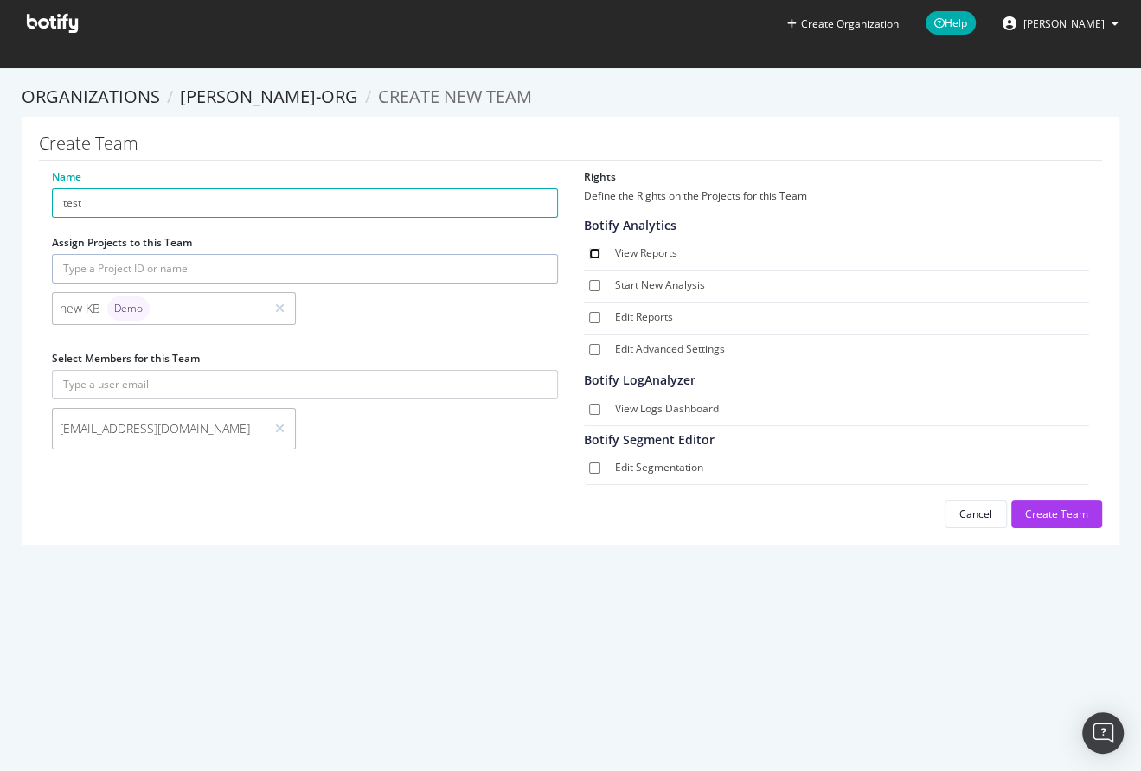
click at [589, 250] on input "View Reports" at bounding box center [594, 253] width 11 height 11
checkbox input "true"
click at [1045, 521] on div "Create Team" at bounding box center [1056, 515] width 63 height 26
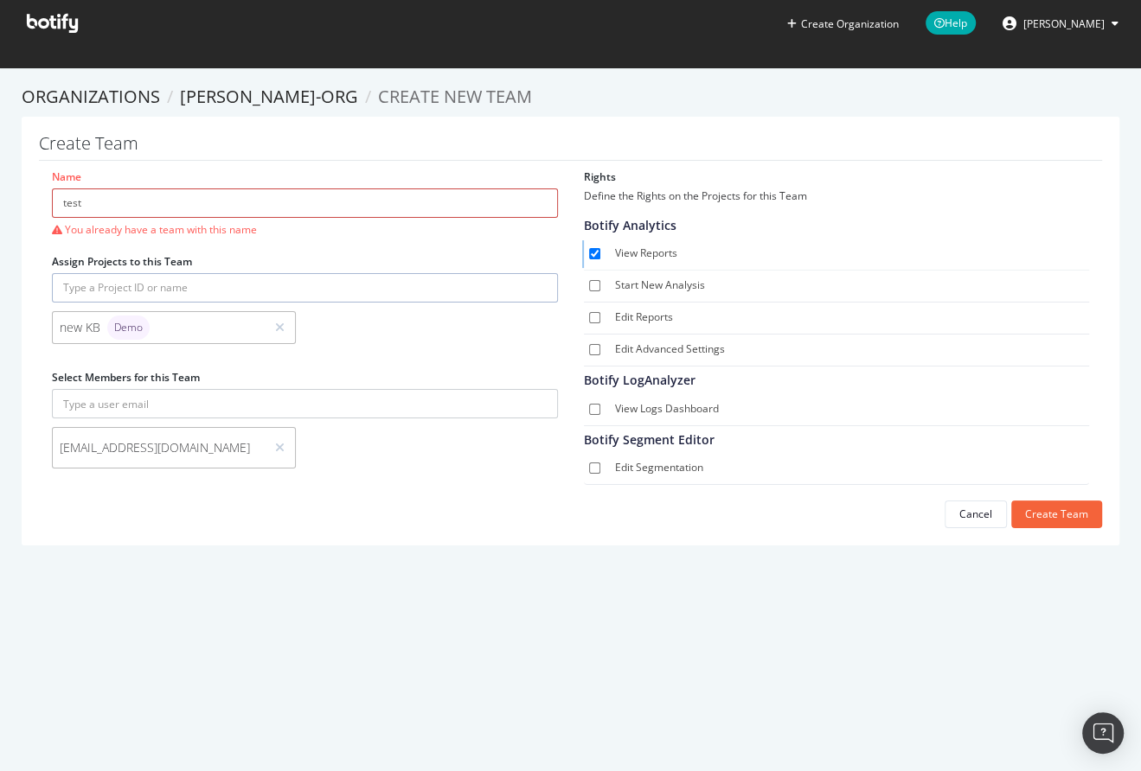
click at [112, 208] on input "test" at bounding box center [305, 203] width 506 height 29
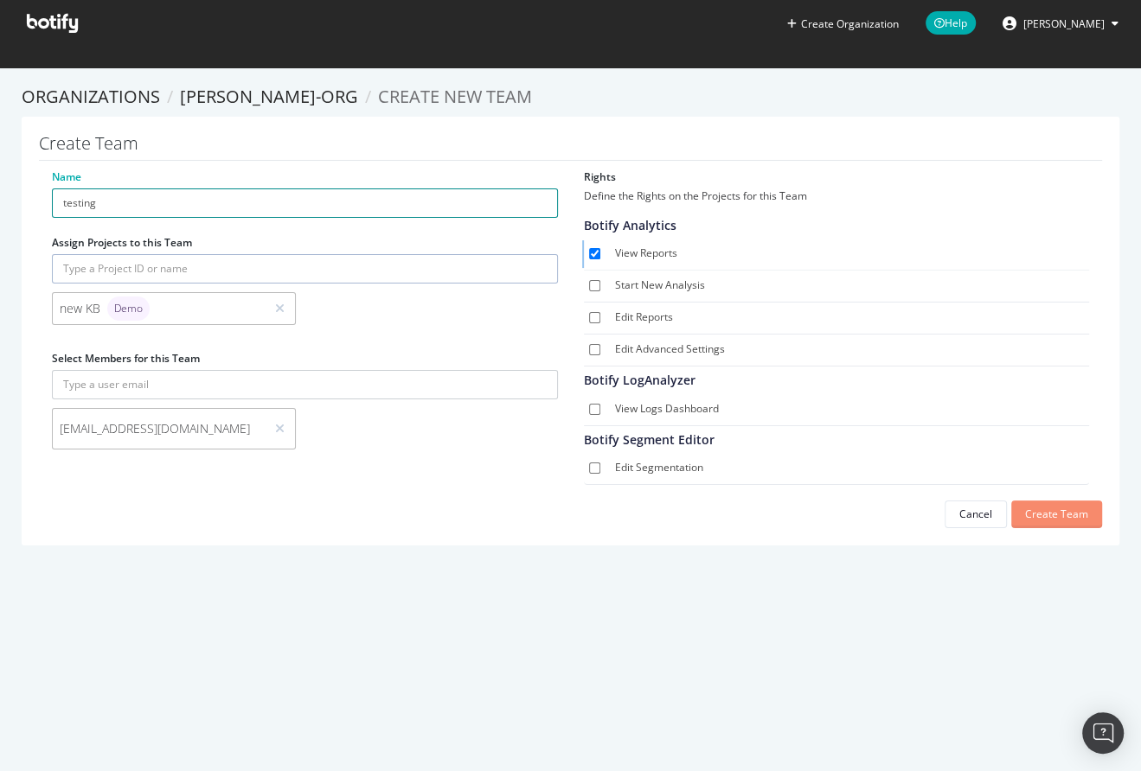
type input "testing"
click at [1043, 519] on div "Create Team" at bounding box center [1056, 514] width 63 height 15
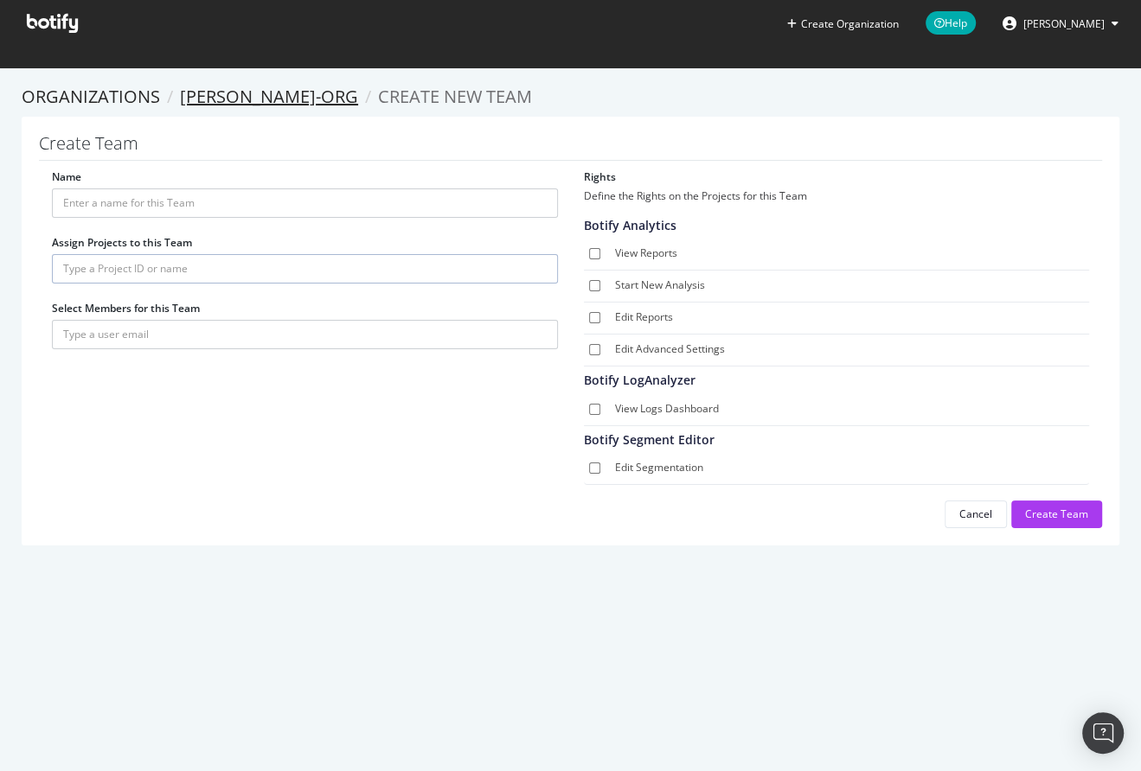
click at [214, 105] on link "colleen-org" at bounding box center [269, 96] width 178 height 23
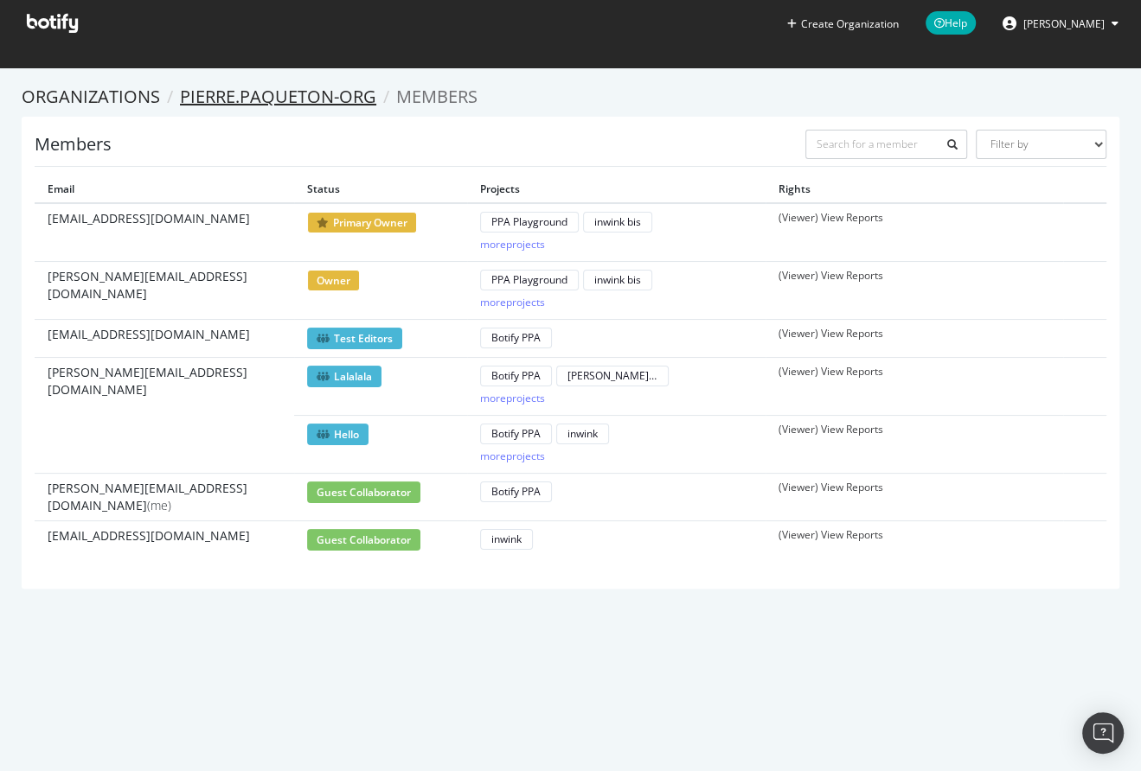
click at [250, 91] on link "pierre.paqueton-org" at bounding box center [278, 96] width 196 height 23
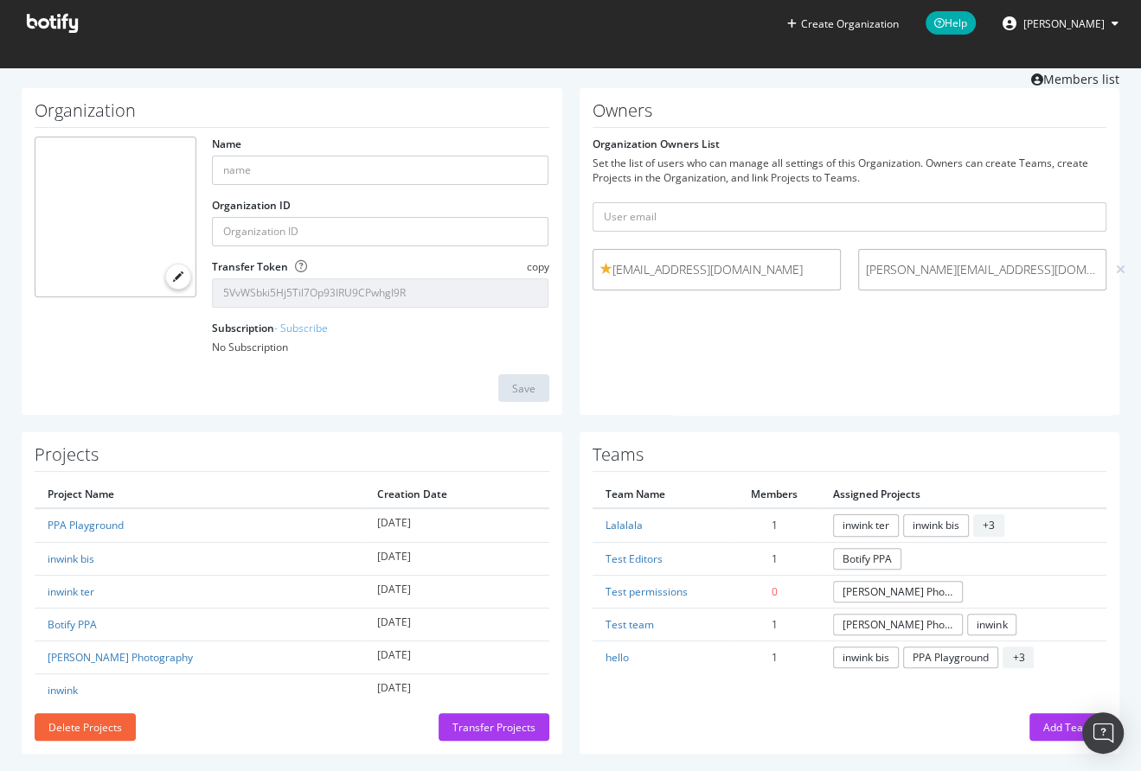
scroll to position [65, 0]
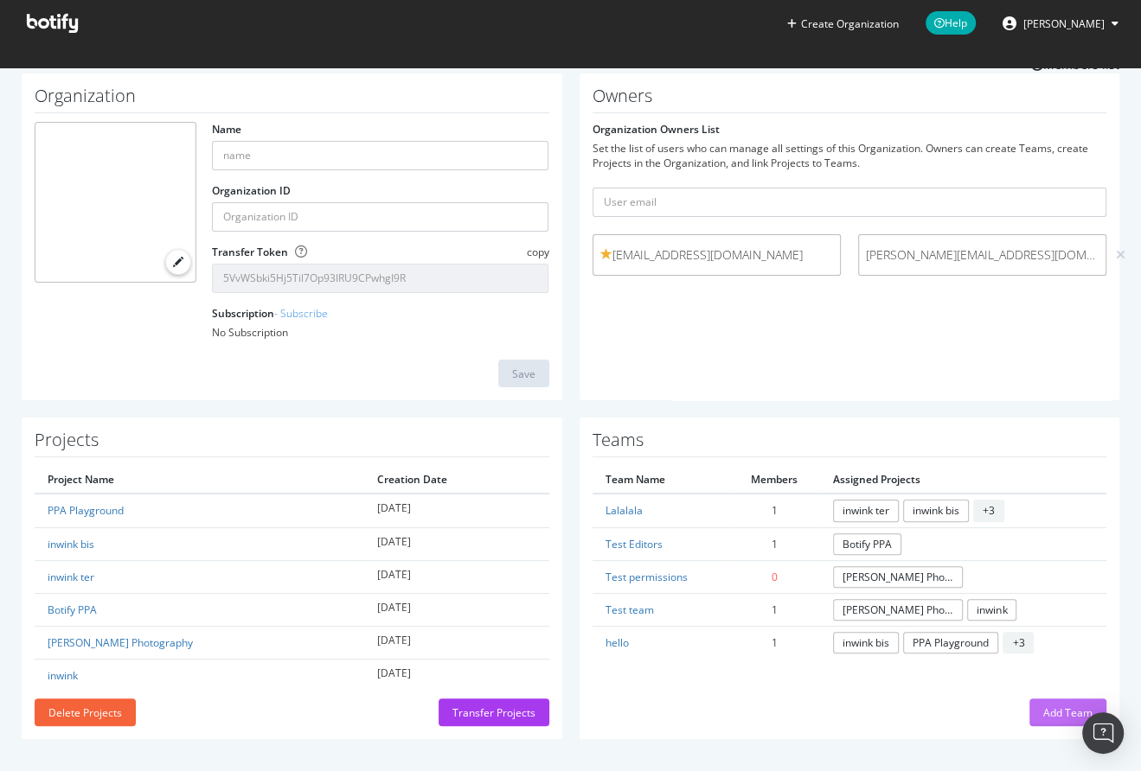
click at [1043, 718] on div "Add Team" at bounding box center [1067, 713] width 49 height 26
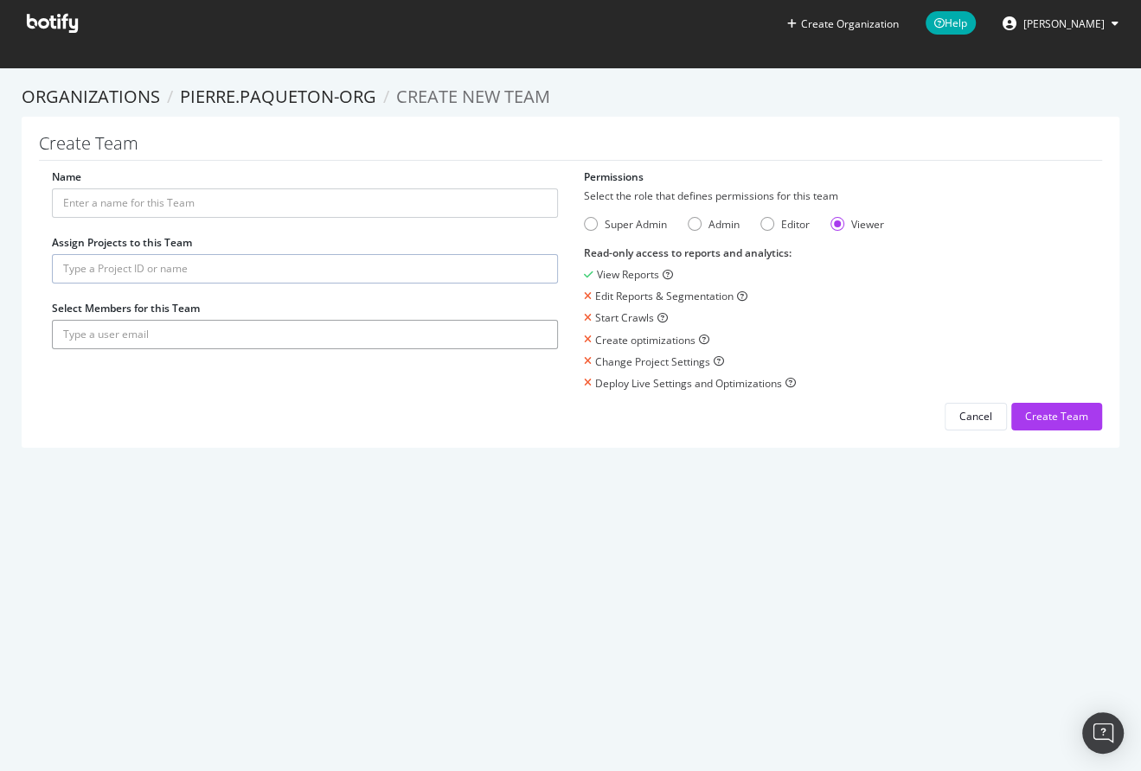
click at [176, 337] on input "text" at bounding box center [305, 334] width 506 height 29
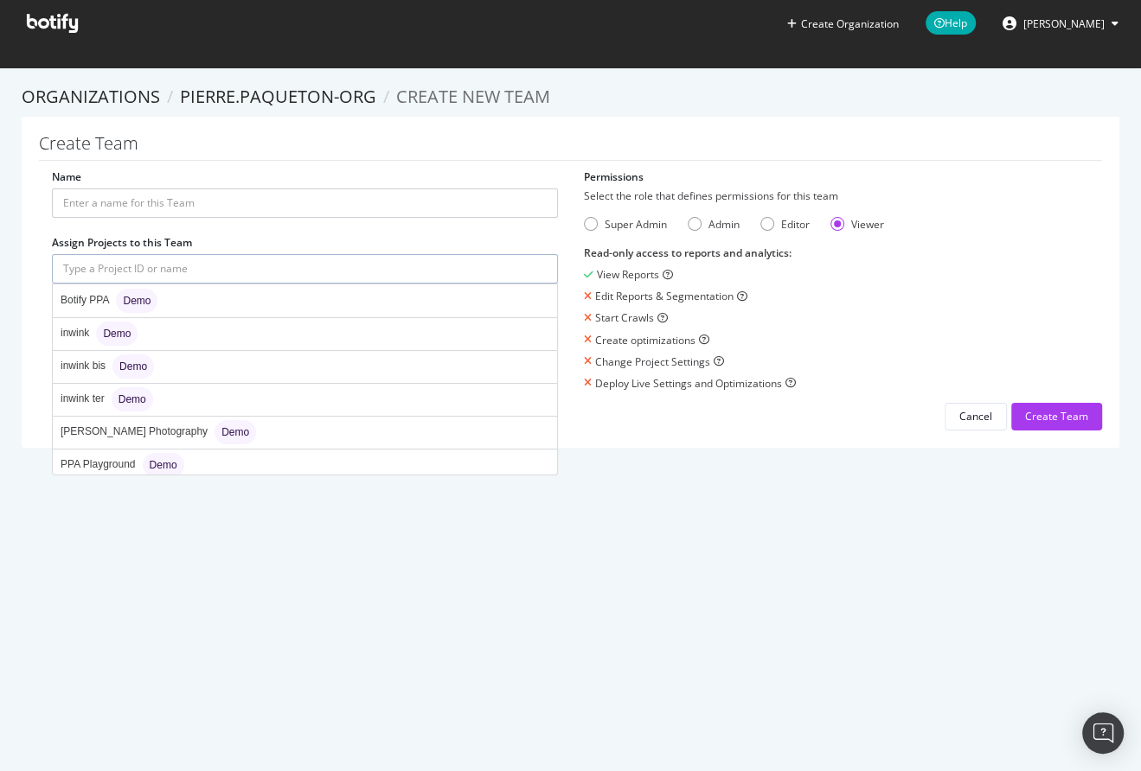
click at [172, 274] on input "text" at bounding box center [305, 268] width 506 height 29
click at [959, 420] on div "Cancel" at bounding box center [975, 416] width 33 height 15
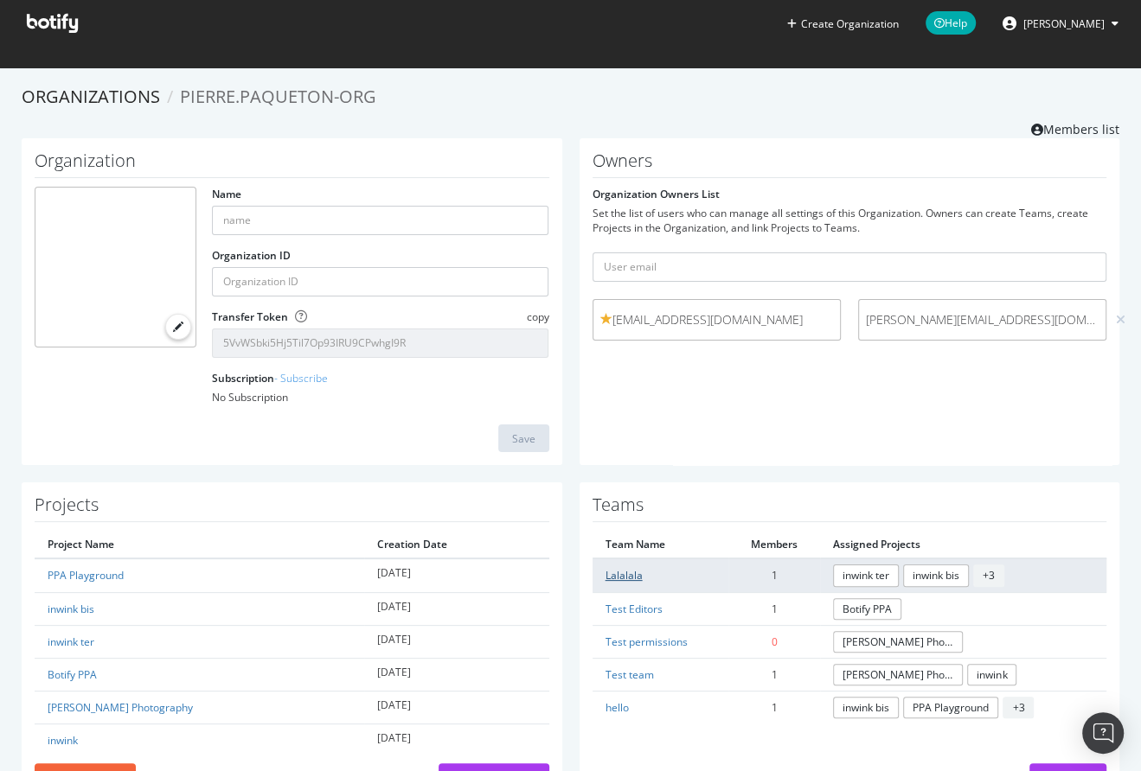
click at [629, 576] on link "Lalalala" at bounding box center [623, 575] width 37 height 15
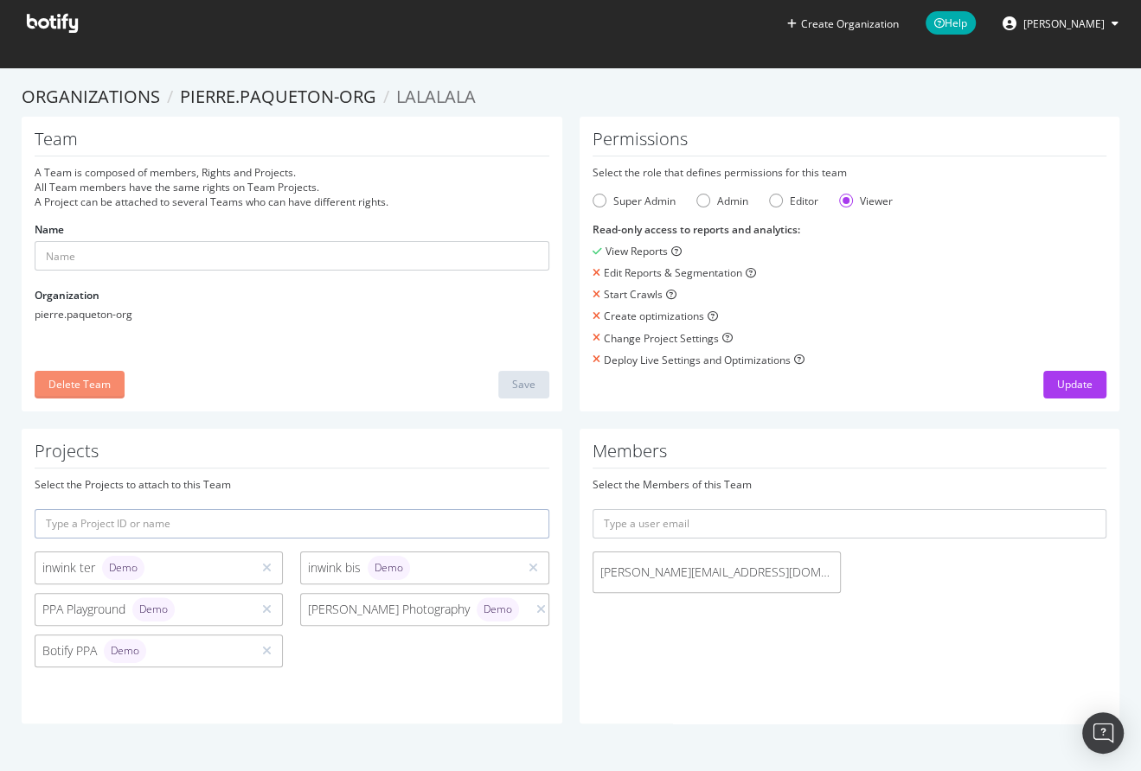
click at [91, 392] on div "Delete Team" at bounding box center [79, 385] width 62 height 26
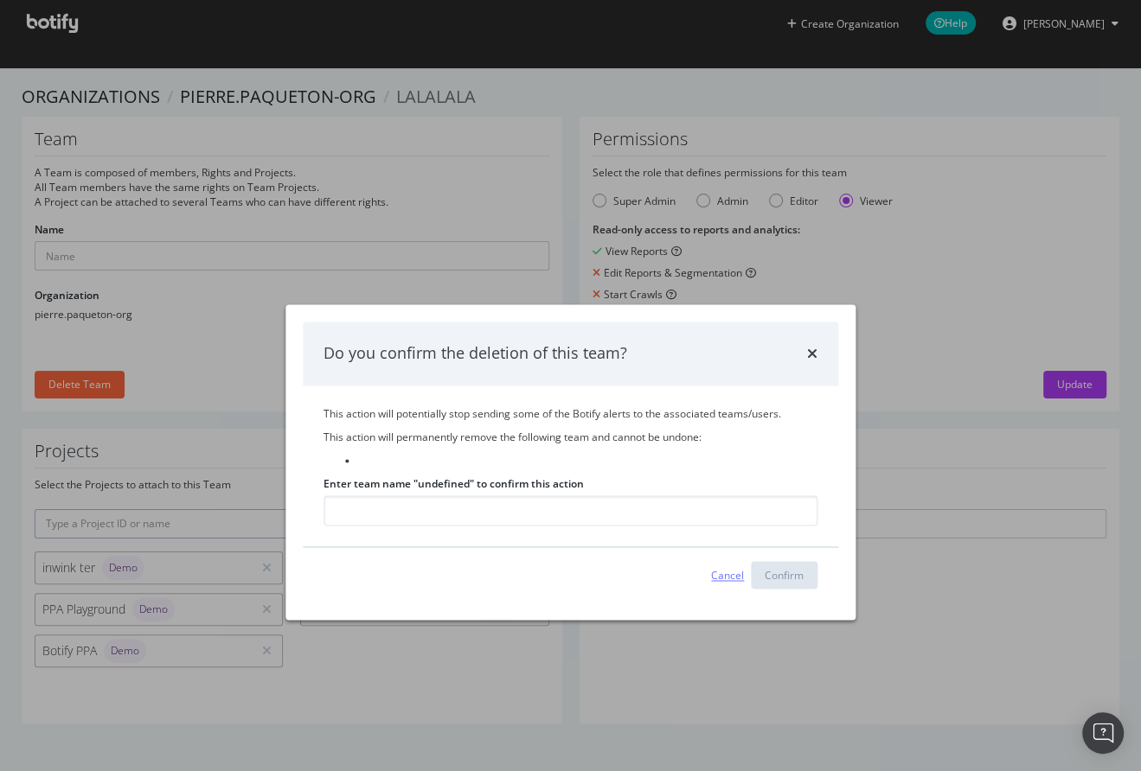
click at [724, 566] on div "Cancel" at bounding box center [727, 576] width 33 height 26
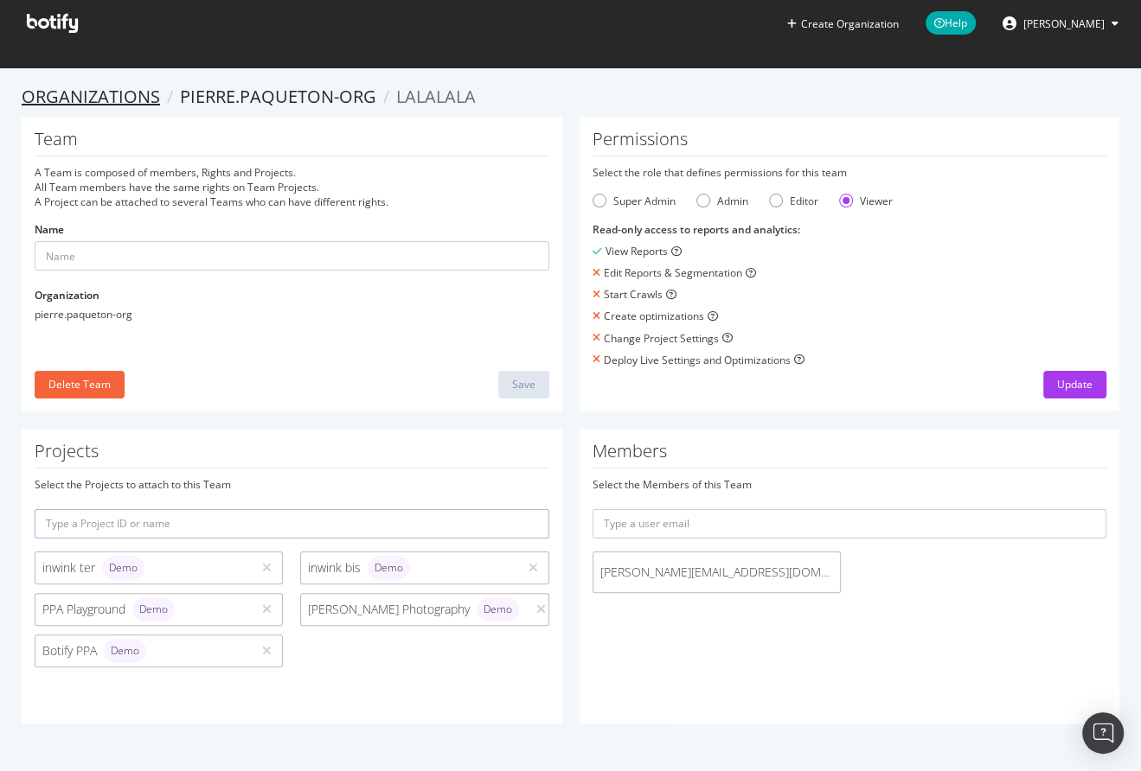
click at [131, 96] on link "Organizations" at bounding box center [91, 96] width 138 height 23
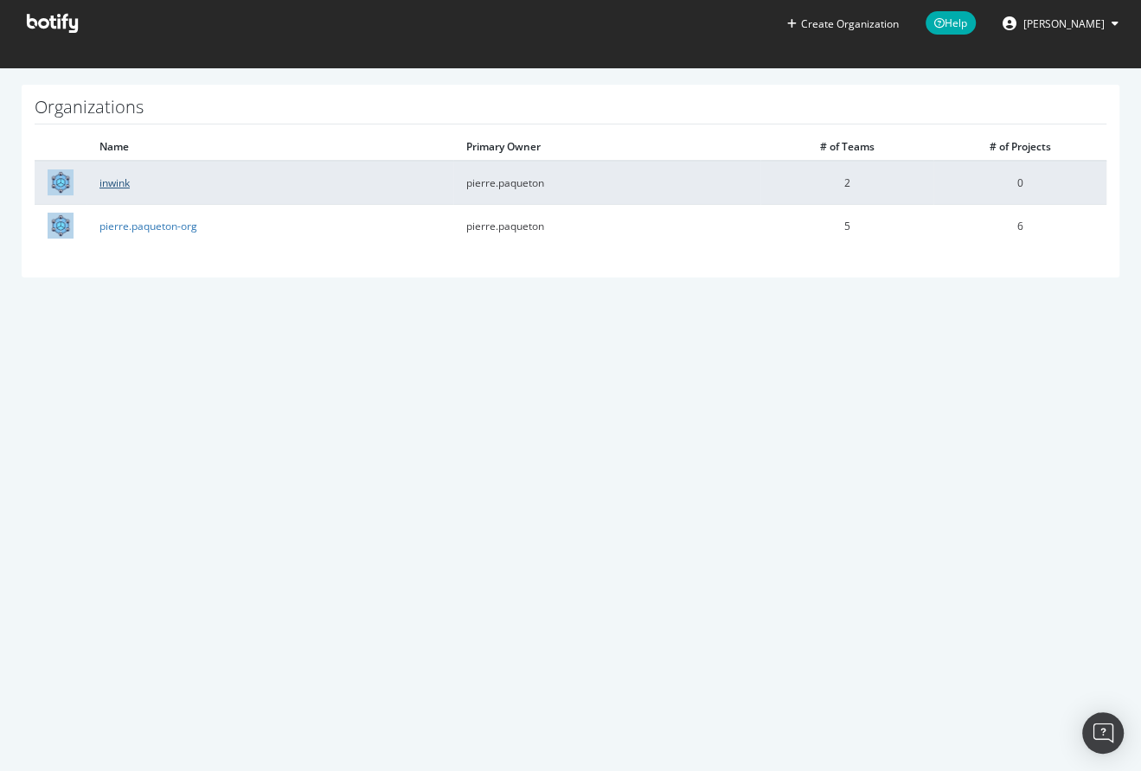
click at [118, 177] on link "inwink" at bounding box center [114, 183] width 30 height 15
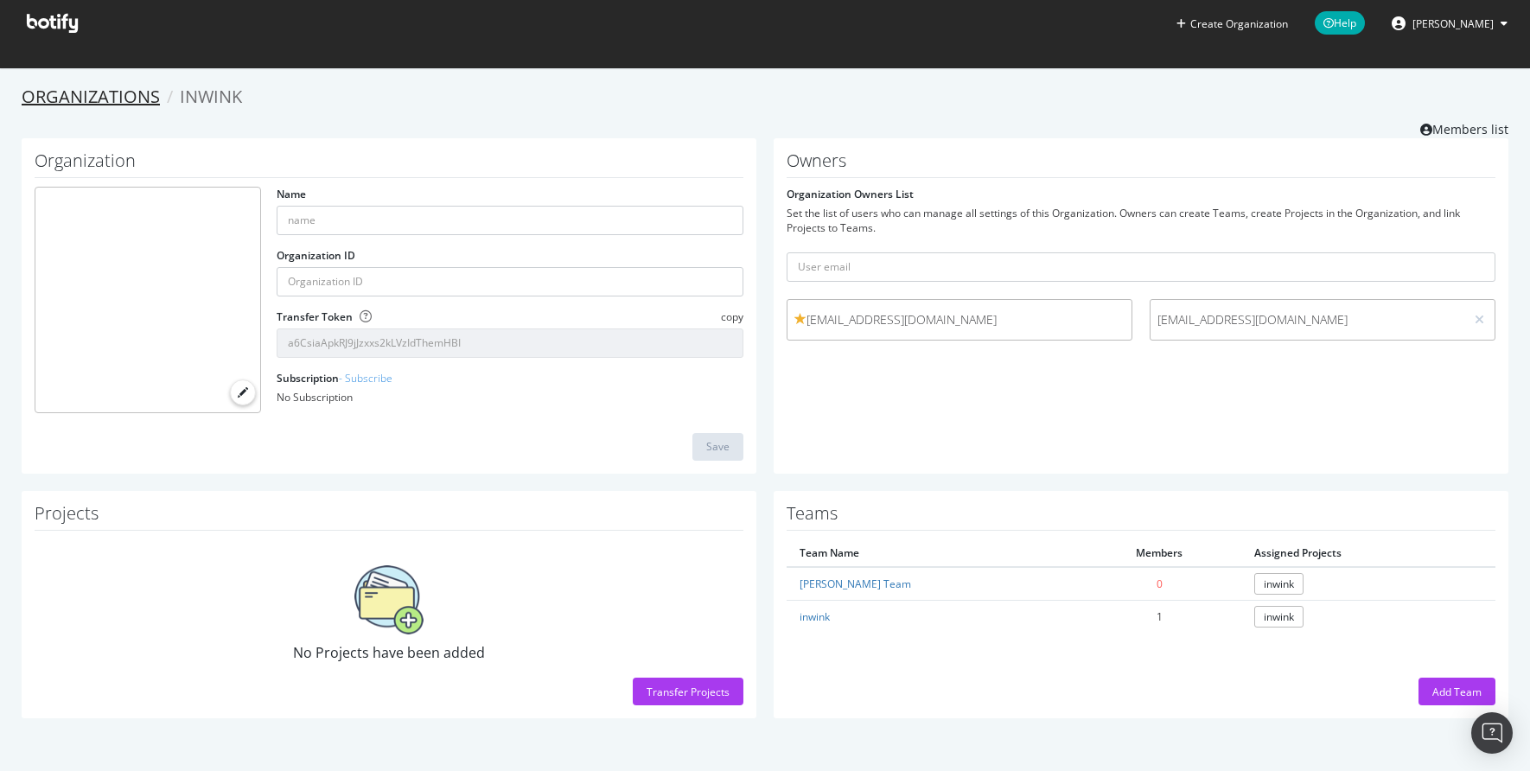
click at [117, 99] on link "Organizations" at bounding box center [91, 96] width 138 height 23
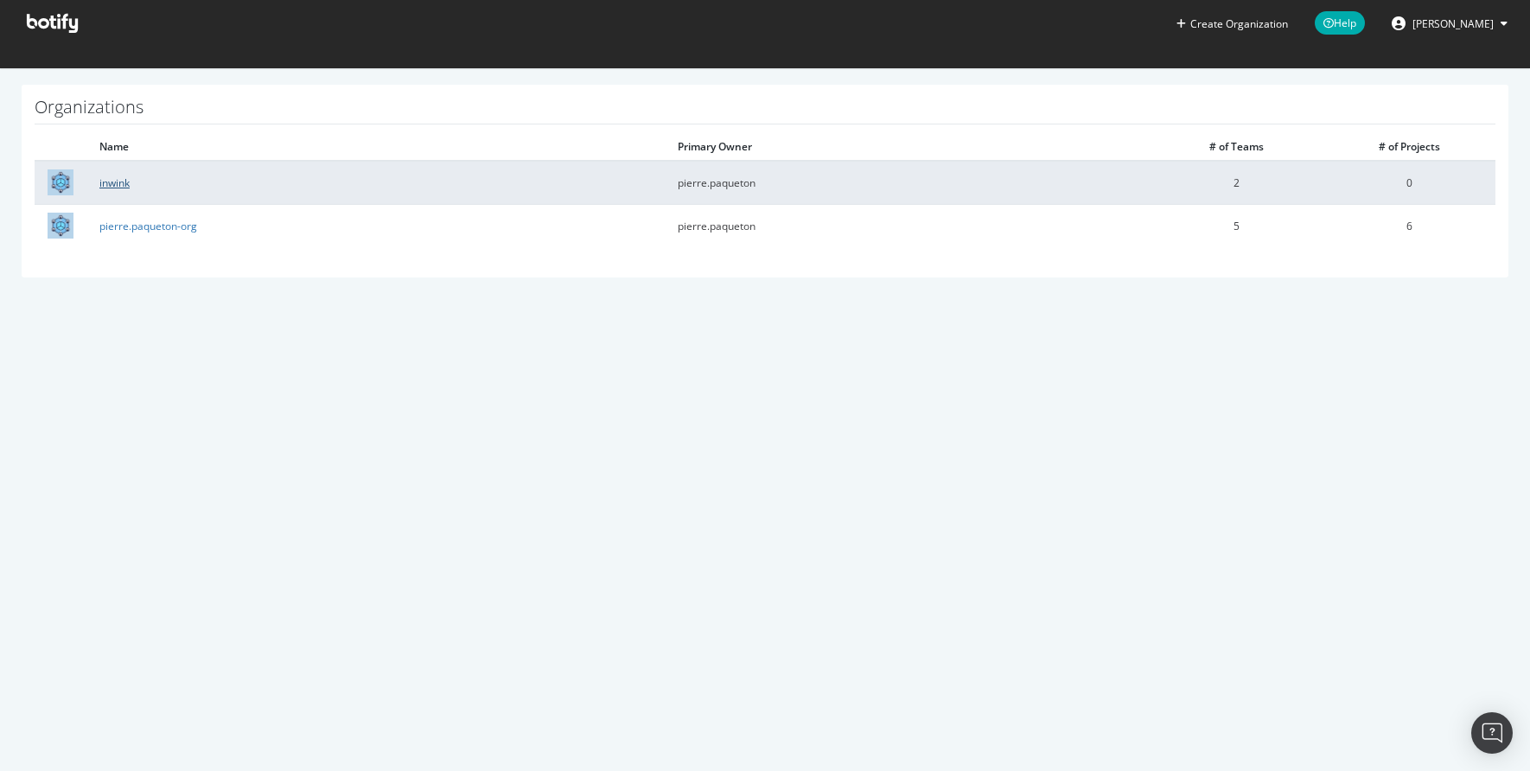
click at [108, 176] on link "inwink" at bounding box center [114, 183] width 30 height 15
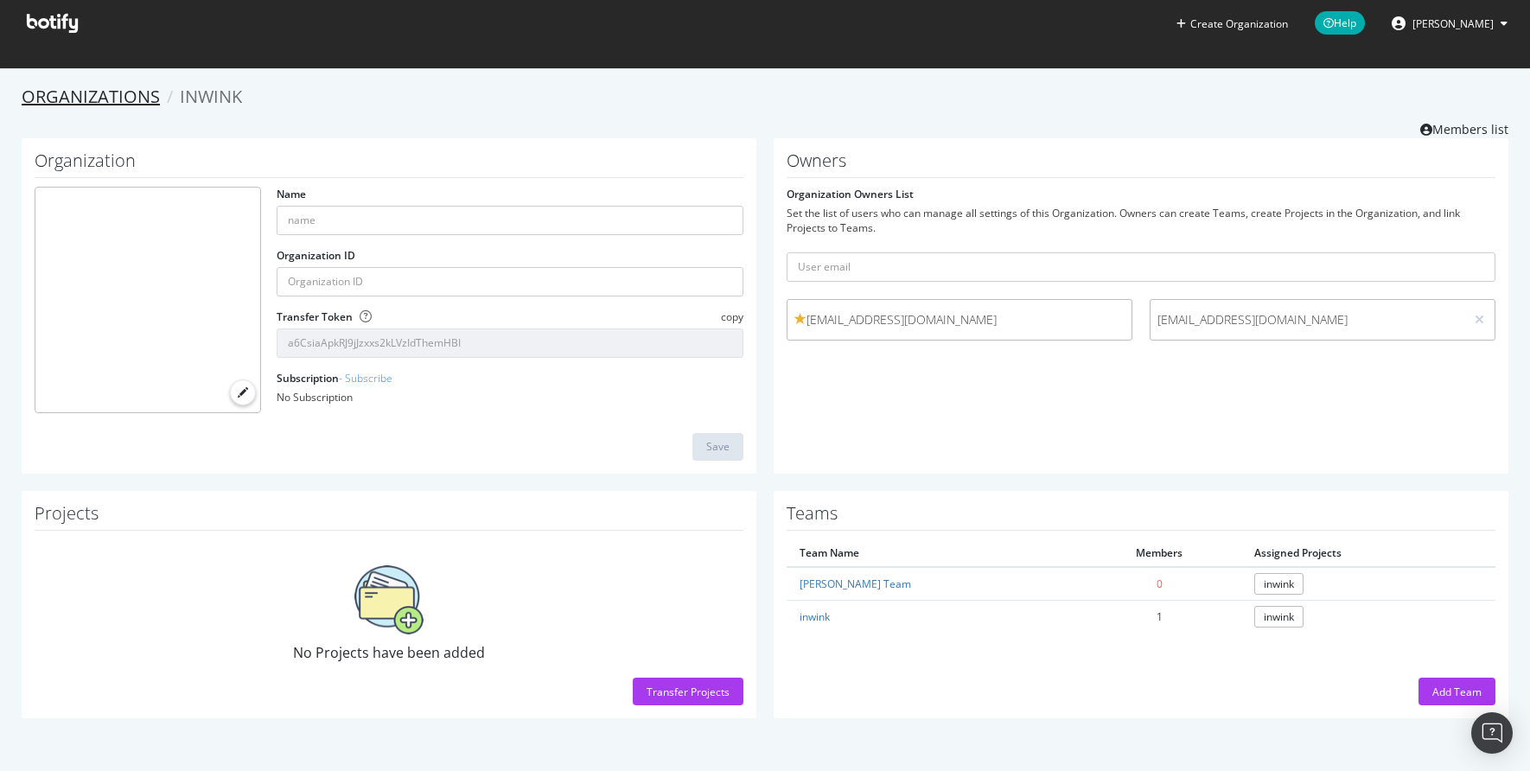
click at [135, 94] on link "Organizations" at bounding box center [91, 96] width 138 height 23
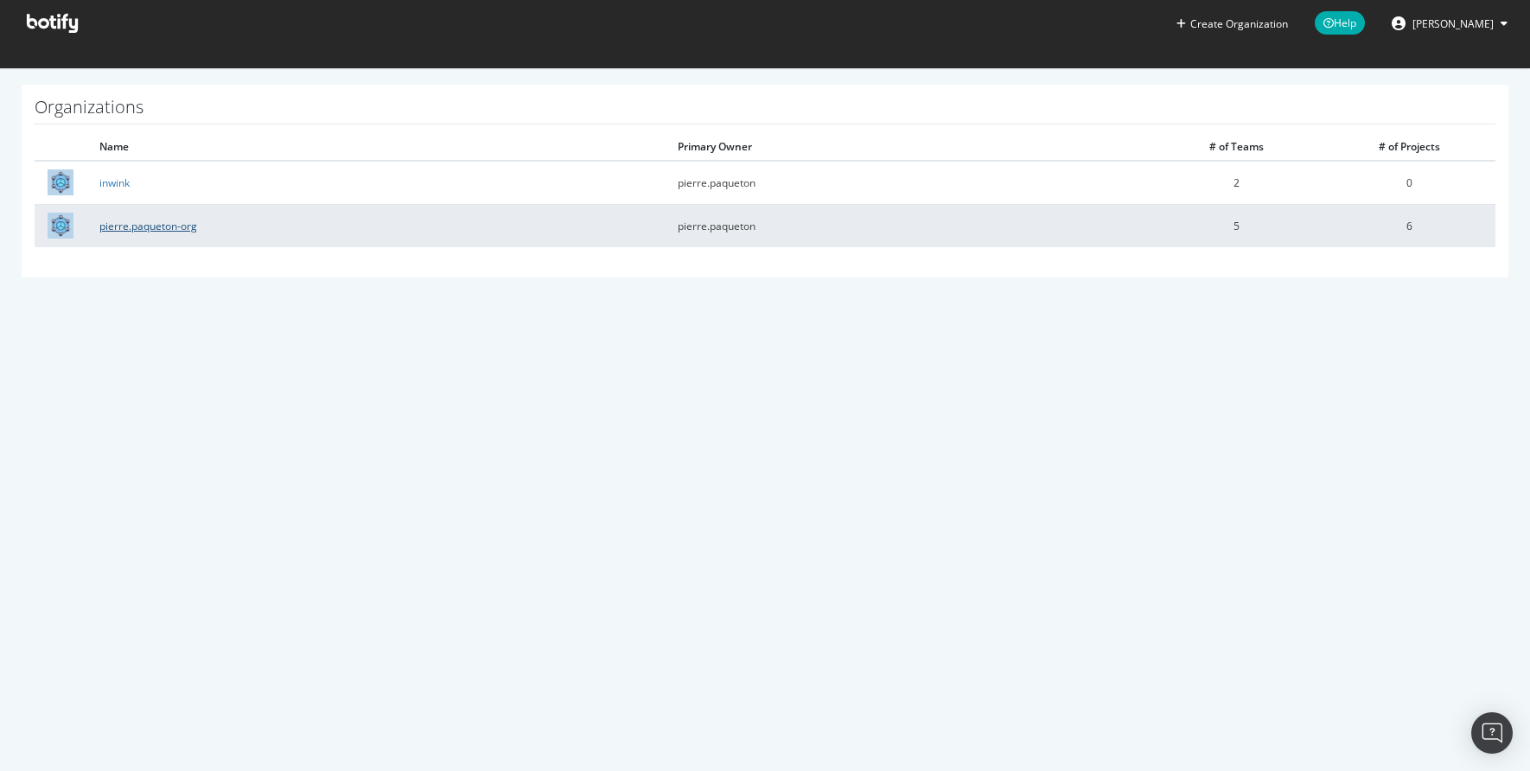
click at [142, 222] on link "pierre.paqueton-org" at bounding box center [148, 226] width 98 height 15
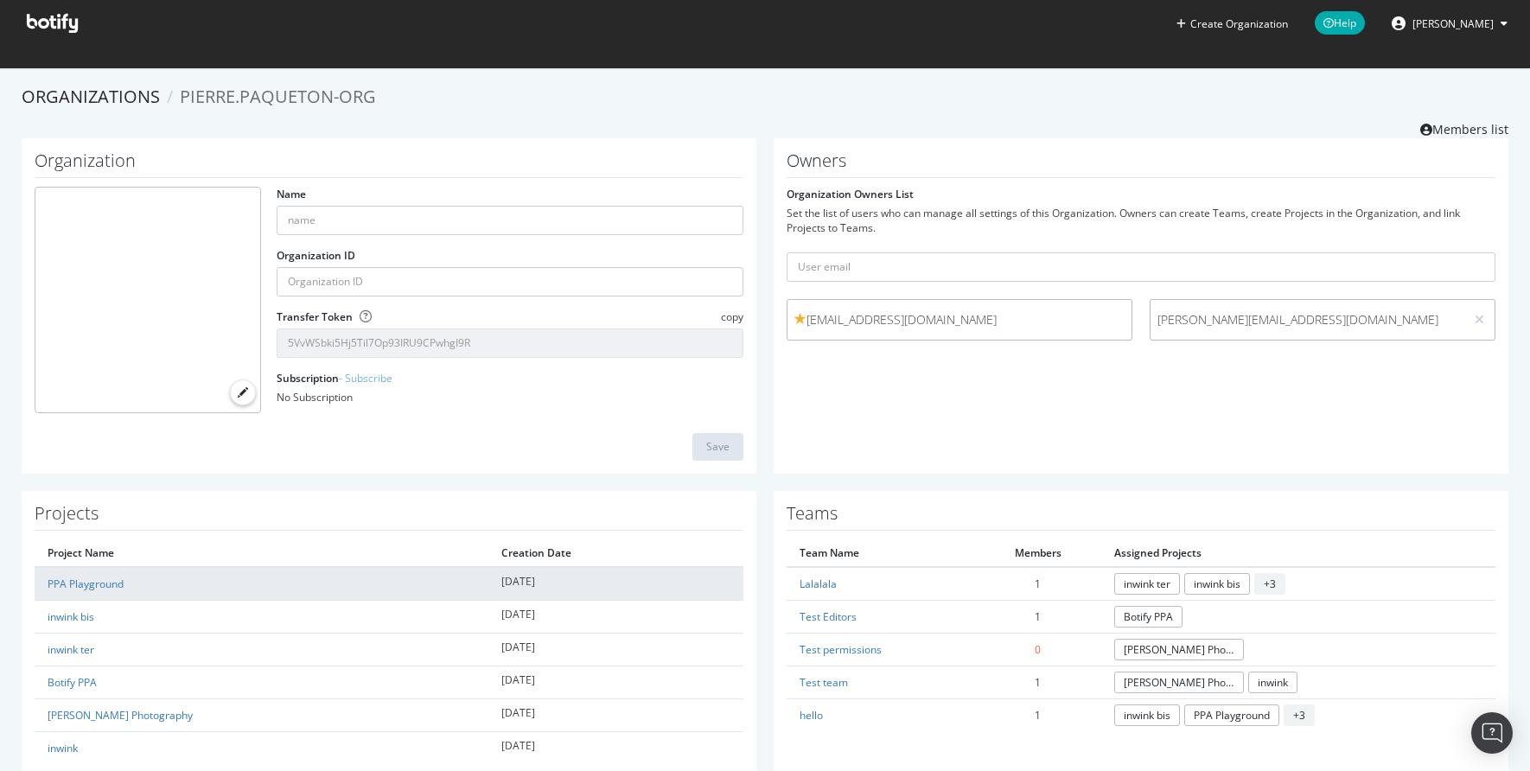
click at [86, 594] on td "PPA Playground" at bounding box center [262, 584] width 454 height 34
click at [83, 579] on link "PPA Playground" at bounding box center [86, 584] width 76 height 15
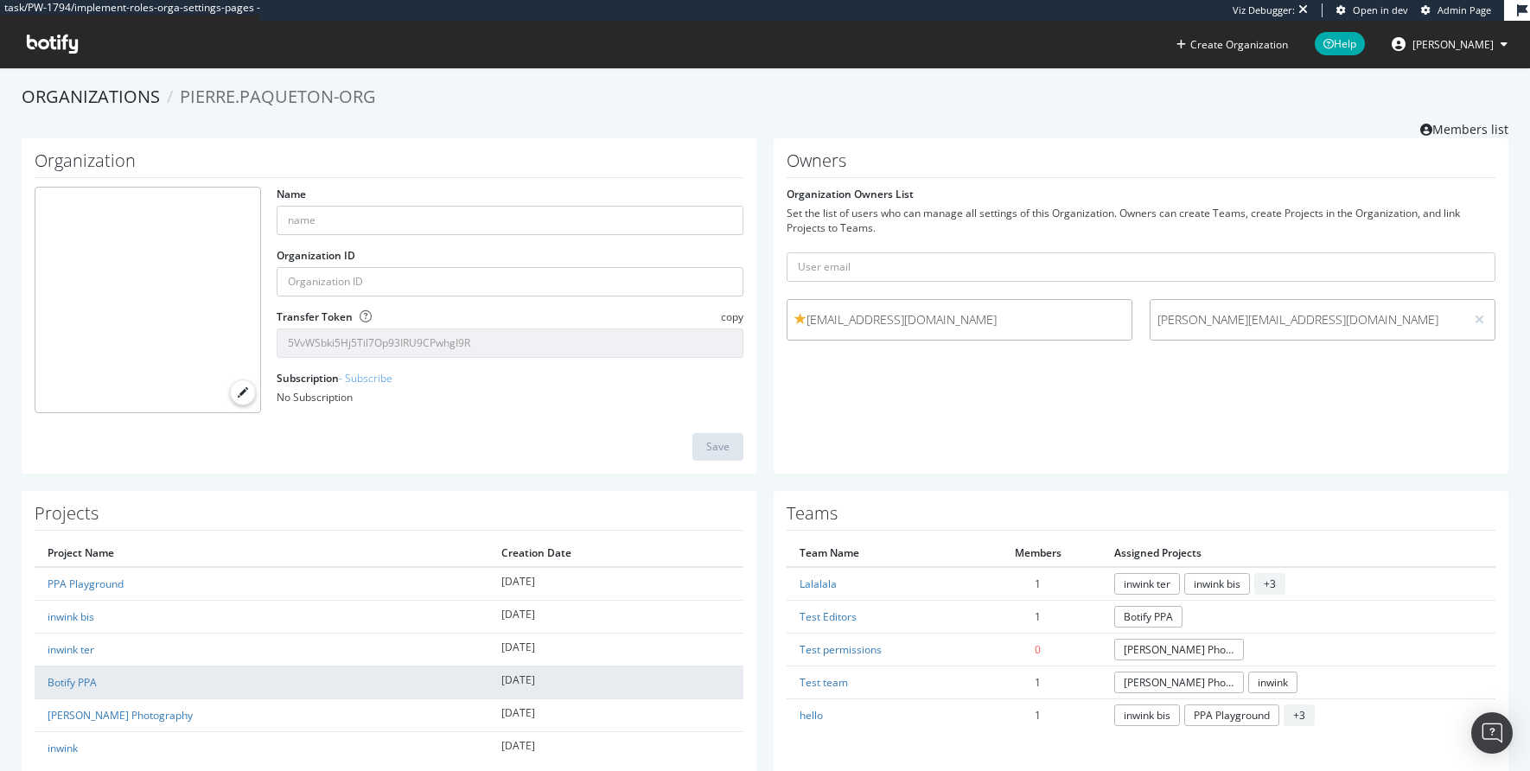
click at [93, 669] on td "Botify PPA" at bounding box center [262, 683] width 454 height 33
click at [84, 675] on link "Botify PPA" at bounding box center [72, 682] width 49 height 15
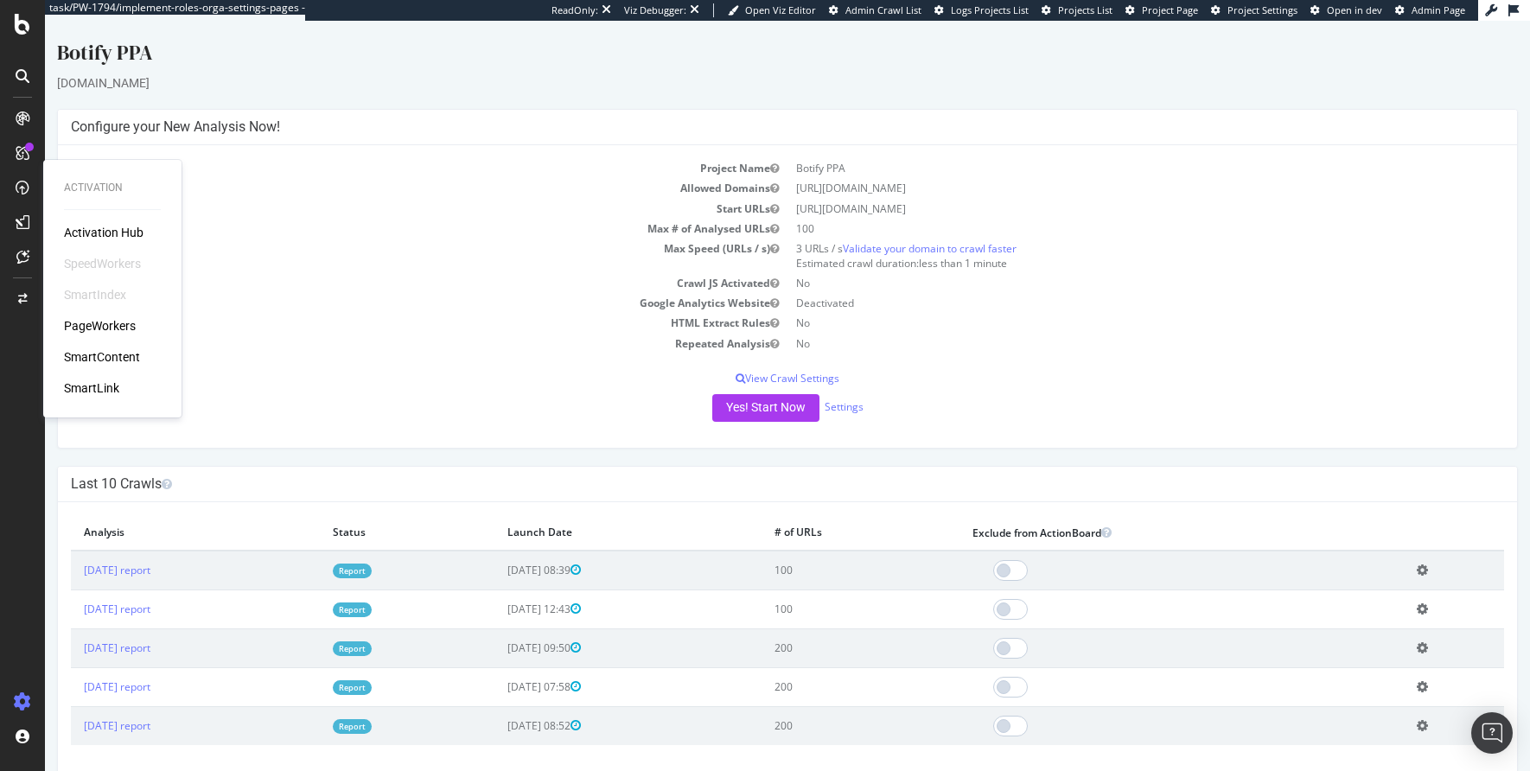
click at [130, 328] on div "PageWorkers" at bounding box center [100, 325] width 72 height 17
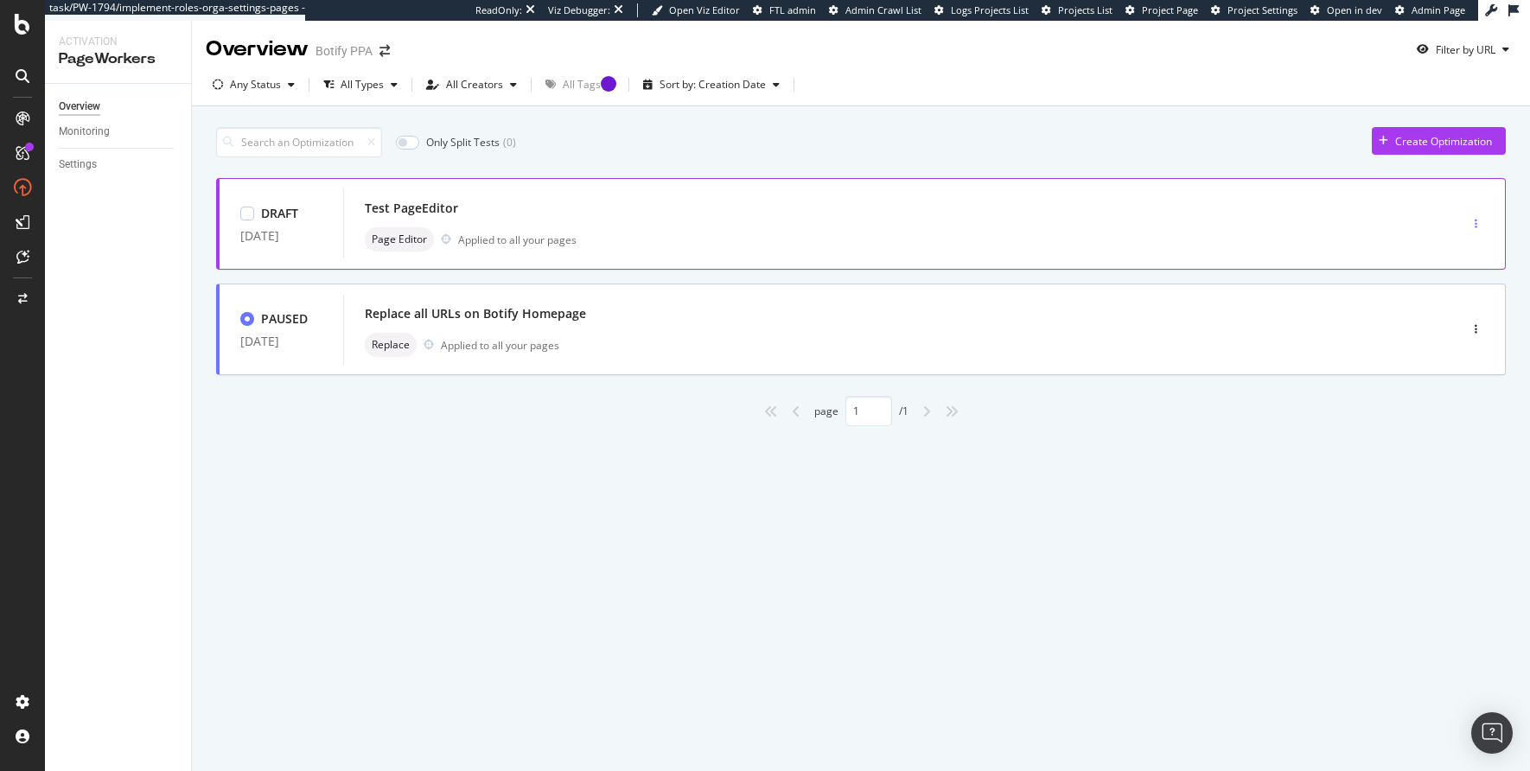
click at [1140, 219] on div "button" at bounding box center [1476, 224] width 16 height 10
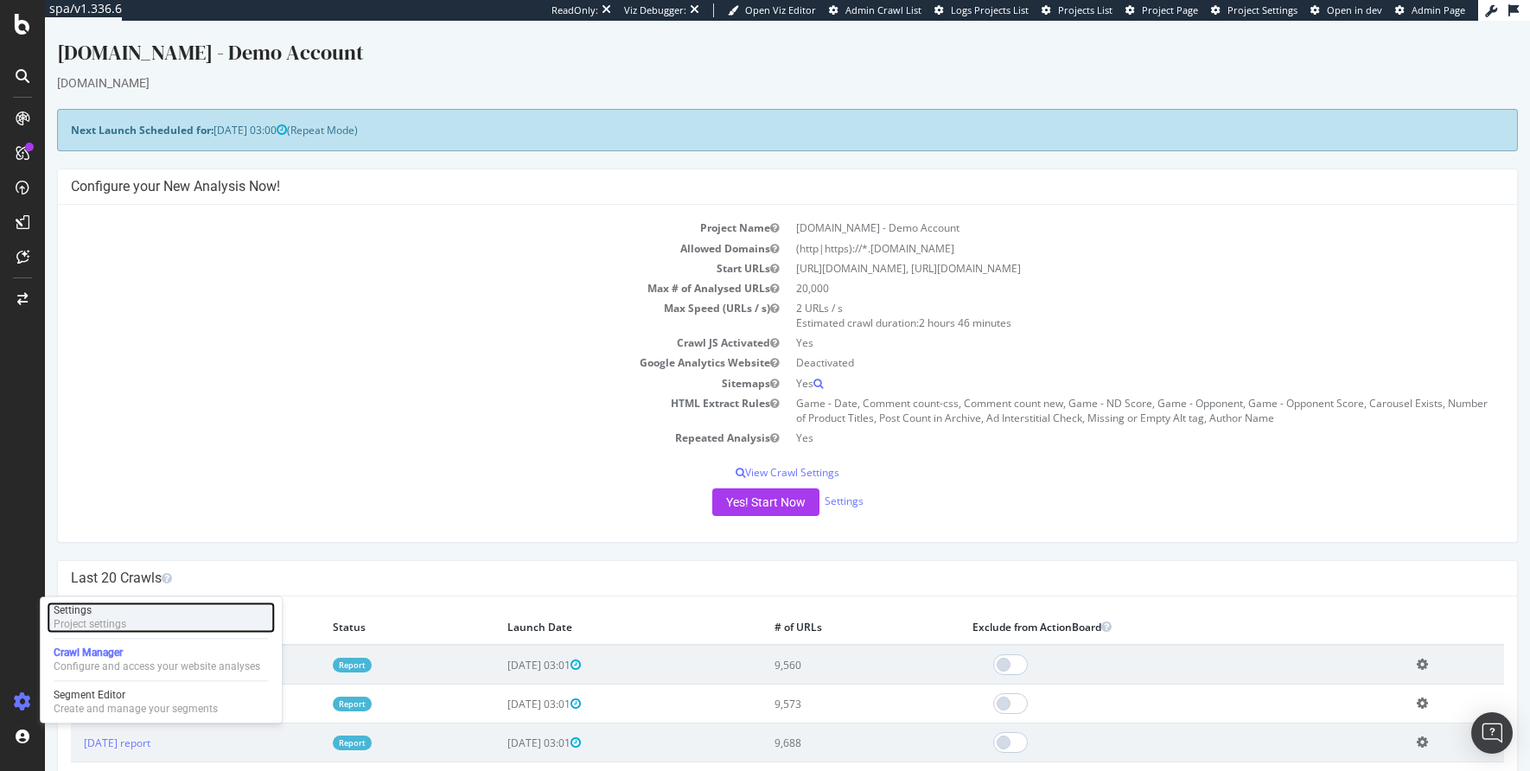
click at [62, 620] on div "Project settings" at bounding box center [90, 624] width 73 height 14
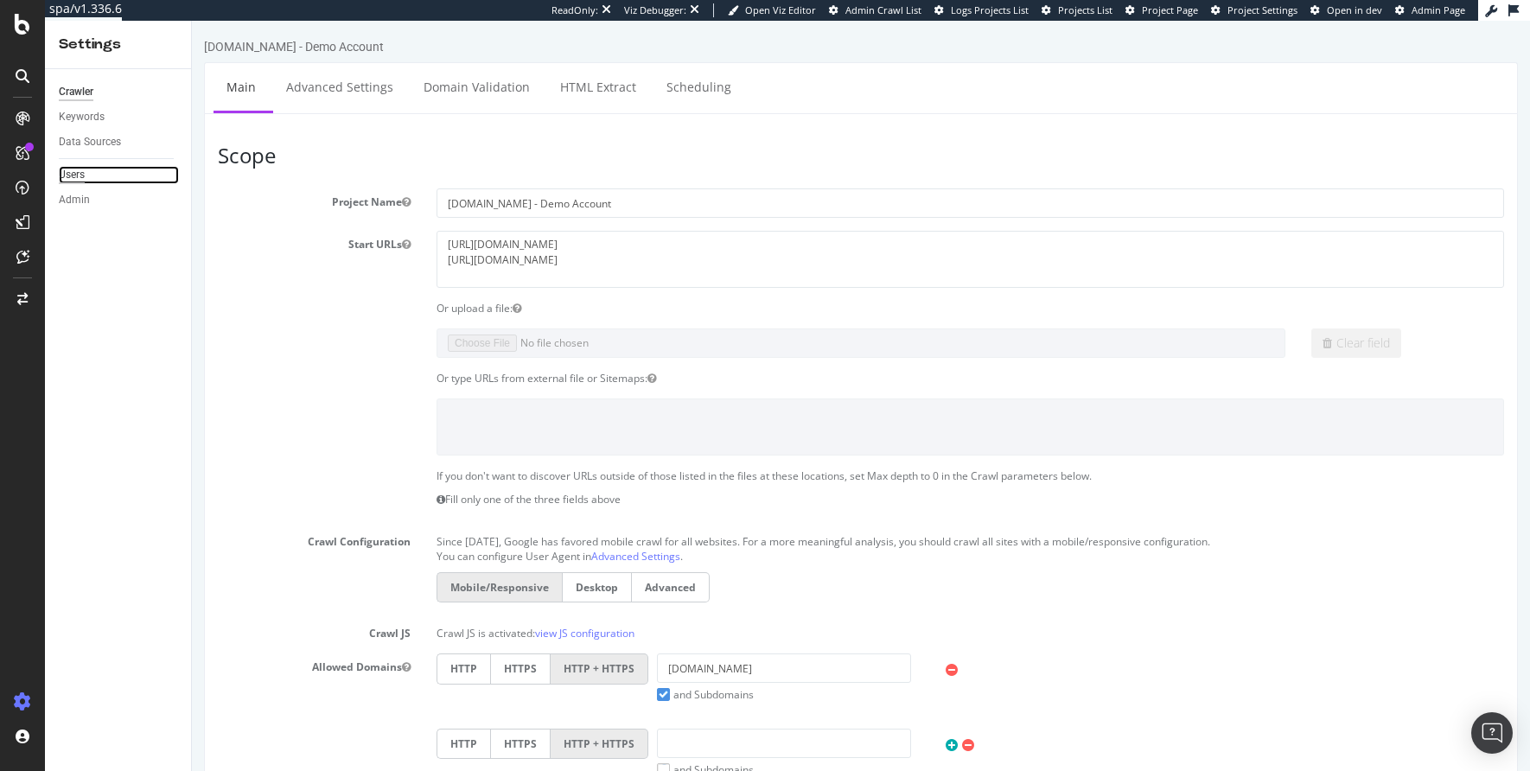
click at [73, 176] on div "Users" at bounding box center [72, 175] width 26 height 18
